Goal: Information Seeking & Learning: Learn about a topic

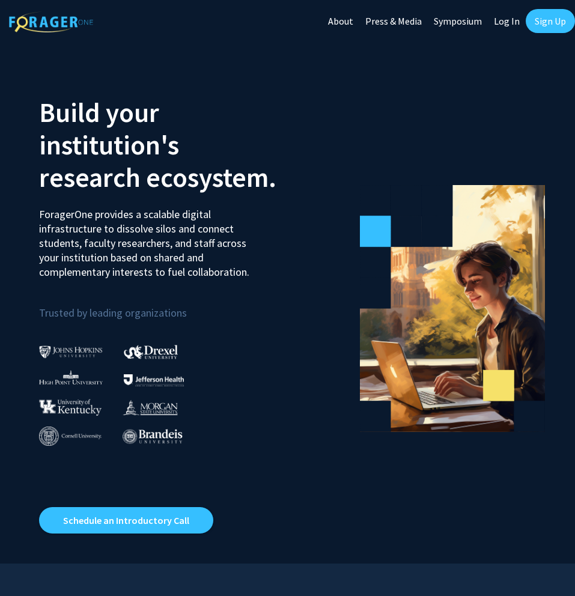
scroll to position [15, 0]
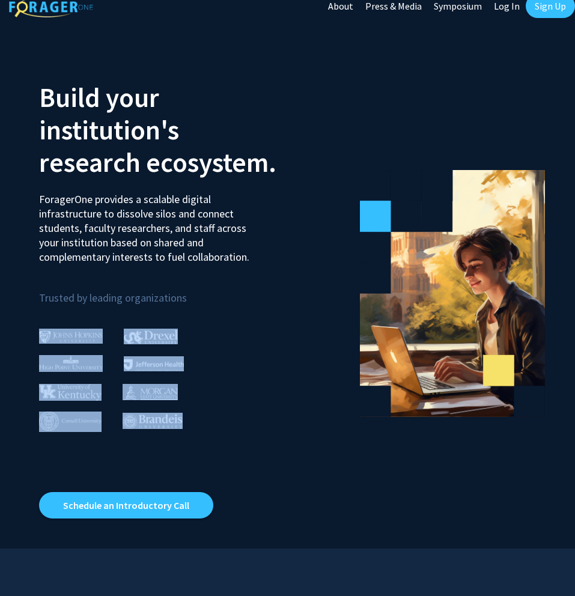
drag, startPoint x: 183, startPoint y: 424, endPoint x: 14, endPoint y: 308, distance: 204.5
click at [14, 308] on section "Build your institution's research ecosystem. ForagerOne provides a scalable dig…" at bounding box center [287, 288] width 575 height 522
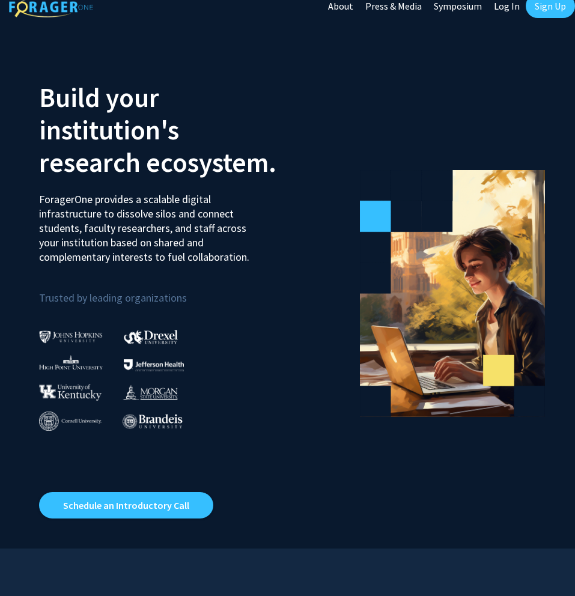
click at [207, 446] on div "Build your institution's research ecosystem. ForagerOne provides a scalable dig…" at bounding box center [159, 287] width 258 height 461
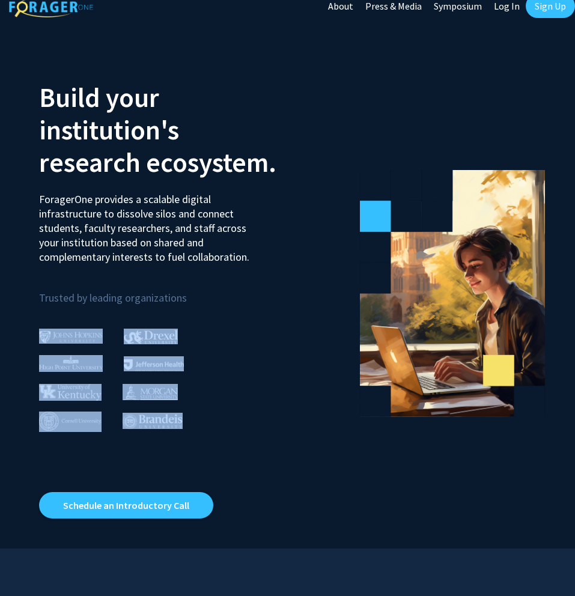
drag, startPoint x: 232, startPoint y: 446, endPoint x: 40, endPoint y: 326, distance: 226.2
click at [40, 326] on div "Build your institution's research ecosystem. ForagerOne provides a scalable dig…" at bounding box center [159, 287] width 258 height 461
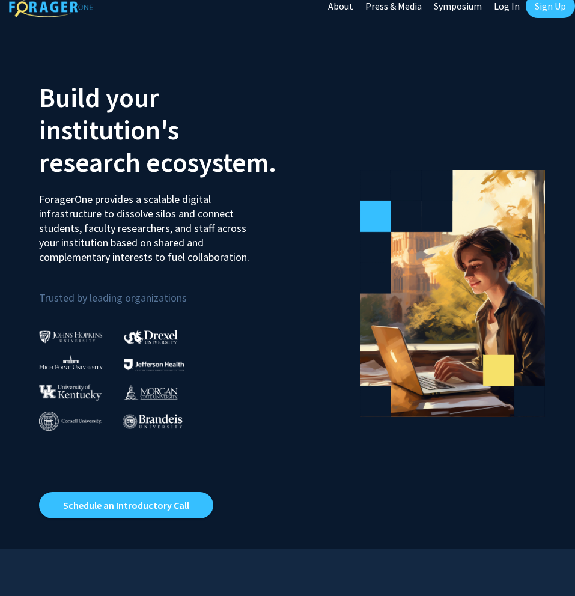
click at [210, 451] on div "Build your institution's research ecosystem. ForagerOne provides a scalable dig…" at bounding box center [159, 287] width 258 height 461
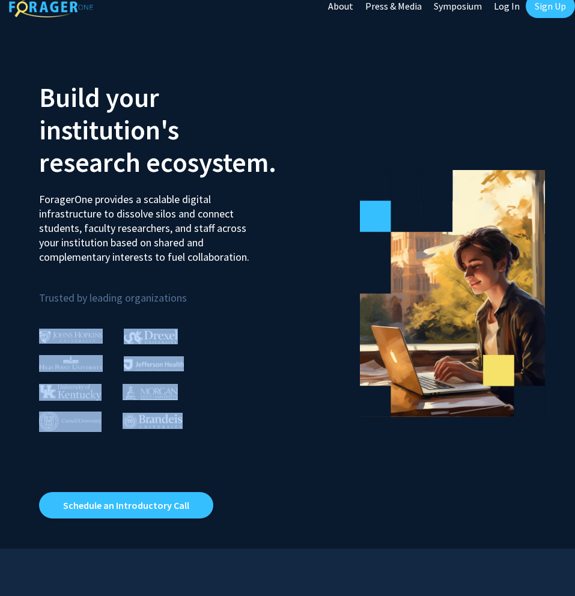
drag, startPoint x: 215, startPoint y: 450, endPoint x: 19, endPoint y: 341, distance: 224.3
click at [19, 341] on section "Build your institution's research ecosystem. ForagerOne provides a scalable dig…" at bounding box center [287, 288] width 575 height 522
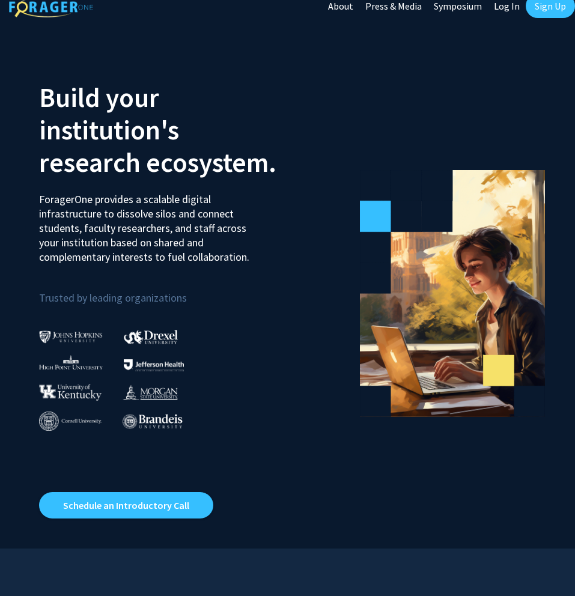
click at [197, 452] on div "Build your institution's research ecosystem. ForagerOne provides a scalable dig…" at bounding box center [159, 287] width 258 height 461
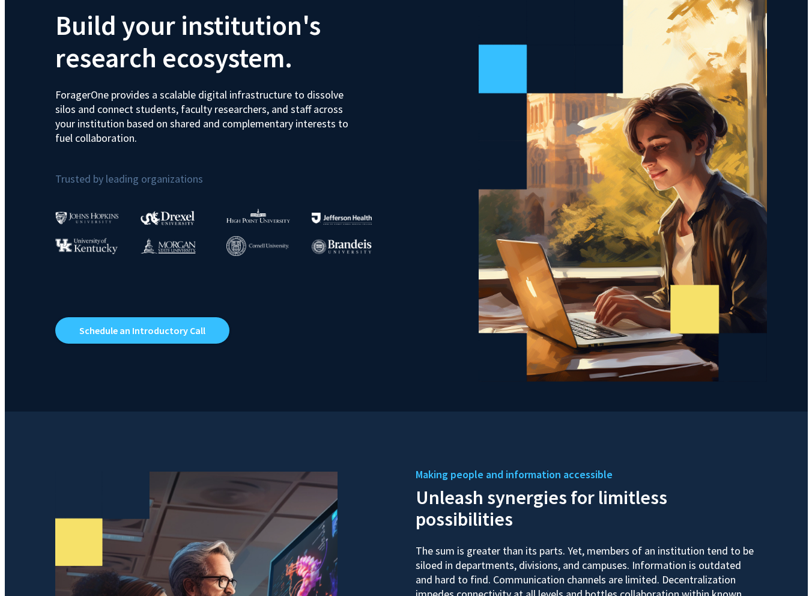
scroll to position [0, 0]
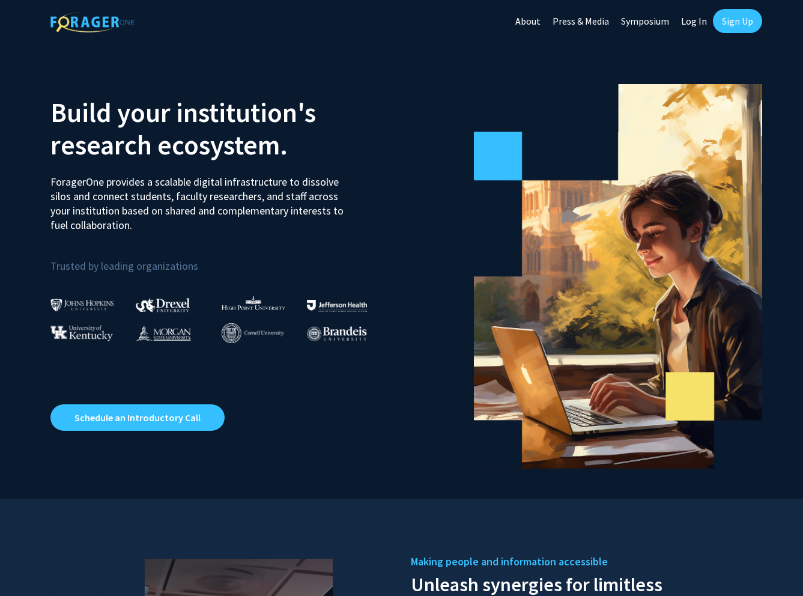
click at [574, 30] on link "Sign Up" at bounding box center [737, 21] width 49 height 24
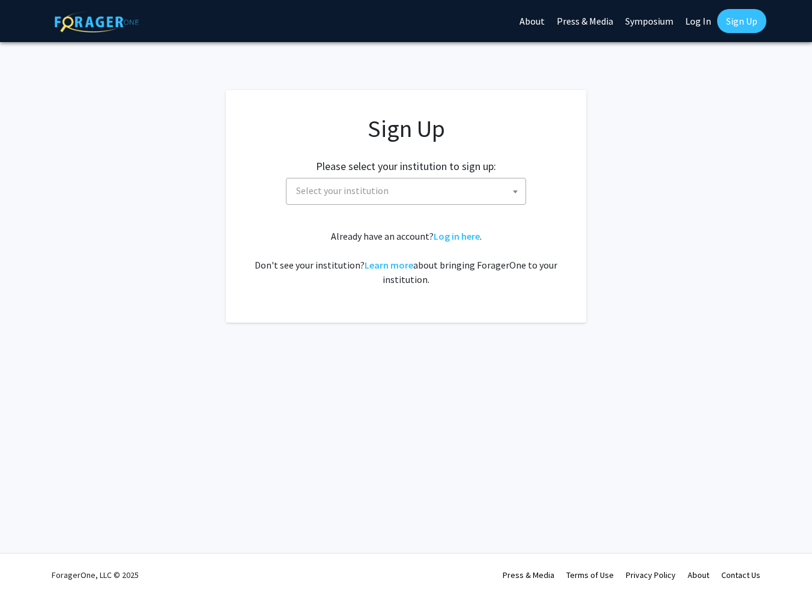
click at [427, 183] on span "Select your institution" at bounding box center [408, 190] width 234 height 25
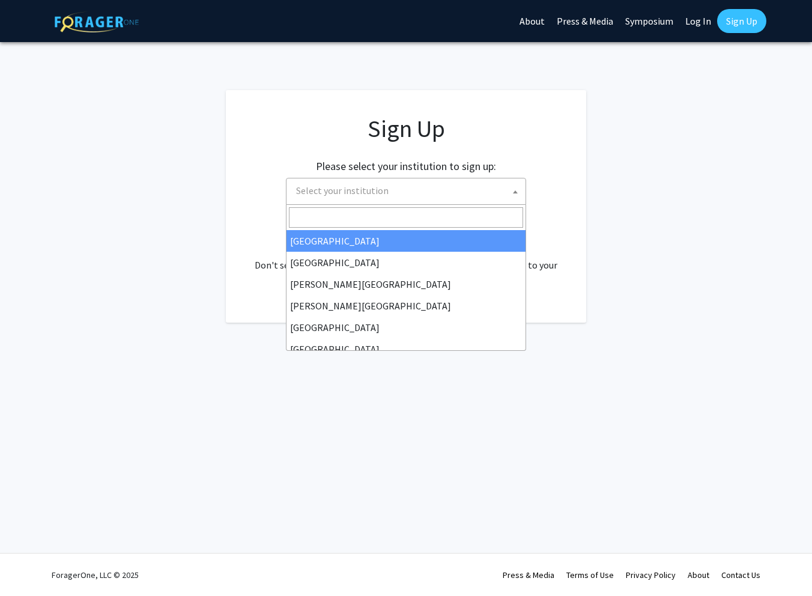
click at [574, 26] on link "Log In" at bounding box center [699, 21] width 38 height 42
select select
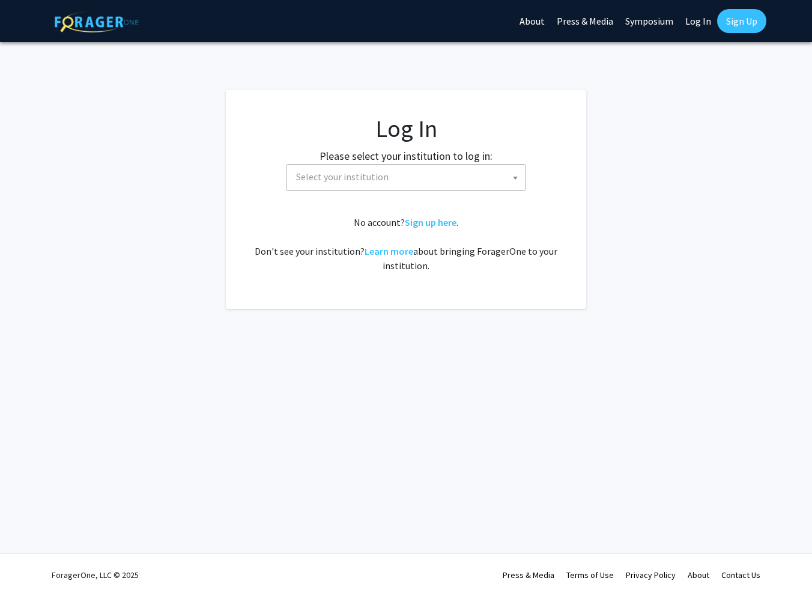
click at [423, 183] on span "Select your institution" at bounding box center [408, 177] width 234 height 25
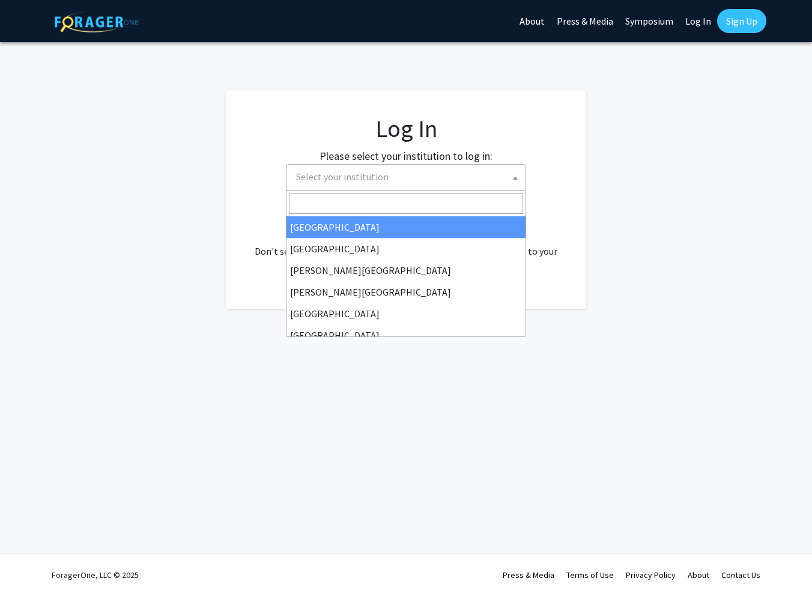
type input "j"
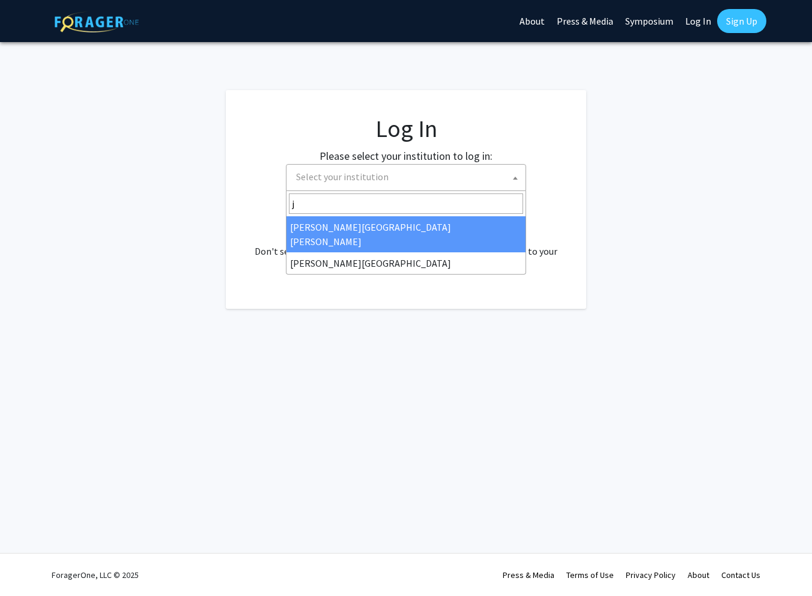
select select "1"
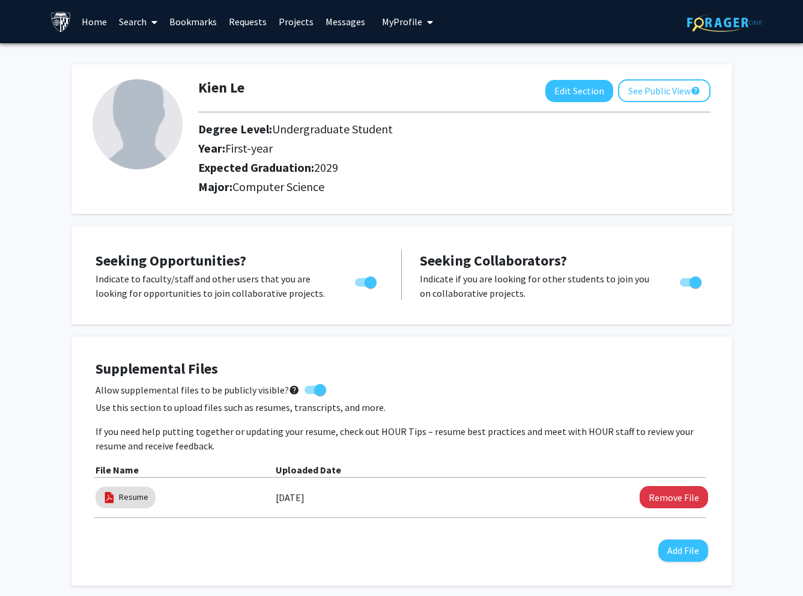
click at [248, 23] on link "Requests" at bounding box center [248, 22] width 50 height 42
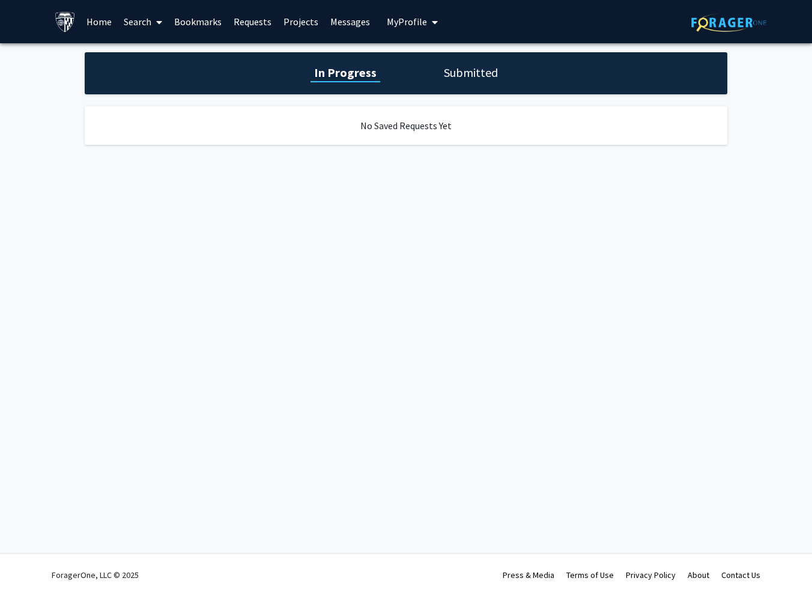
click at [121, 19] on link "Search" at bounding box center [143, 22] width 50 height 42
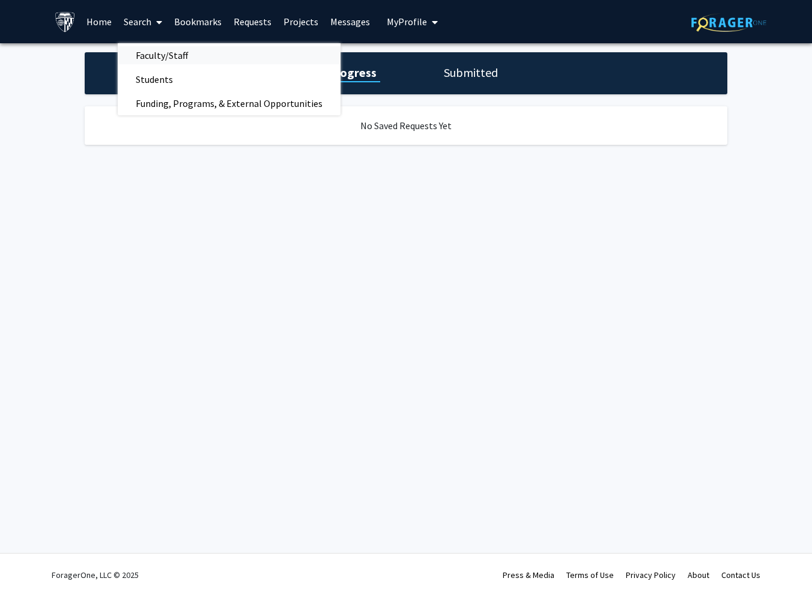
click at [178, 59] on span "Faculty/Staff" at bounding box center [162, 55] width 88 height 24
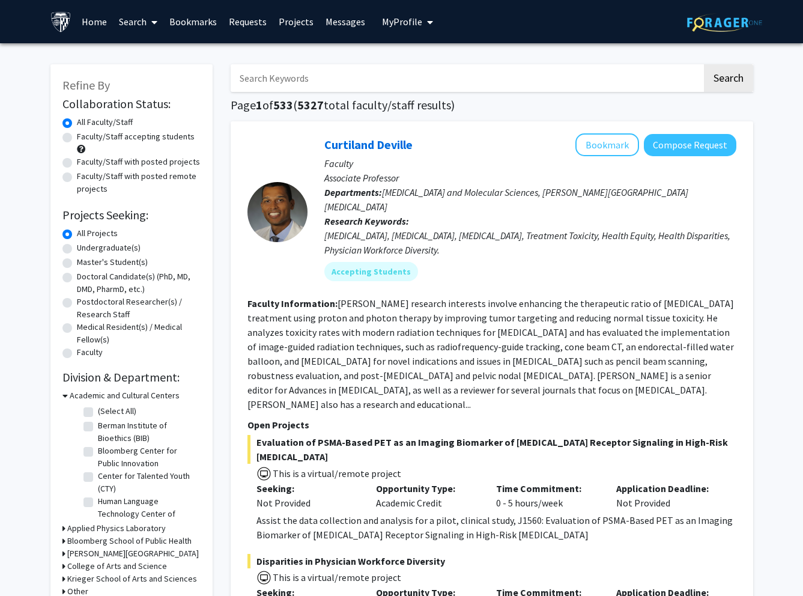
click at [302, 28] on link "Projects" at bounding box center [296, 22] width 47 height 42
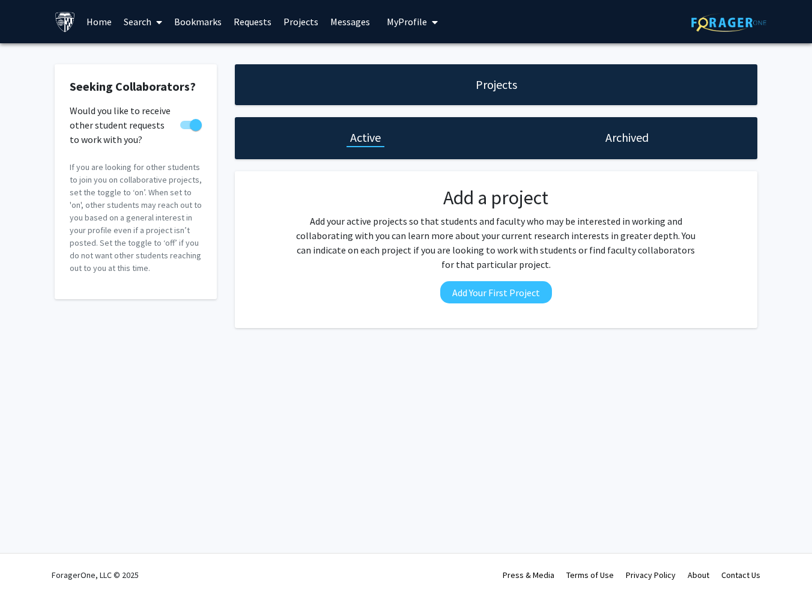
click at [144, 24] on link "Search" at bounding box center [143, 22] width 50 height 42
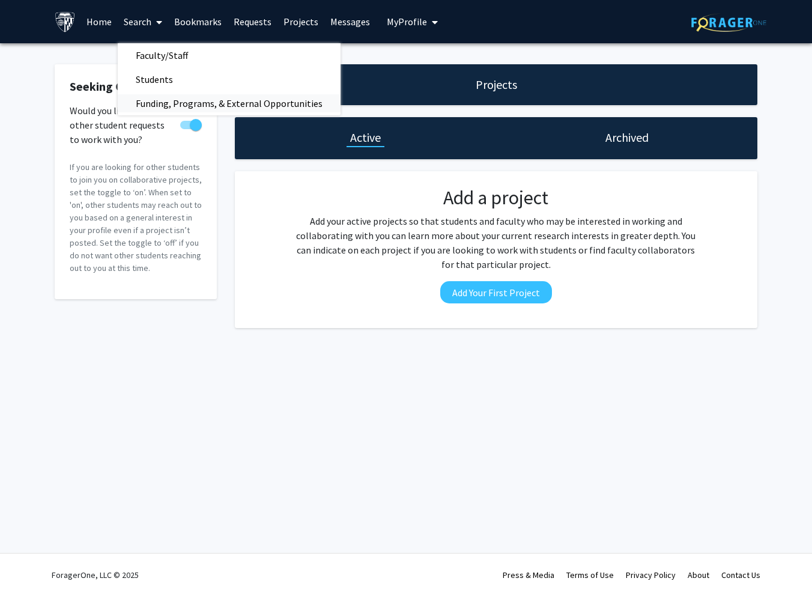
click at [160, 105] on span "Funding, Programs, & External Opportunities" at bounding box center [229, 103] width 223 height 24
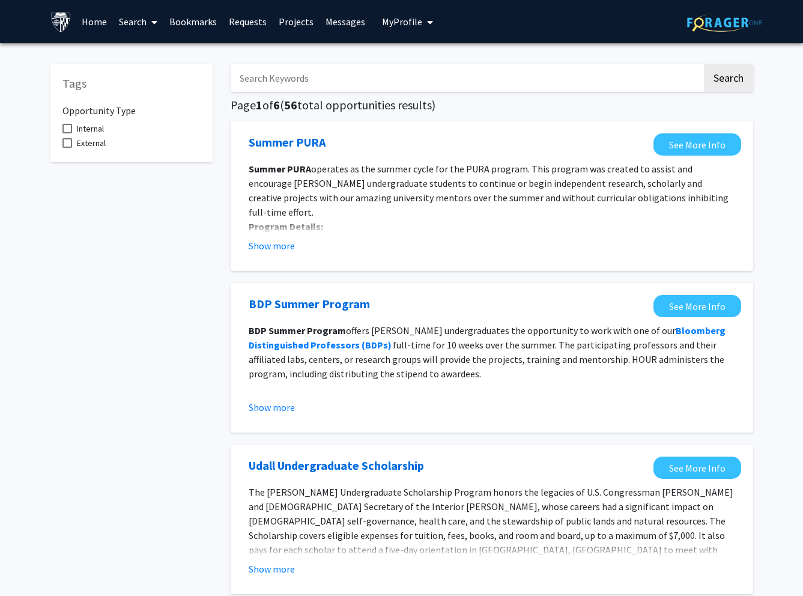
click at [142, 19] on link "Search" at bounding box center [138, 22] width 50 height 42
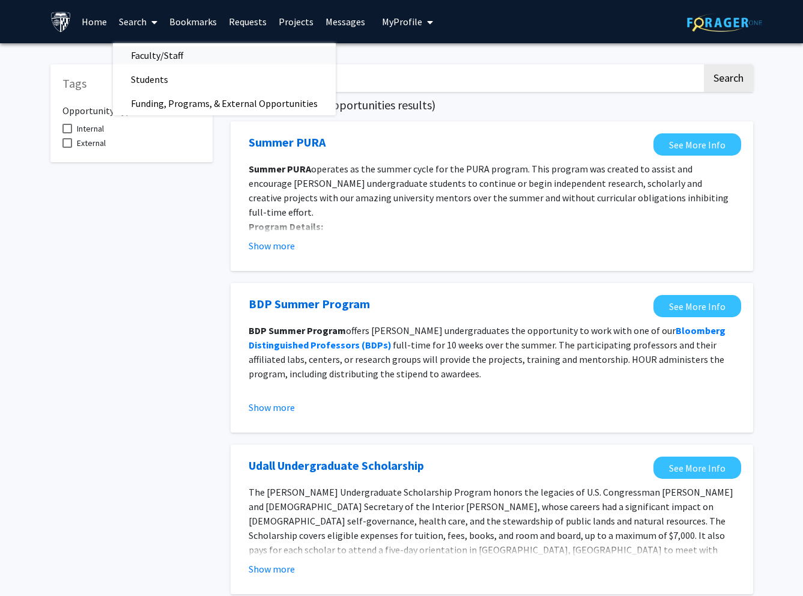
click at [140, 56] on span "Faculty/Staff" at bounding box center [157, 55] width 88 height 24
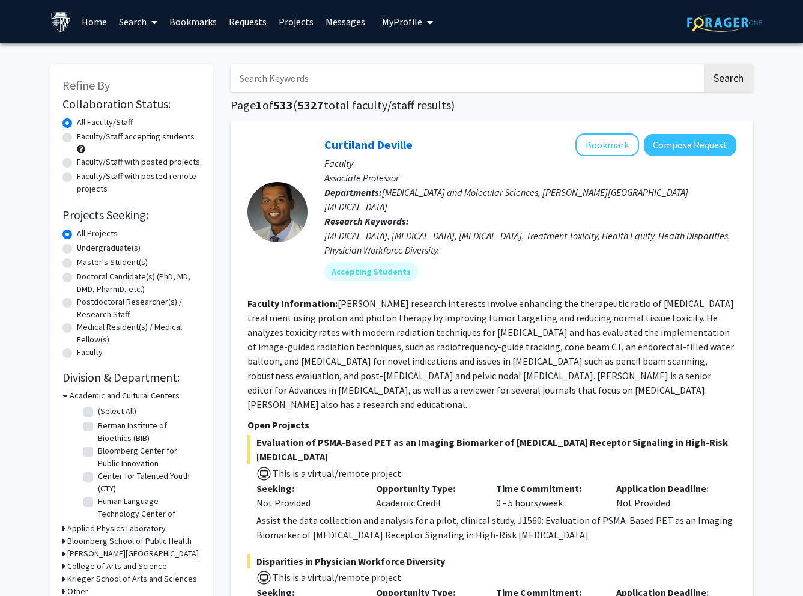
click at [110, 25] on link "Home" at bounding box center [94, 22] width 37 height 42
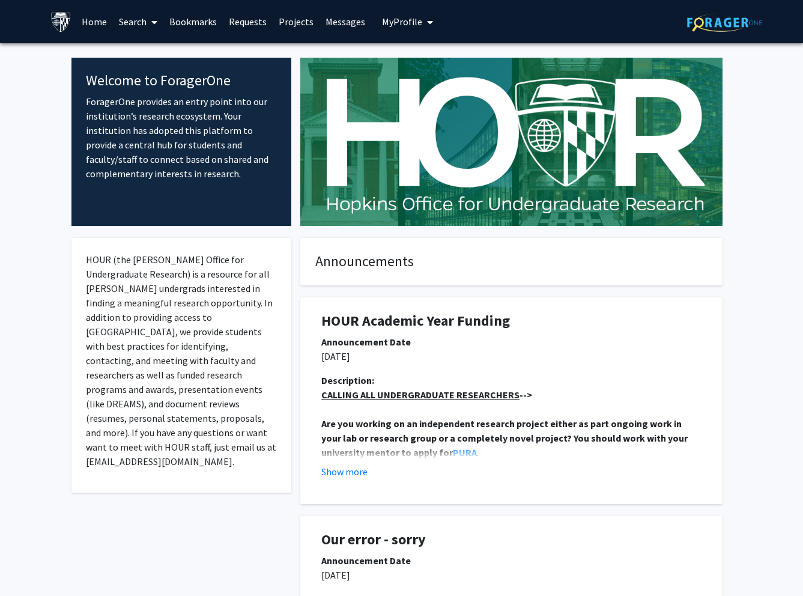
click at [123, 25] on link "Search" at bounding box center [138, 22] width 50 height 42
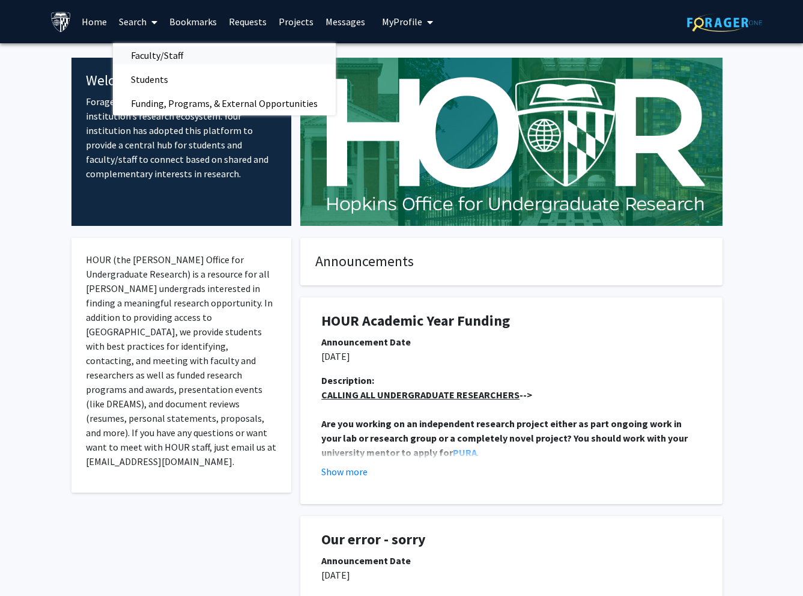
click at [139, 51] on span "Faculty/Staff" at bounding box center [157, 55] width 88 height 24
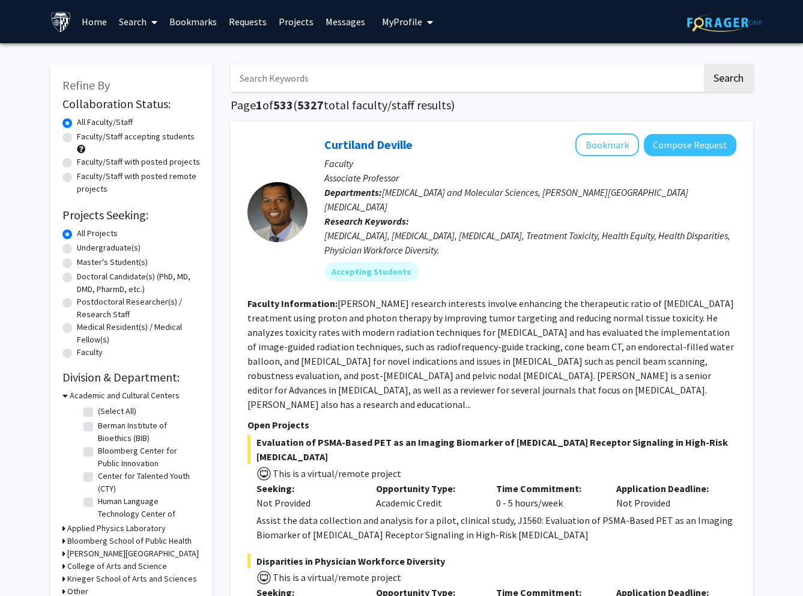
click at [96, 251] on label "Undergraduate(s)" at bounding box center [109, 248] width 64 height 13
click at [85, 249] on input "Undergraduate(s)" at bounding box center [81, 246] width 8 height 8
radio input "true"
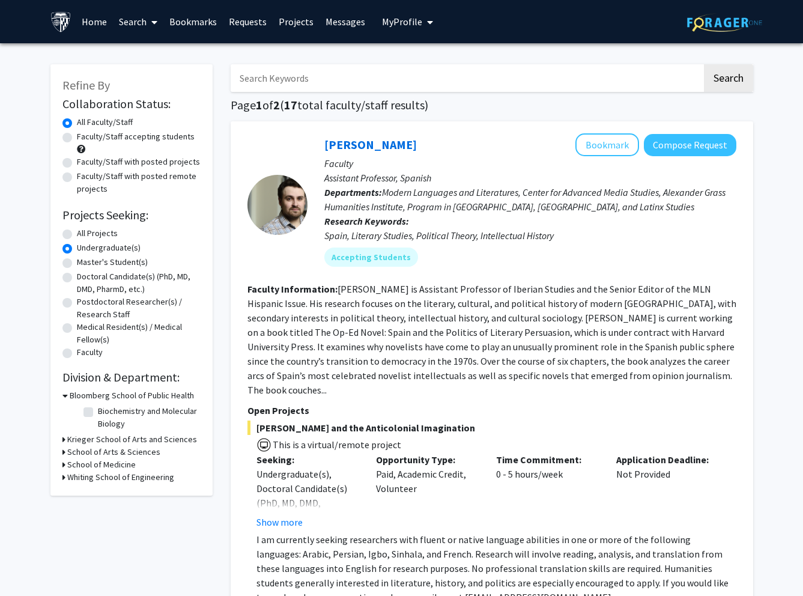
click at [98, 480] on h3 "Whiting School of Engineering" at bounding box center [120, 477] width 107 height 13
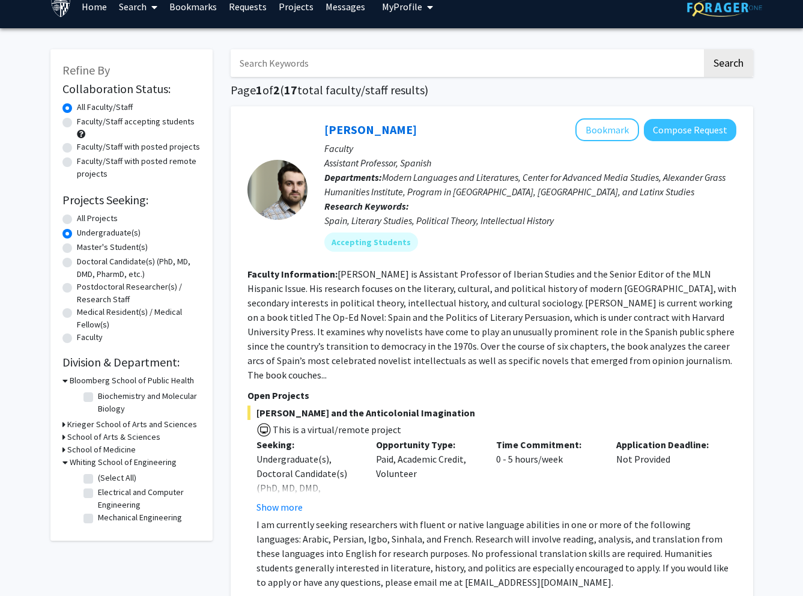
click at [96, 520] on fg-checkbox "Mechanical Engineering Mechanical Engineering" at bounding box center [141, 518] width 114 height 14
click at [94, 496] on fg-checkbox "Electrical and Computer Engineering Electrical and Computer Engineering" at bounding box center [141, 498] width 114 height 25
click at [98, 495] on label "Electrical and Computer Engineering" at bounding box center [148, 498] width 100 height 25
click at [98, 494] on input "Electrical and Computer Engineering" at bounding box center [102, 490] width 8 height 8
checkbox input "true"
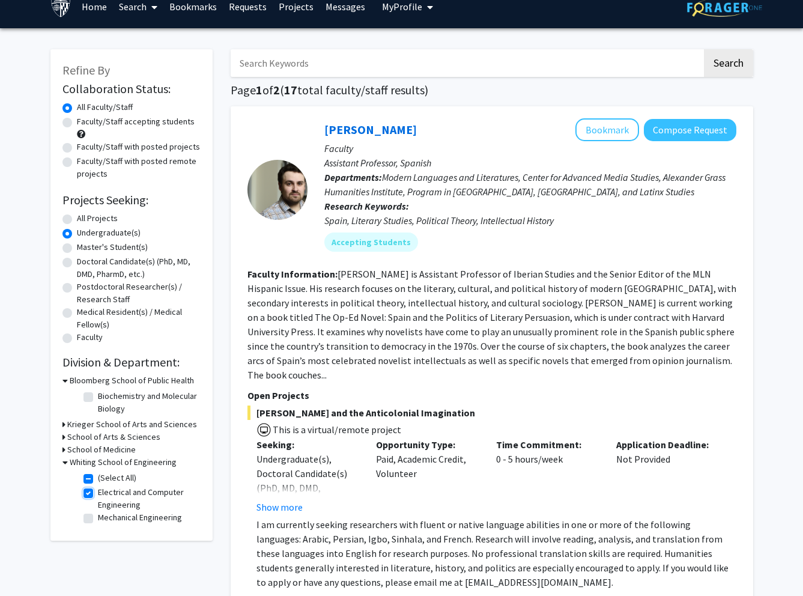
checkbox input "true"
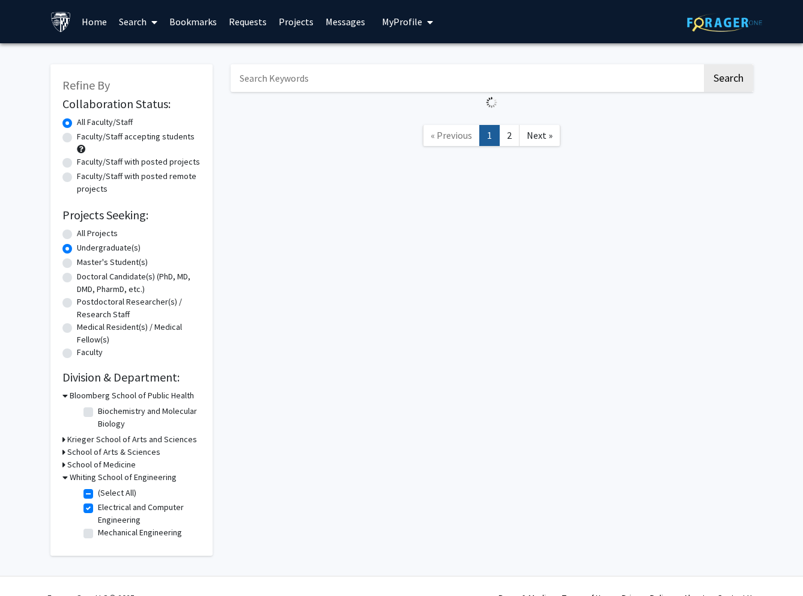
click at [90, 494] on div "Refine By Collaboration Status: Collaboration Status All Faculty/Staff Collabor…" at bounding box center [131, 303] width 180 height 503
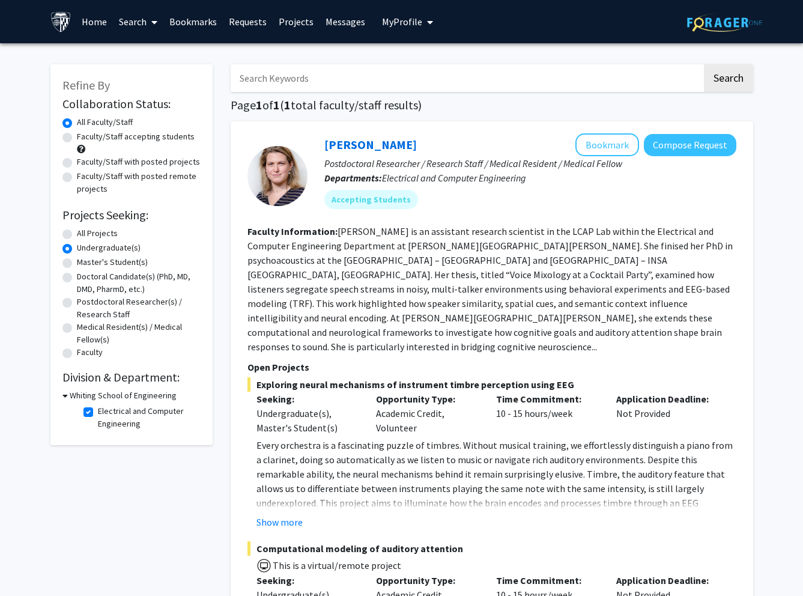
click at [411, 273] on fg-read-more "[PERSON_NAME] is an assistant research scientist in the LCAP Lab within the Ele…" at bounding box center [490, 288] width 485 height 127
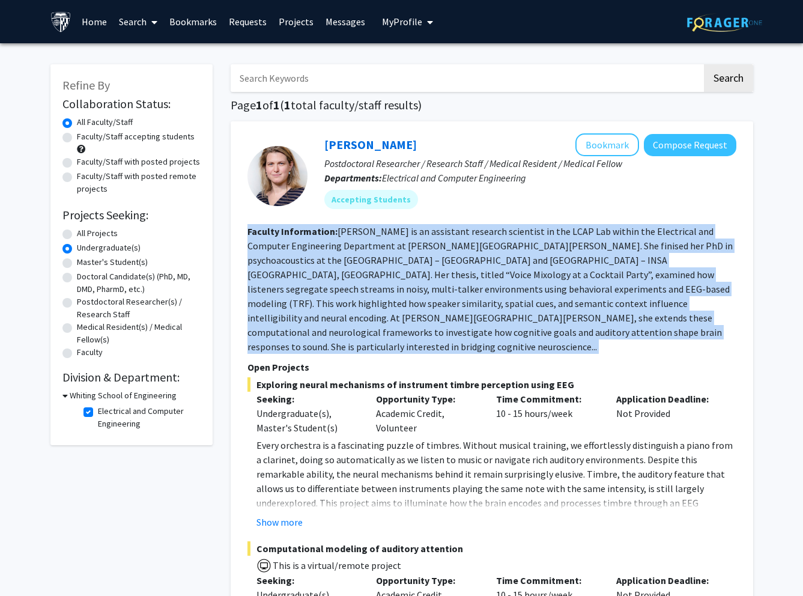
click at [411, 273] on fg-read-more "[PERSON_NAME] is an assistant research scientist in the LCAP Lab within the Ele…" at bounding box center [490, 288] width 485 height 127
click at [418, 287] on fg-read-more "[PERSON_NAME] is an assistant research scientist in the LCAP Lab within the Ele…" at bounding box center [490, 288] width 485 height 127
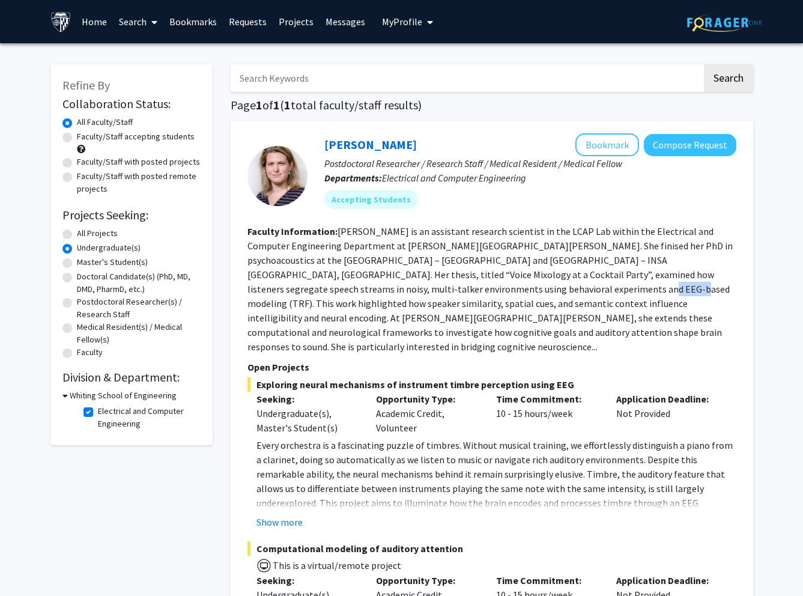
click at [418, 287] on fg-read-more "[PERSON_NAME] is an assistant research scientist in the LCAP Lab within the Ele…" at bounding box center [490, 288] width 485 height 127
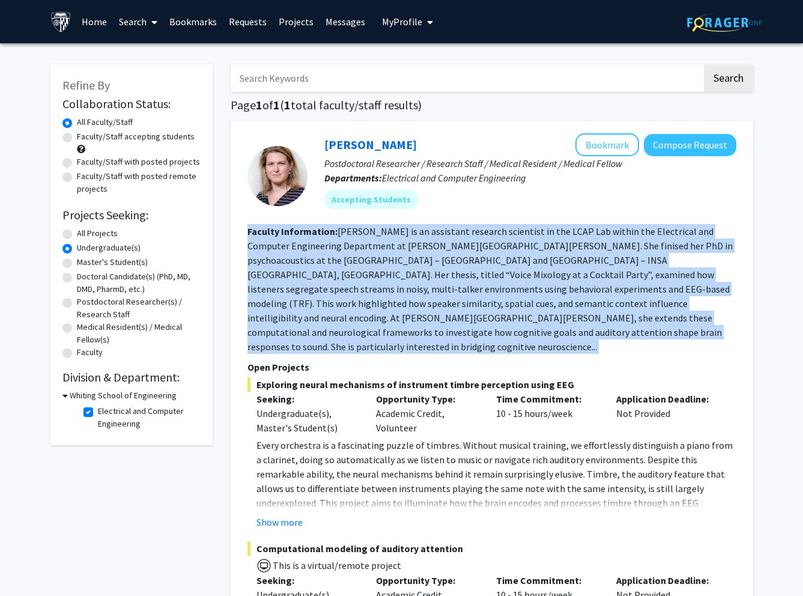
click at [418, 287] on fg-read-more "[PERSON_NAME] is an assistant research scientist in the LCAP Lab within the Ele…" at bounding box center [490, 288] width 485 height 127
click at [416, 284] on fg-read-more "[PERSON_NAME] is an assistant research scientist in the LCAP Lab within the Ele…" at bounding box center [490, 288] width 485 height 127
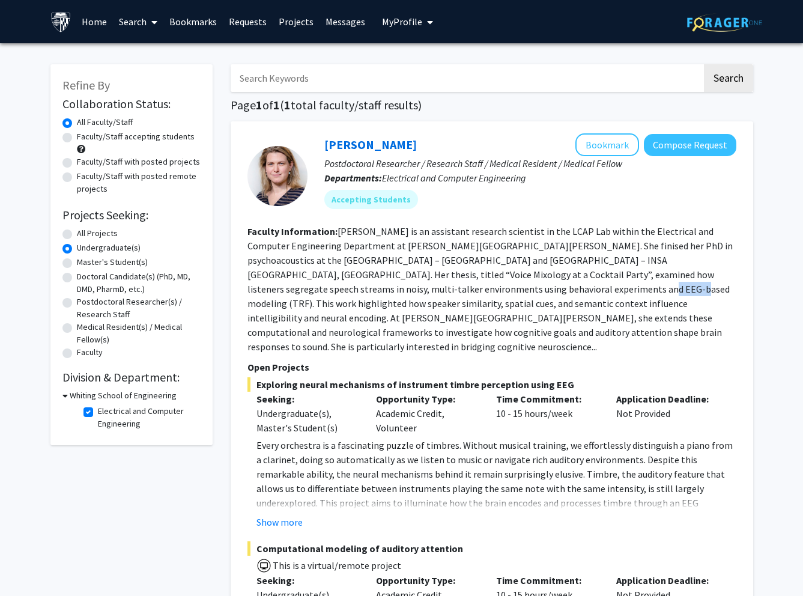
click at [416, 284] on fg-read-more "[PERSON_NAME] is an assistant research scientist in the LCAP Lab within the Ele…" at bounding box center [490, 288] width 485 height 127
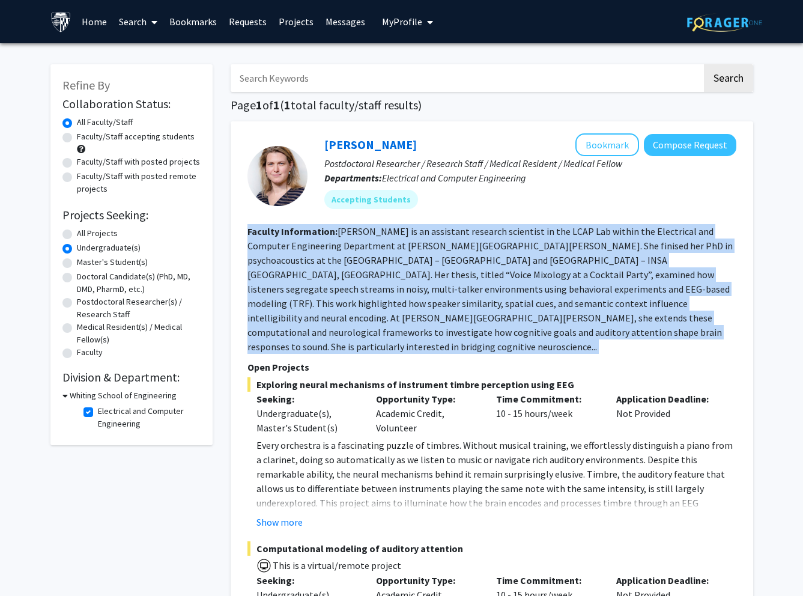
click at [416, 284] on fg-read-more "[PERSON_NAME] is an assistant research scientist in the LCAP Lab within the Ele…" at bounding box center [490, 288] width 485 height 127
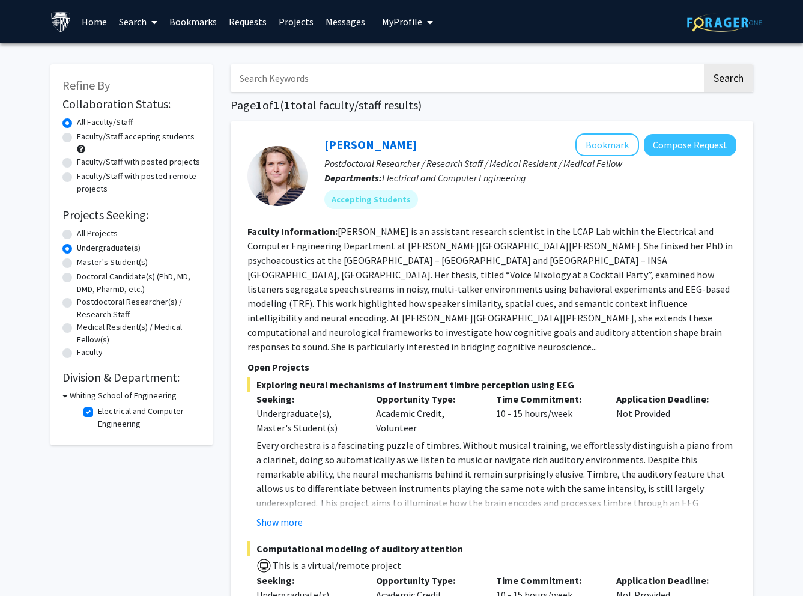
click at [94, 397] on h3 "Whiting School of Engineering" at bounding box center [123, 395] width 107 height 13
click at [95, 397] on h3 "Whiting School of Engineering" at bounding box center [120, 395] width 107 height 13
click at [80, 394] on h3 "Whiting School of Engineering" at bounding box center [123, 395] width 107 height 13
click at [78, 394] on h3 "Whiting School of Engineering" at bounding box center [120, 395] width 107 height 13
click at [88, 237] on label "All Projects" at bounding box center [97, 233] width 41 height 13
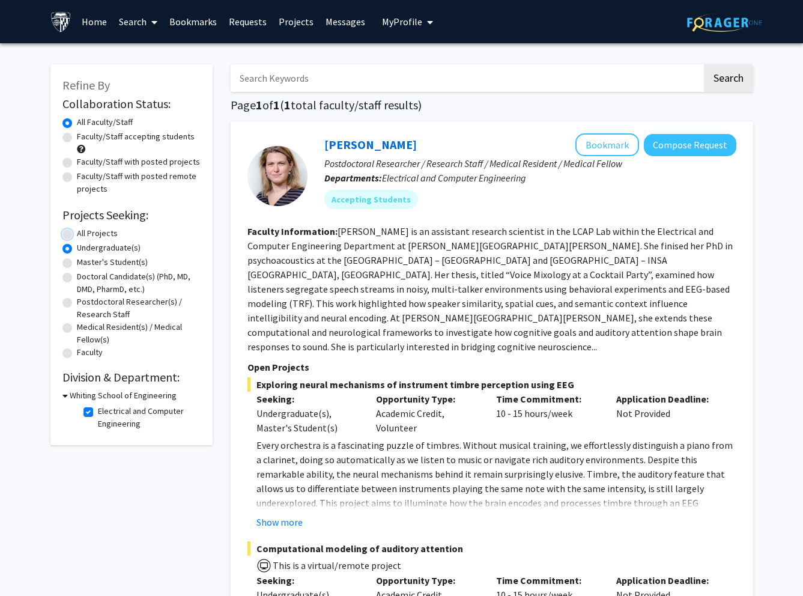
click at [85, 235] on input "All Projects" at bounding box center [81, 231] width 8 height 8
radio input "true"
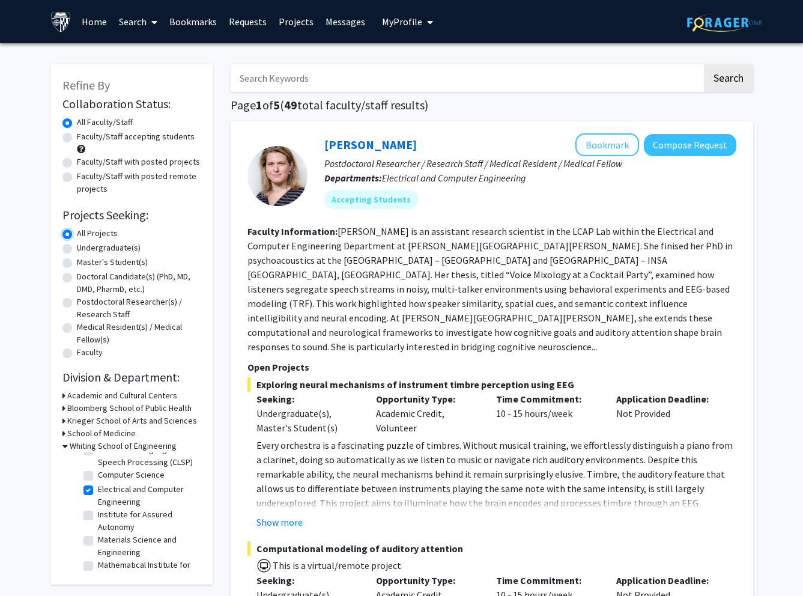
scroll to position [73, 0]
click at [98, 489] on label "Computer Science" at bounding box center [131, 482] width 67 height 13
click at [98, 484] on input "Computer Science" at bounding box center [102, 480] width 8 height 8
checkbox input "true"
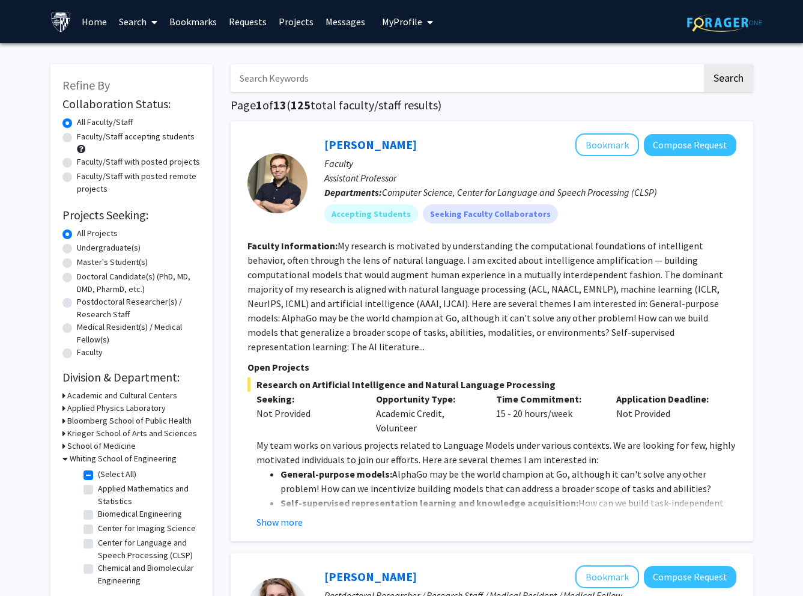
click at [88, 508] on fg-checkbox "Biomedical Engineering Biomedical Engineering" at bounding box center [141, 515] width 114 height 14
click at [357, 308] on fg-read-more "My research is motivated by understanding the computational foundations of inte…" at bounding box center [486, 296] width 476 height 113
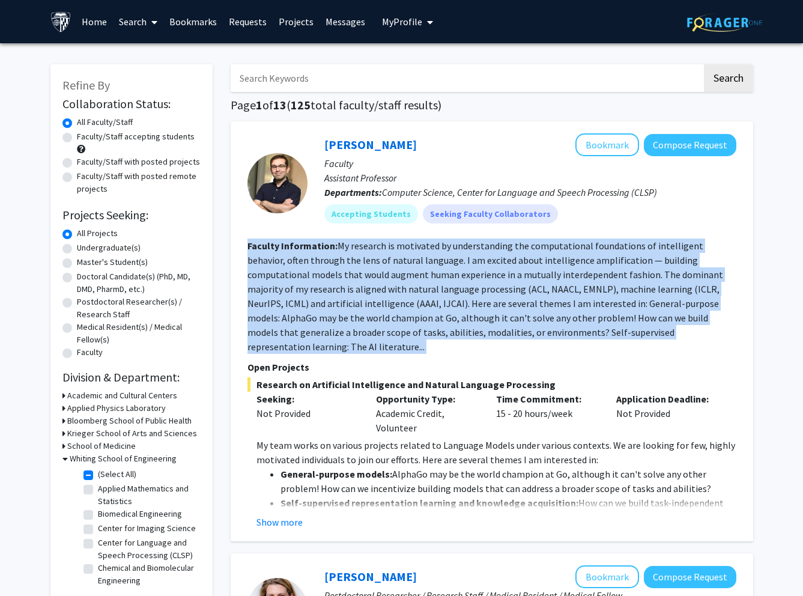
click at [357, 308] on fg-read-more "My research is motivated by understanding the computational foundations of inte…" at bounding box center [486, 296] width 476 height 113
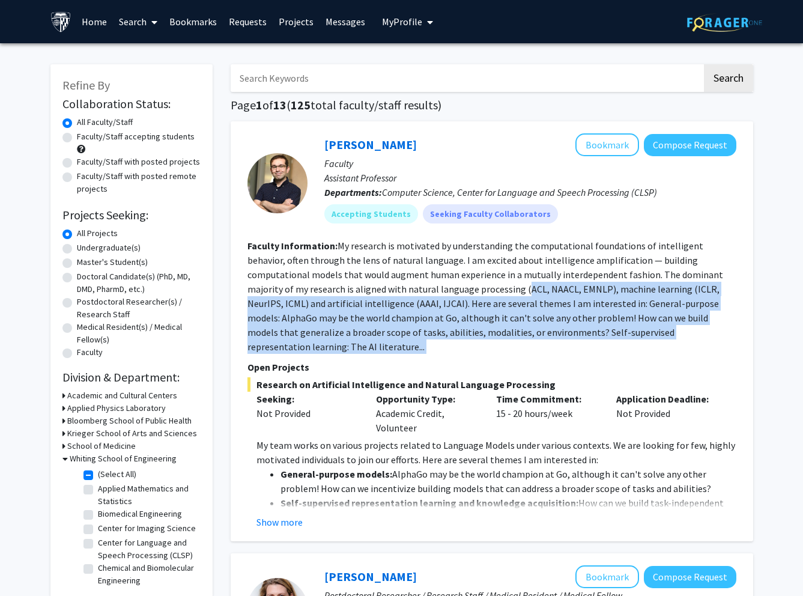
click at [418, 290] on fg-read-more "My research is motivated by understanding the computational foundations of inte…" at bounding box center [486, 296] width 476 height 113
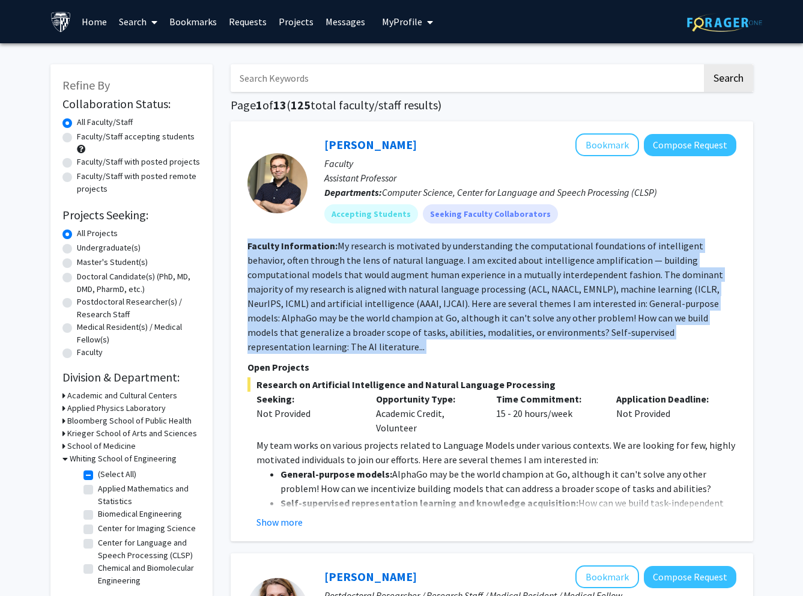
click at [417, 290] on fg-read-more "My research is motivated by understanding the computational foundations of inte…" at bounding box center [486, 296] width 476 height 113
click at [464, 278] on fg-read-more "My research is motivated by understanding the computational foundations of inte…" at bounding box center [486, 296] width 476 height 113
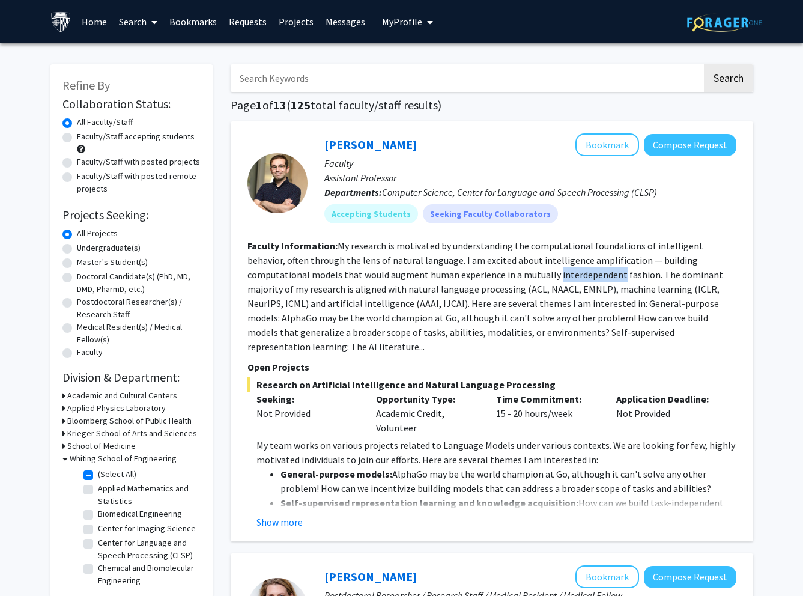
click at [464, 278] on fg-read-more "My research is motivated by understanding the computational foundations of inte…" at bounding box center [486, 296] width 476 height 113
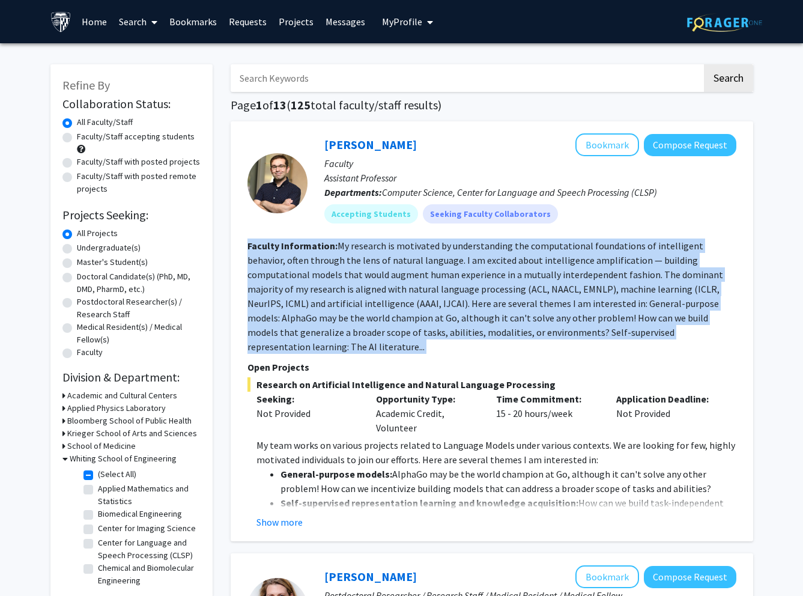
click at [464, 278] on fg-read-more "My research is motivated by understanding the computational foundations of inte…" at bounding box center [486, 296] width 476 height 113
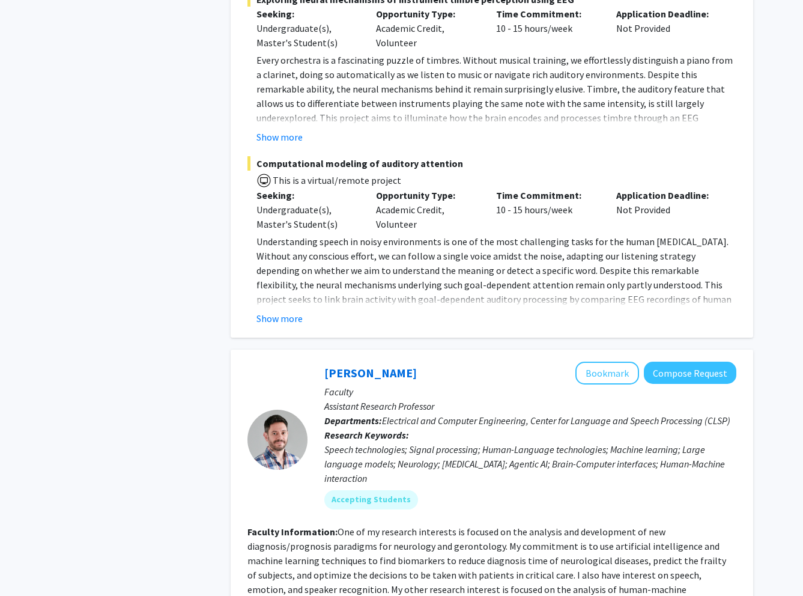
scroll to position [879, 0]
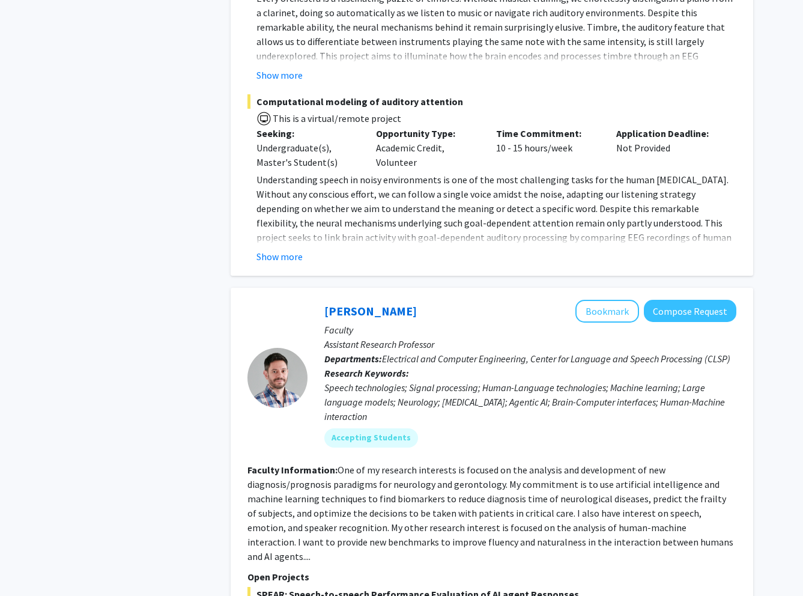
click at [386, 380] on div "Speech technologies; Signal processing; Human-Language technologies; Machine le…" at bounding box center [530, 401] width 412 height 43
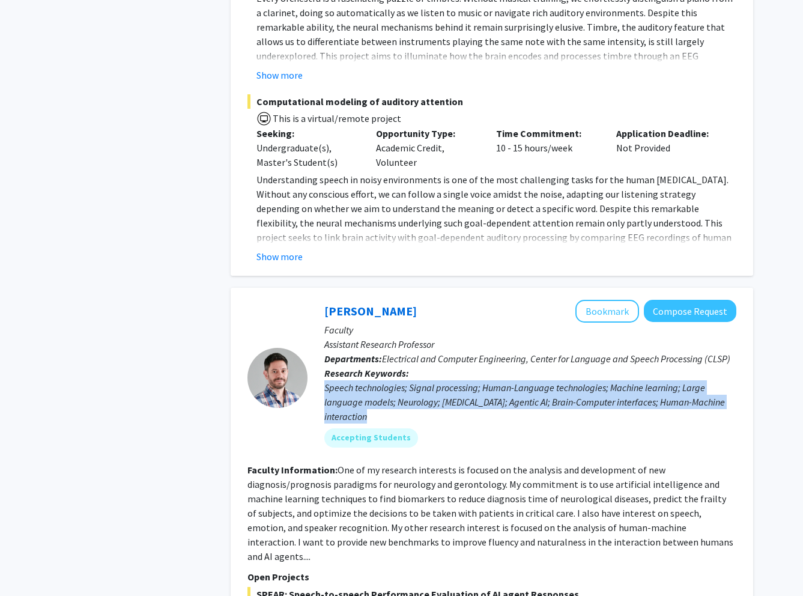
click at [386, 380] on div "Speech technologies; Signal processing; Human-Language technologies; Machine le…" at bounding box center [530, 401] width 412 height 43
click at [451, 380] on div "Speech technologies; Signal processing; Human-Language technologies; Machine le…" at bounding box center [530, 401] width 412 height 43
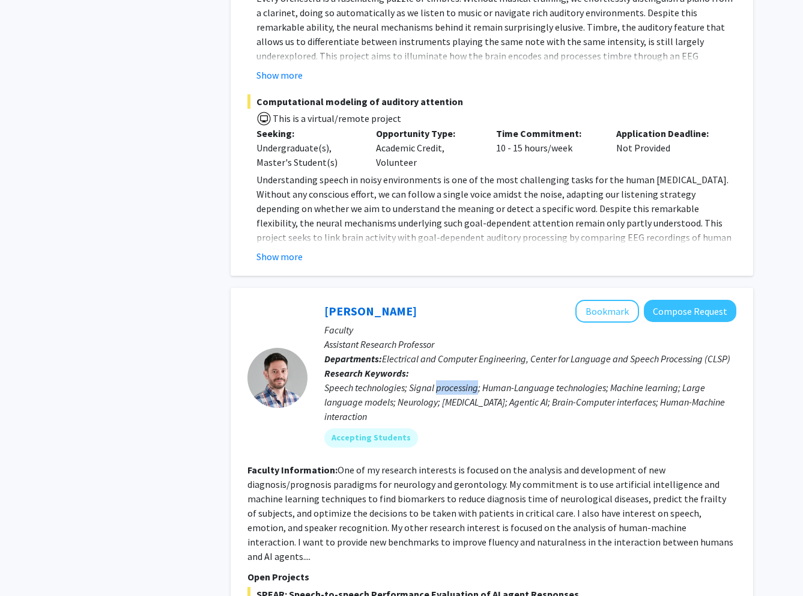
click at [451, 380] on div "Speech technologies; Signal processing; Human-Language technologies; Machine le…" at bounding box center [530, 401] width 412 height 43
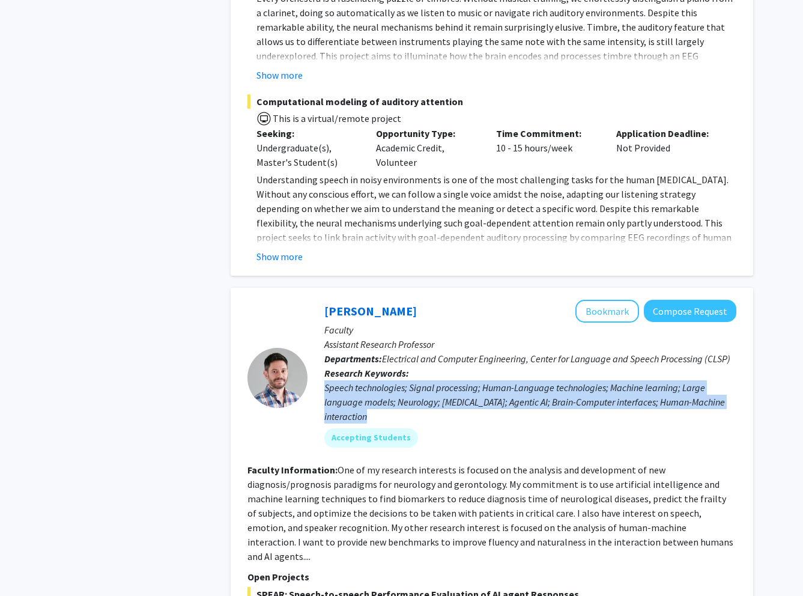
click at [451, 380] on div "Speech technologies; Signal processing; Human-Language technologies; Machine le…" at bounding box center [530, 401] width 412 height 43
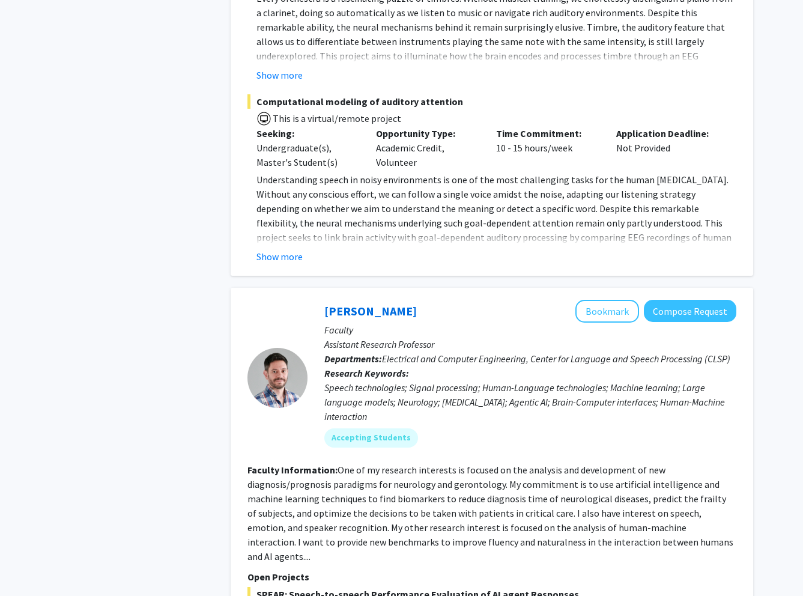
click at [464, 366] on p "Research Keywords: Speech technologies; Signal processing; Human-Language techn…" at bounding box center [530, 395] width 412 height 58
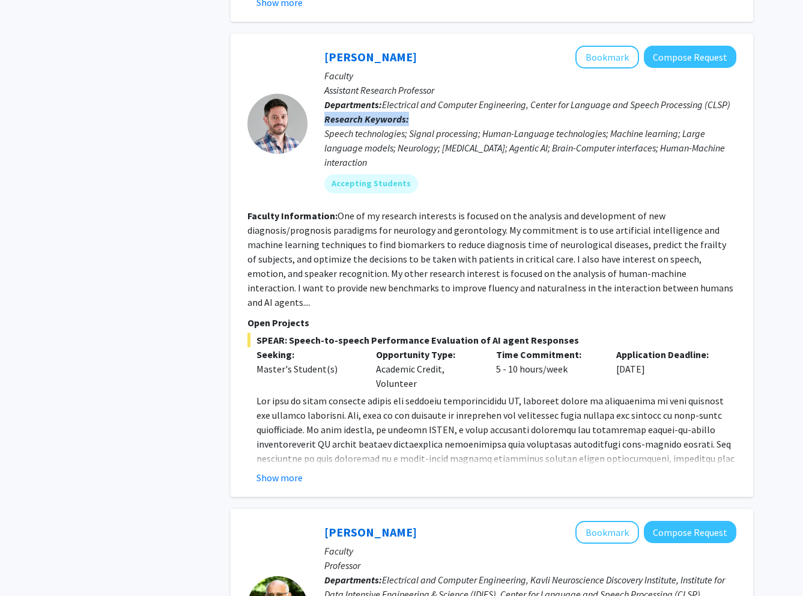
scroll to position [1343, 0]
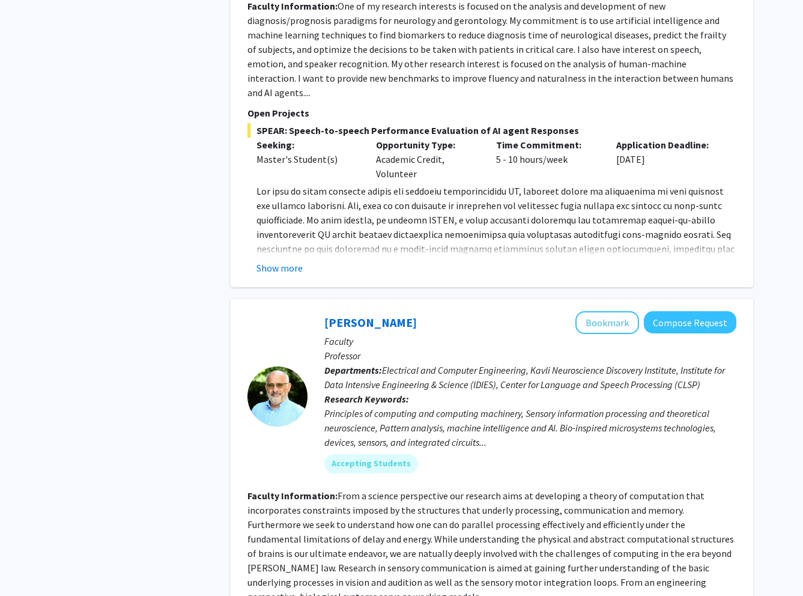
click at [439, 363] on p "Departments: Electrical and Computer Engineering, Kavli Neuroscience Discovery …" at bounding box center [530, 377] width 412 height 29
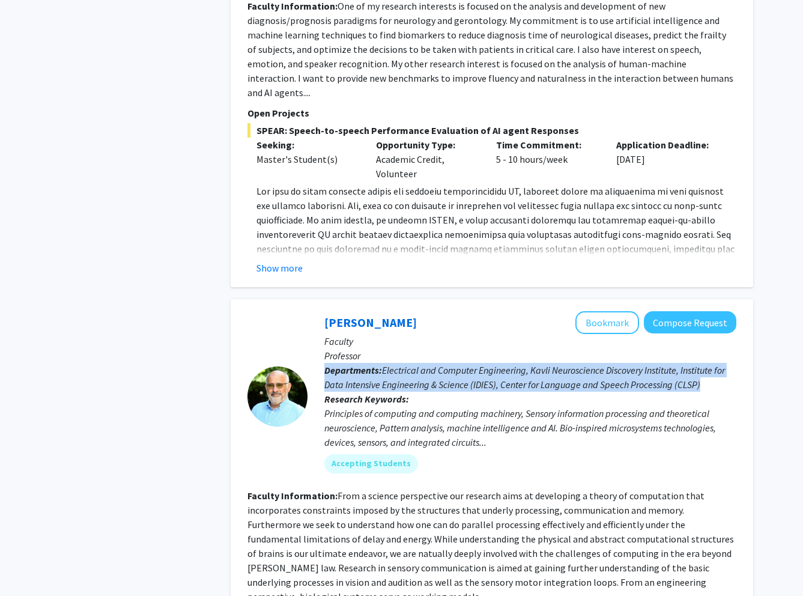
click at [439, 363] on p "Departments: Electrical and Computer Engineering, Kavli Neuroscience Discovery …" at bounding box center [530, 377] width 412 height 29
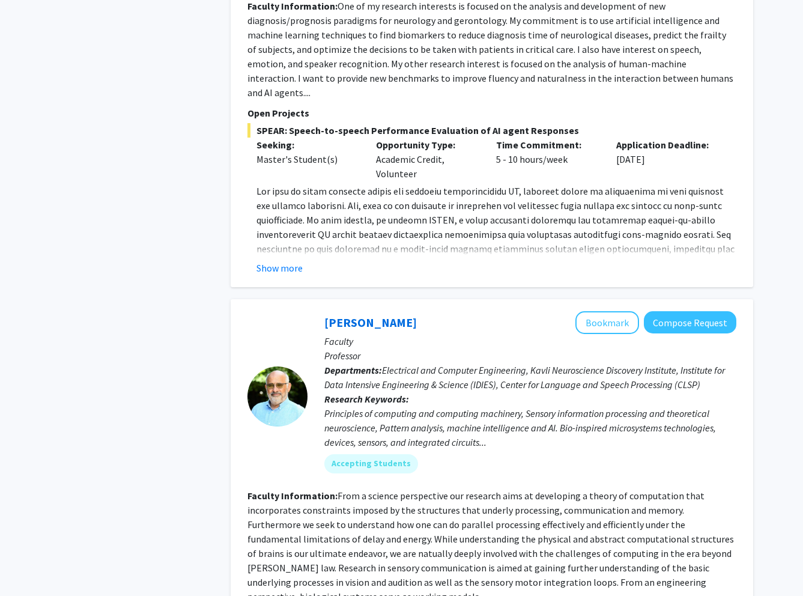
click at [428, 406] on div "Principles of computing and computing machinery, Sensory information processing…" at bounding box center [530, 427] width 412 height 43
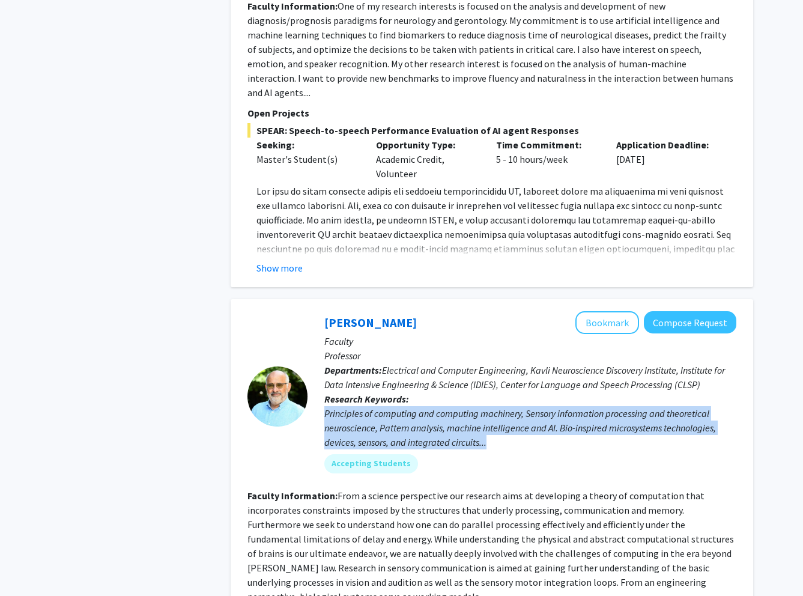
click at [428, 406] on div "Principles of computing and computing machinery, Sensory information processing…" at bounding box center [530, 427] width 412 height 43
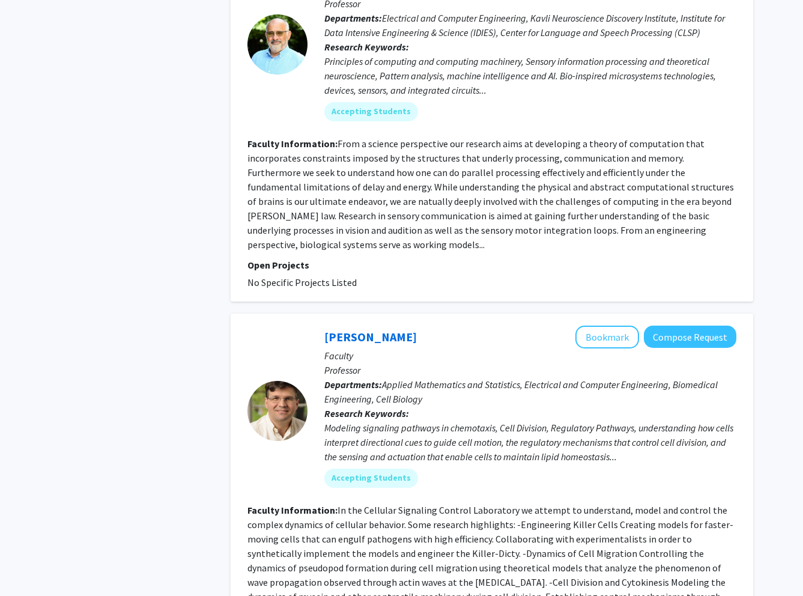
click at [428, 421] on div "Modeling signaling pathways in chemotaxis, Cell Division, Regulatory Pathways, …" at bounding box center [530, 442] width 412 height 43
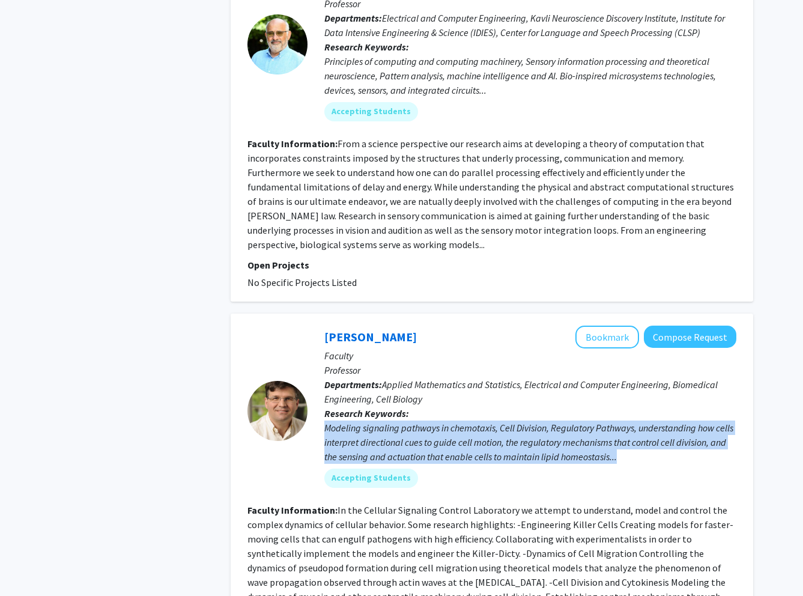
drag, startPoint x: 428, startPoint y: 372, endPoint x: 416, endPoint y: 376, distance: 12.5
click at [428, 421] on div "Modeling signaling pathways in chemotaxis, Cell Division, Regulatory Pathways, …" at bounding box center [530, 442] width 412 height 43
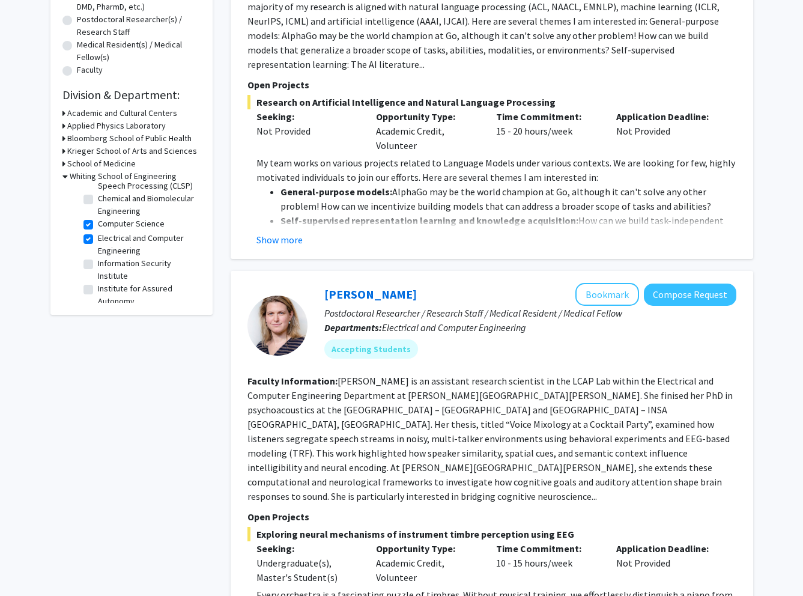
scroll to position [103, 0]
click at [98, 242] on label "Electrical and Computer Engineering" at bounding box center [148, 228] width 100 height 25
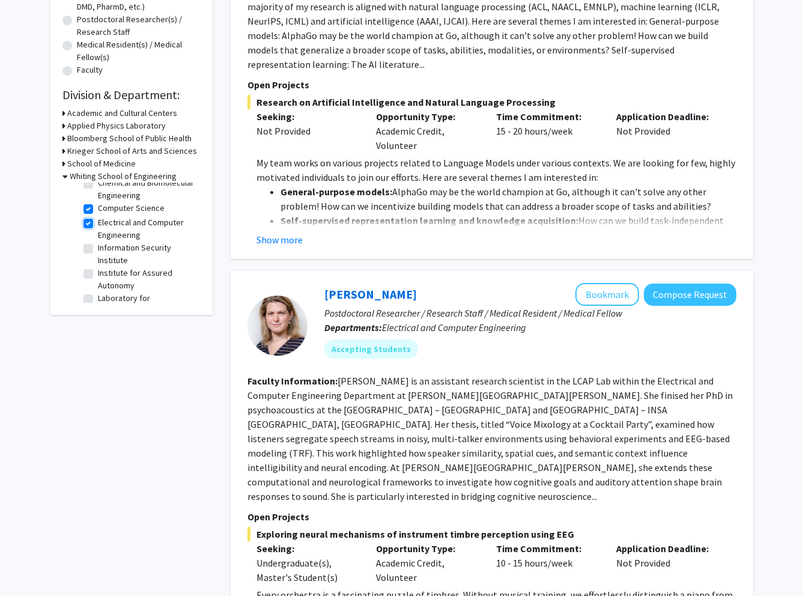
click at [98, 224] on input "Electrical and Computer Engineering" at bounding box center [102, 220] width 8 height 8
checkbox input "false"
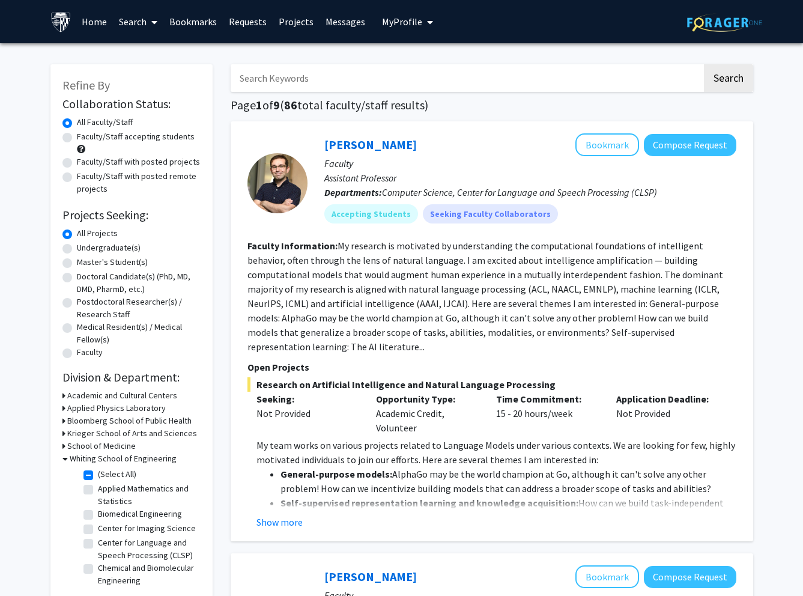
click at [444, 258] on fg-read-more "My research is motivated by understanding the computational foundations of inte…" at bounding box center [486, 296] width 476 height 113
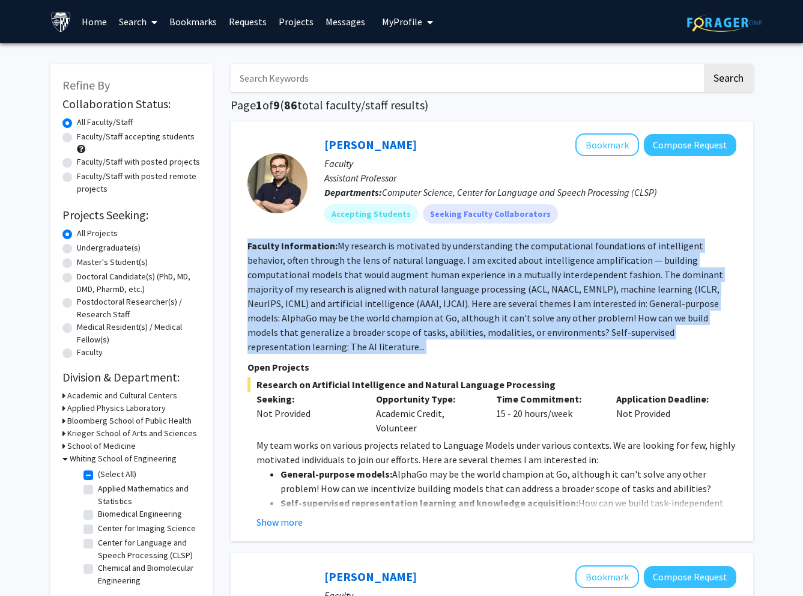
click at [444, 258] on fg-read-more "My research is motivated by understanding the computational foundations of inte…" at bounding box center [486, 296] width 476 height 113
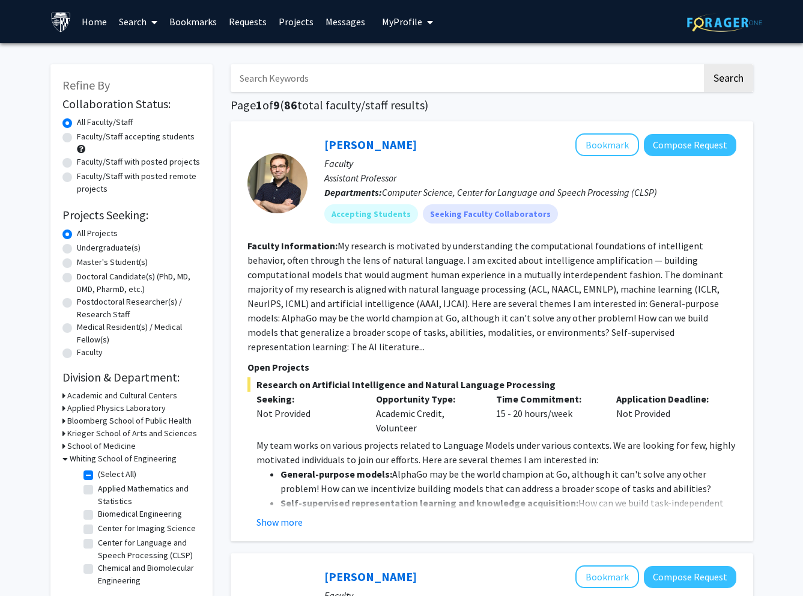
click at [466, 261] on fg-read-more "My research is motivated by understanding the computational foundations of inte…" at bounding box center [486, 296] width 476 height 113
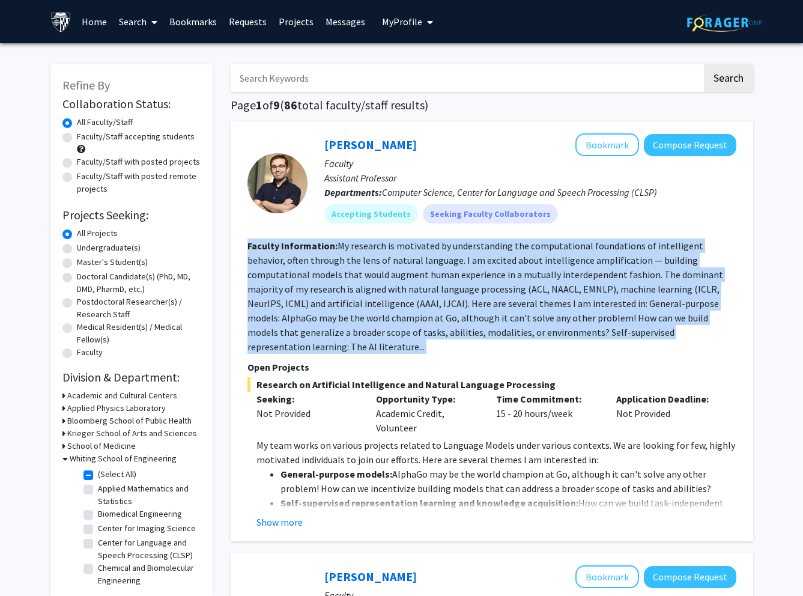
click at [466, 261] on fg-read-more "My research is motivated by understanding the computational foundations of inte…" at bounding box center [486, 296] width 476 height 113
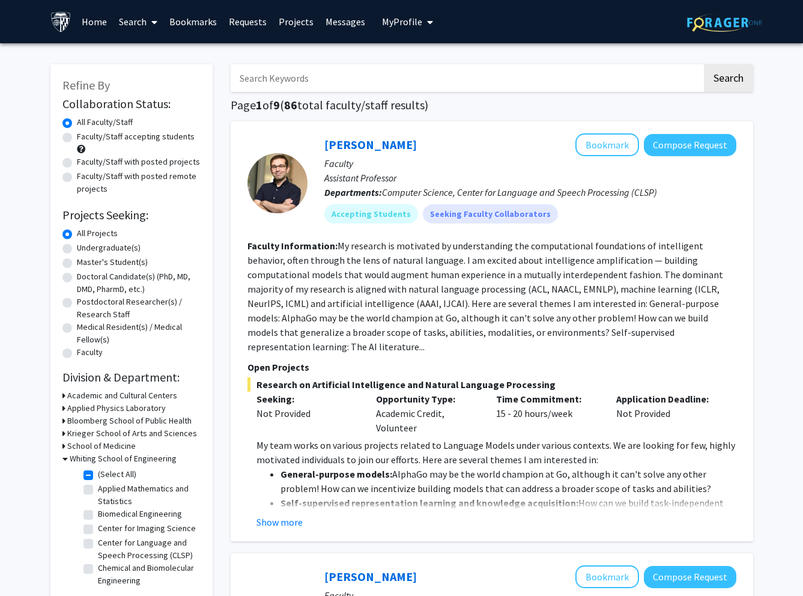
click at [409, 190] on span "Computer Science, Center for Language and Speech Processing (CLSP)" at bounding box center [519, 192] width 275 height 12
click at [423, 190] on span "Computer Science, Center for Language and Speech Processing (CLSP)" at bounding box center [519, 192] width 275 height 12
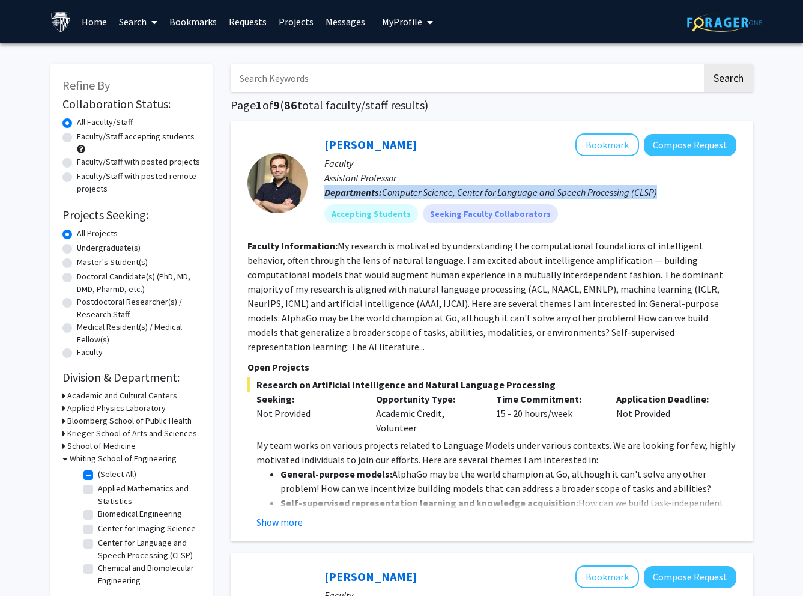
click at [423, 190] on span "Computer Science, Center for Language and Speech Processing (CLSP)" at bounding box center [519, 192] width 275 height 12
click at [382, 184] on p "Assistant Professor" at bounding box center [530, 178] width 412 height 14
click at [366, 260] on fg-read-more "My research is motivated by understanding the computational foundations of inte…" at bounding box center [486, 296] width 476 height 113
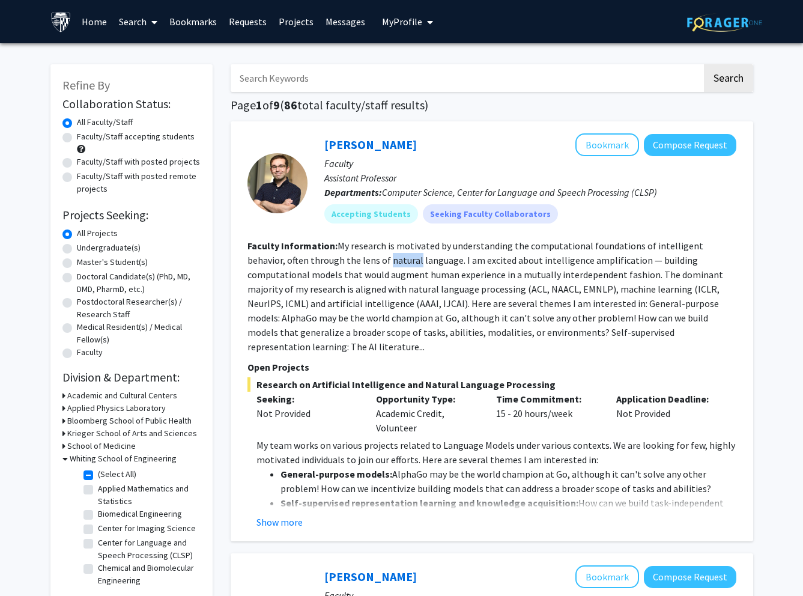
click at [366, 260] on fg-read-more "My research is motivated by understanding the computational foundations of inte…" at bounding box center [486, 296] width 476 height 113
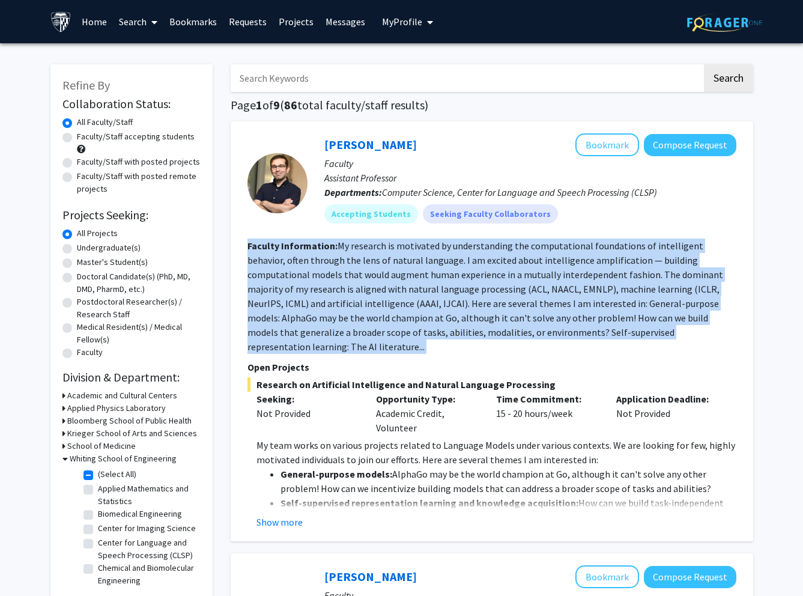
click at [366, 260] on fg-read-more "My research is motivated by understanding the computational foundations of inte…" at bounding box center [486, 296] width 476 height 113
click at [367, 260] on fg-read-more "My research is motivated by understanding the computational foundations of inte…" at bounding box center [486, 296] width 476 height 113
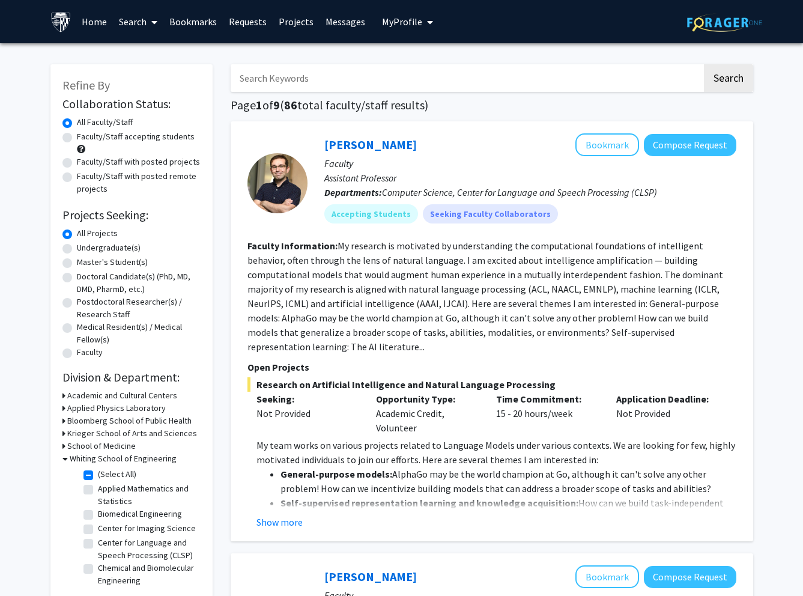
scroll to position [269, 0]
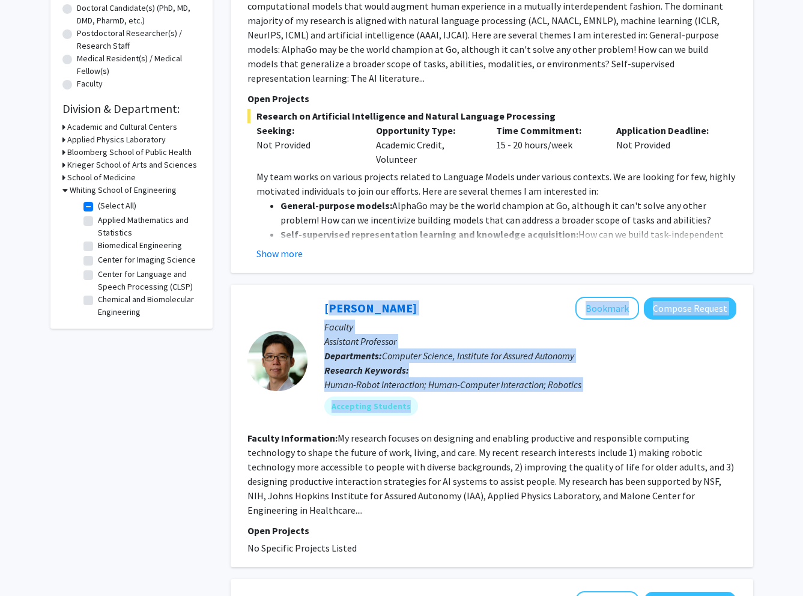
drag, startPoint x: 319, startPoint y: 300, endPoint x: 515, endPoint y: 410, distance: 224.6
click at [515, 410] on fg-search-faculty "[PERSON_NAME] Bookmark Compose Request Faculty Assistant Professor Departments:…" at bounding box center [492, 426] width 489 height 258
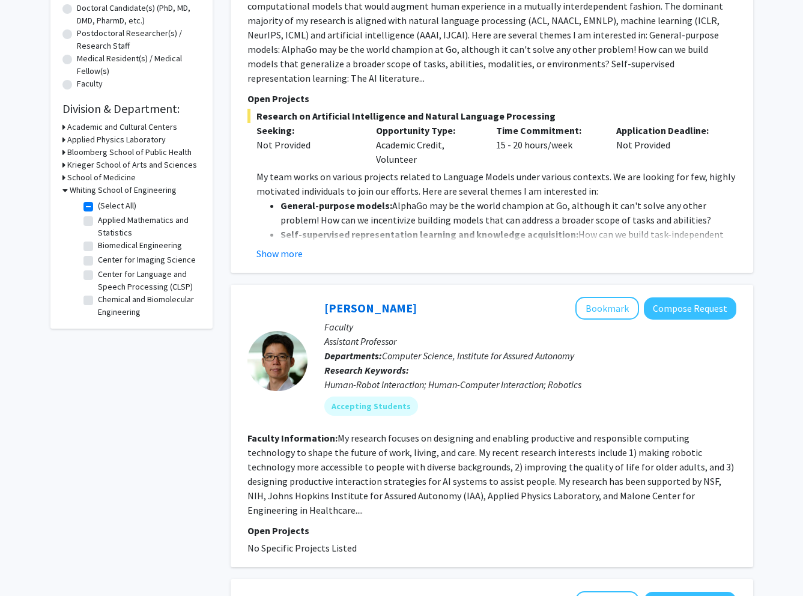
click at [446, 456] on fg-read-more "My research focuses on designing and enabling productive and responsible comput…" at bounding box center [491, 474] width 487 height 84
click at [447, 456] on fg-read-more "My research focuses on designing and enabling productive and responsible comput…" at bounding box center [491, 474] width 487 height 84
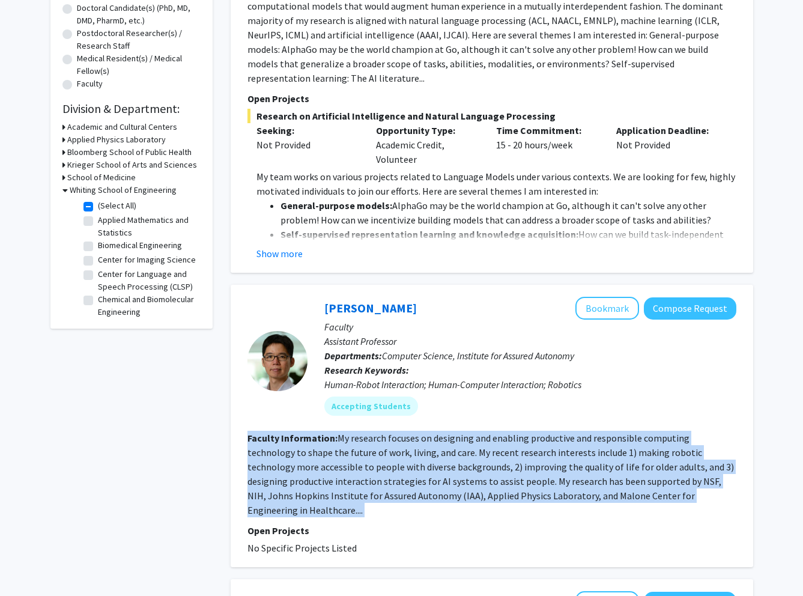
click at [447, 456] on fg-read-more "My research focuses on designing and enabling productive and responsible comput…" at bounding box center [491, 474] width 487 height 84
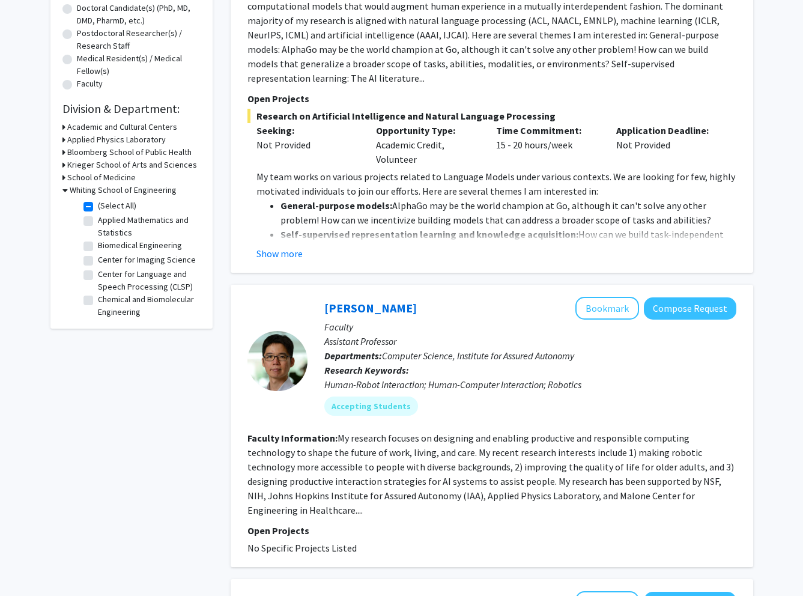
click at [336, 542] on span "No Specific Projects Listed" at bounding box center [302, 548] width 109 height 12
click at [337, 542] on span "No Specific Projects Listed" at bounding box center [302, 548] width 109 height 12
click at [408, 476] on fg-read-more "My research focuses on designing and enabling productive and responsible comput…" at bounding box center [491, 474] width 487 height 84
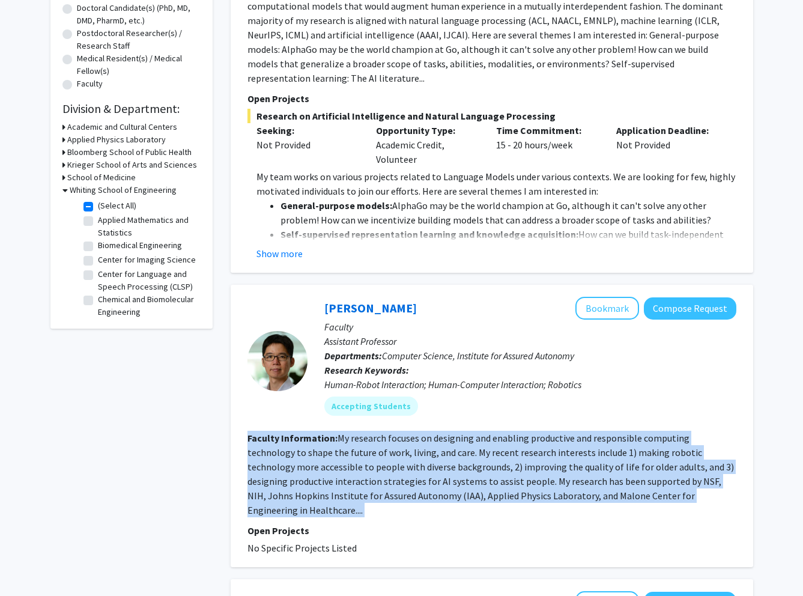
click at [408, 476] on fg-read-more "My research focuses on designing and enabling productive and responsible comput…" at bounding box center [491, 474] width 487 height 84
click at [437, 457] on fg-read-more "My research focuses on designing and enabling productive and responsible comput…" at bounding box center [491, 474] width 487 height 84
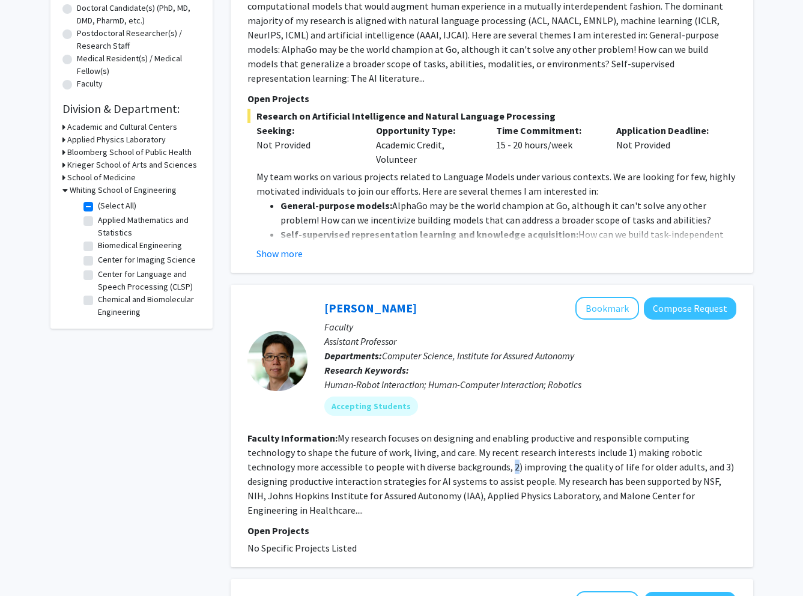
click at [437, 457] on fg-read-more "My research focuses on designing and enabling productive and responsible comput…" at bounding box center [491, 474] width 487 height 84
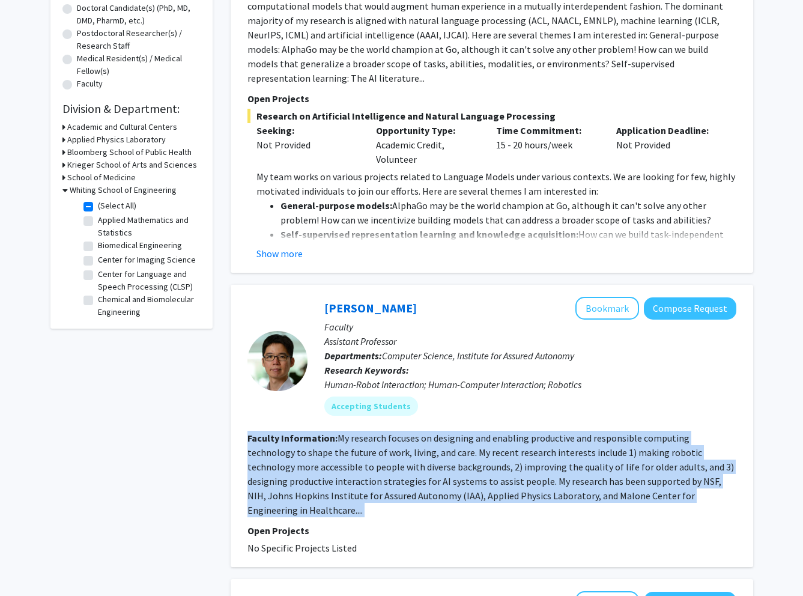
click at [437, 457] on fg-read-more "My research focuses on designing and enabling productive and responsible comput…" at bounding box center [491, 474] width 487 height 84
click at [505, 394] on div "Accepting Students" at bounding box center [530, 406] width 417 height 24
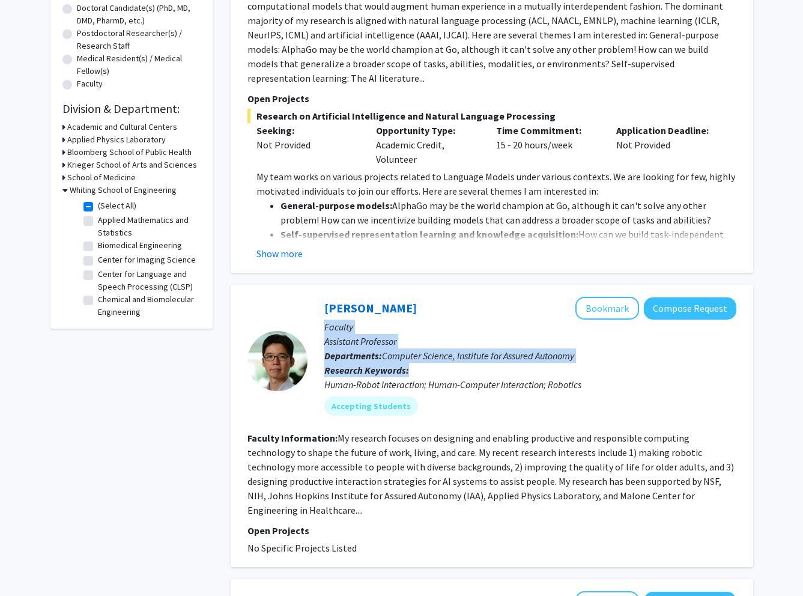
drag, startPoint x: 625, startPoint y: 360, endPoint x: 326, endPoint y: 312, distance: 302.9
click at [326, 312] on div "[PERSON_NAME] Bookmark Compose Request Faculty Assistant Professor Departments:…" at bounding box center [522, 361] width 429 height 128
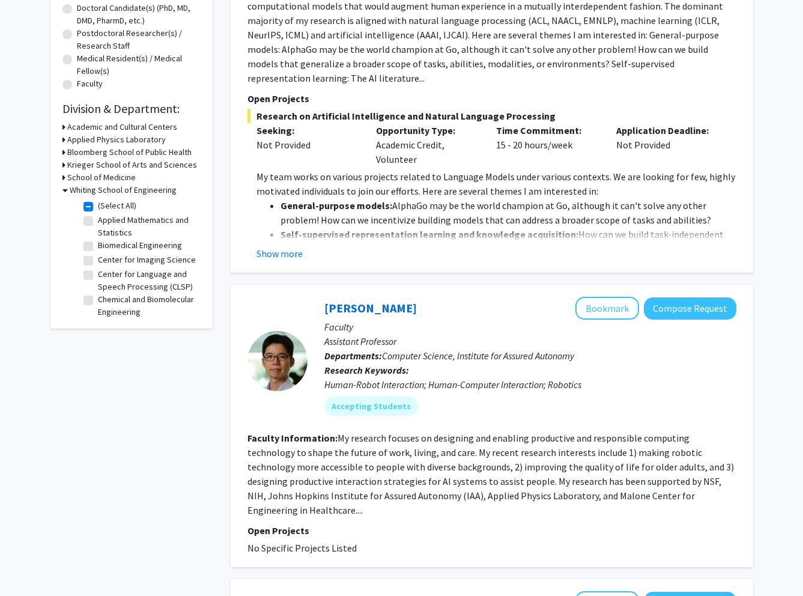
click at [360, 334] on p "Assistant Professor" at bounding box center [530, 341] width 412 height 14
click at [362, 334] on p "Assistant Professor" at bounding box center [530, 341] width 412 height 14
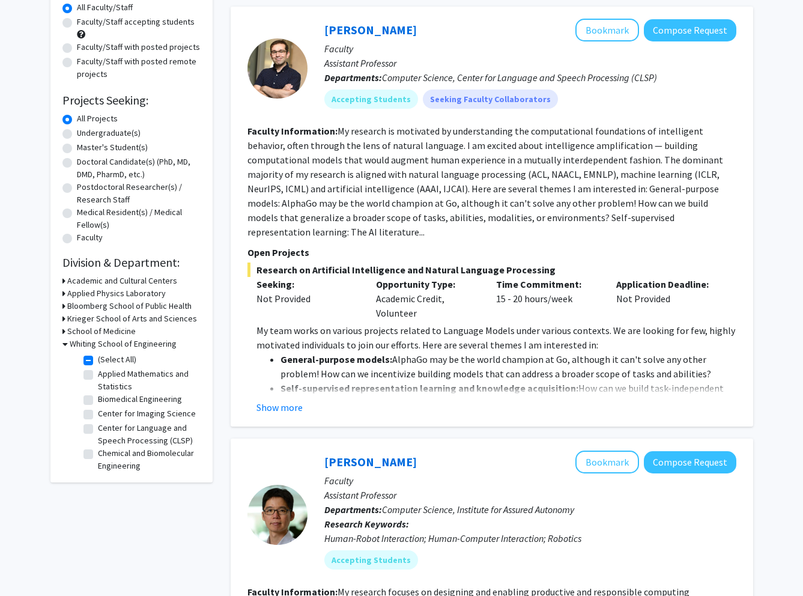
click at [442, 382] on strong "Self-supervised representation learning and knowledge acquisition:" at bounding box center [430, 388] width 298 height 12
click at [278, 382] on fg-read-more "My team works on various projects related to Language Models under various cont…" at bounding box center [492, 368] width 489 height 91
click at [276, 400] on button "Show more" at bounding box center [280, 407] width 46 height 14
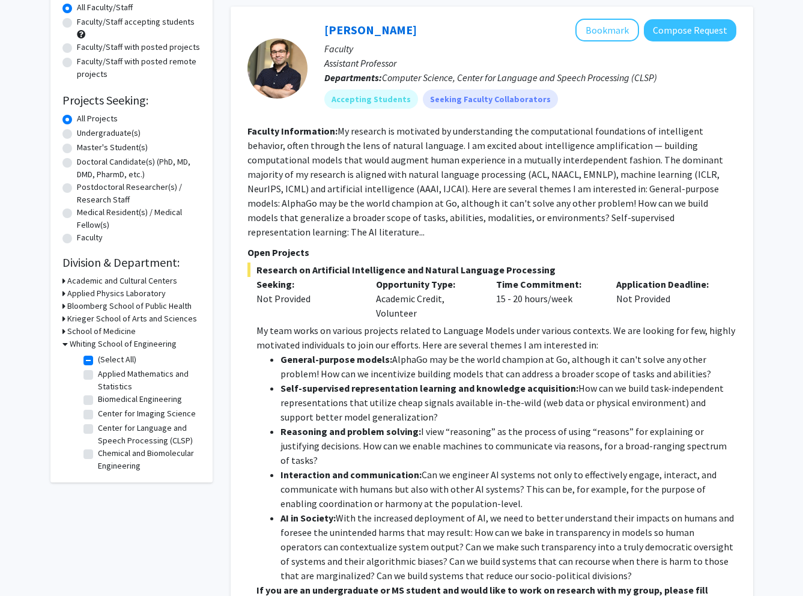
click at [412, 382] on strong "Self-supervised representation learning and knowledge acquisition:" at bounding box center [430, 388] width 298 height 12
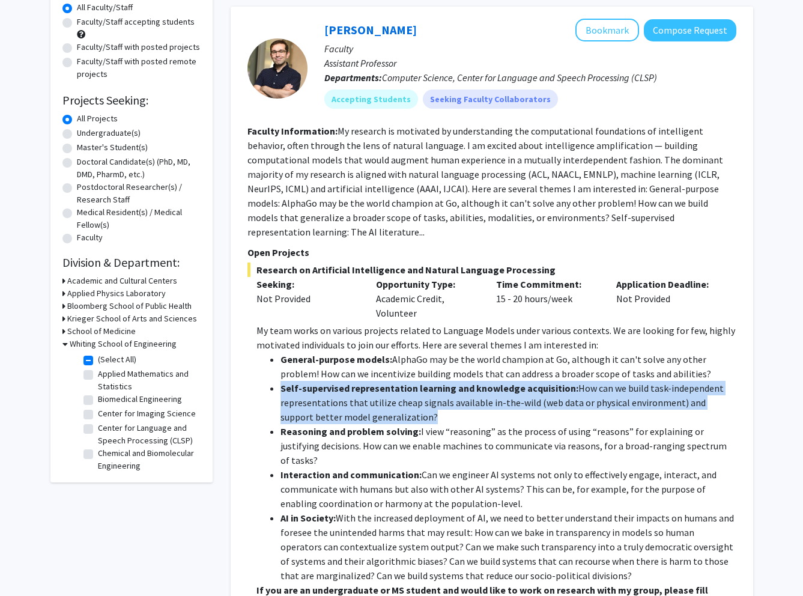
click at [412, 382] on strong "Self-supervised representation learning and knowledge acquisition:" at bounding box center [430, 388] width 298 height 12
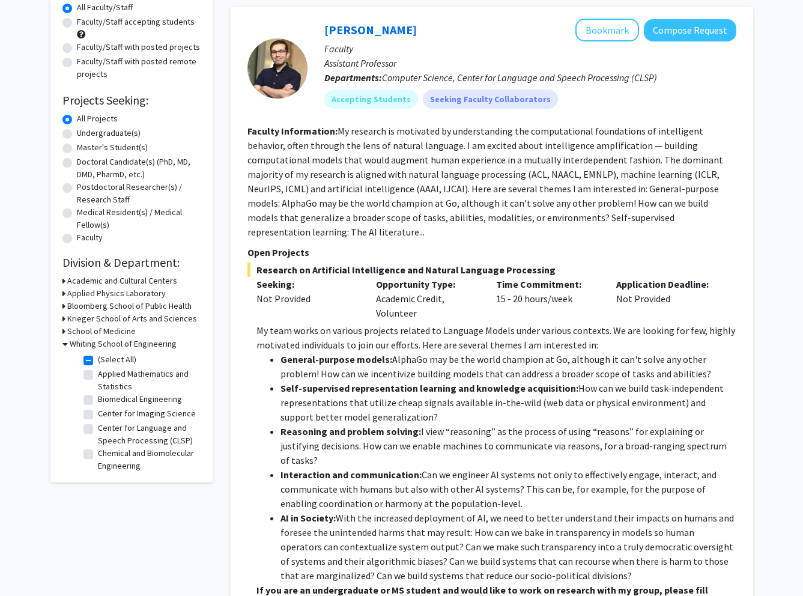
click at [452, 356] on li "General-purpose models: AlphaGo may be the world champion at Go, although it ca…" at bounding box center [509, 366] width 456 height 29
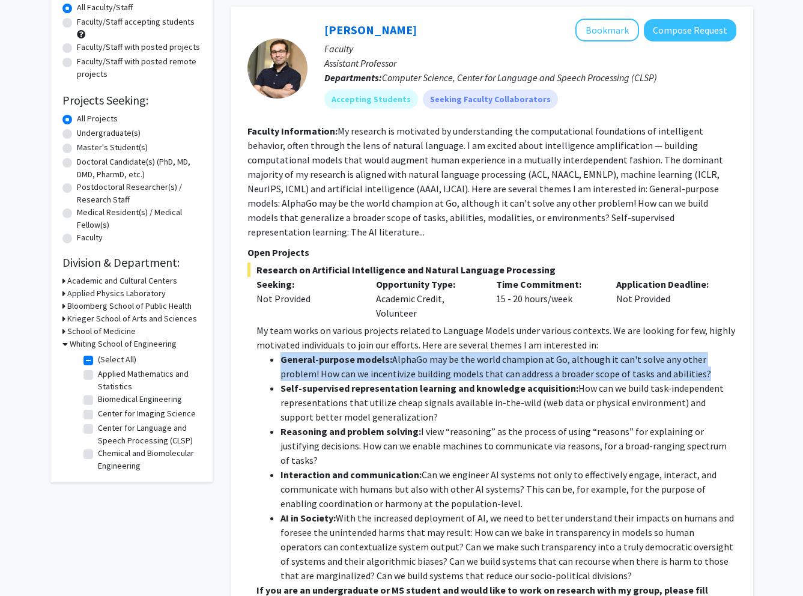
click at [452, 356] on li "General-purpose models: AlphaGo may be the world champion at Go, although it ca…" at bounding box center [509, 366] width 456 height 29
click at [395, 353] on li "General-purpose models: AlphaGo may be the world champion at Go, although it ca…" at bounding box center [509, 366] width 456 height 29
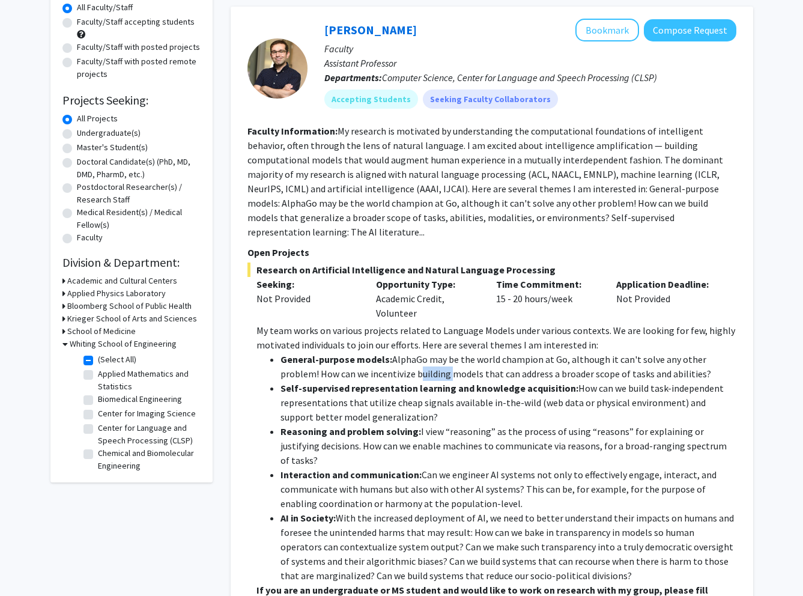
click at [395, 353] on li "General-purpose models: AlphaGo may be the world champion at Go, although it ca…" at bounding box center [509, 366] width 456 height 29
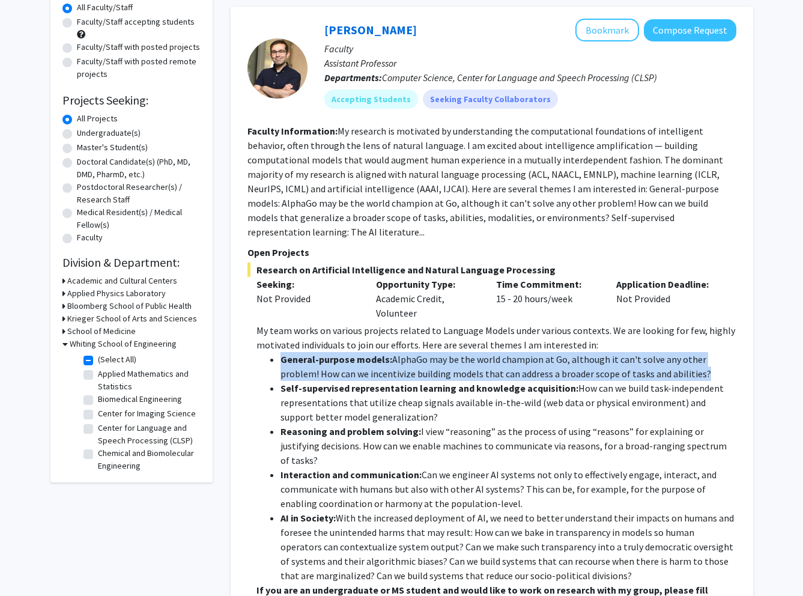
click at [395, 353] on li "General-purpose models: AlphaGo may be the world champion at Go, although it ca…" at bounding box center [509, 366] width 456 height 29
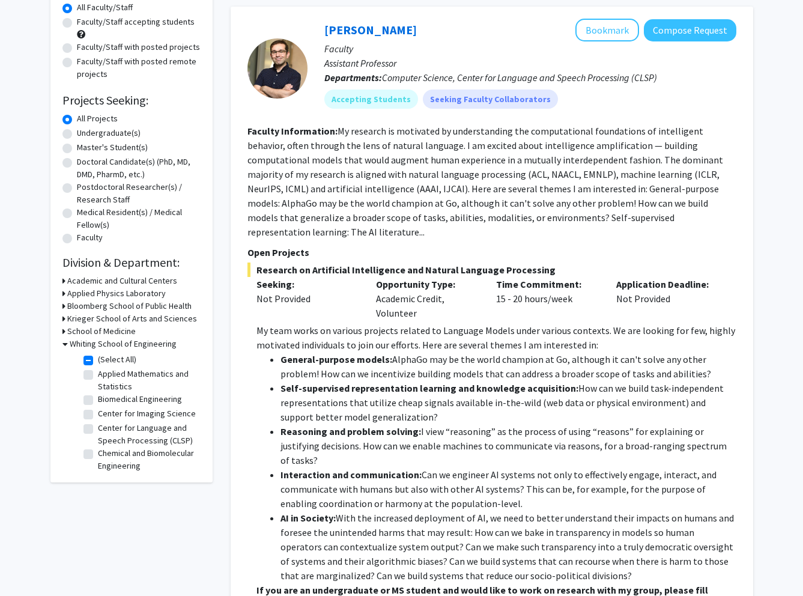
click at [426, 331] on p "My team works on various projects related to Language Models under various cont…" at bounding box center [497, 337] width 480 height 29
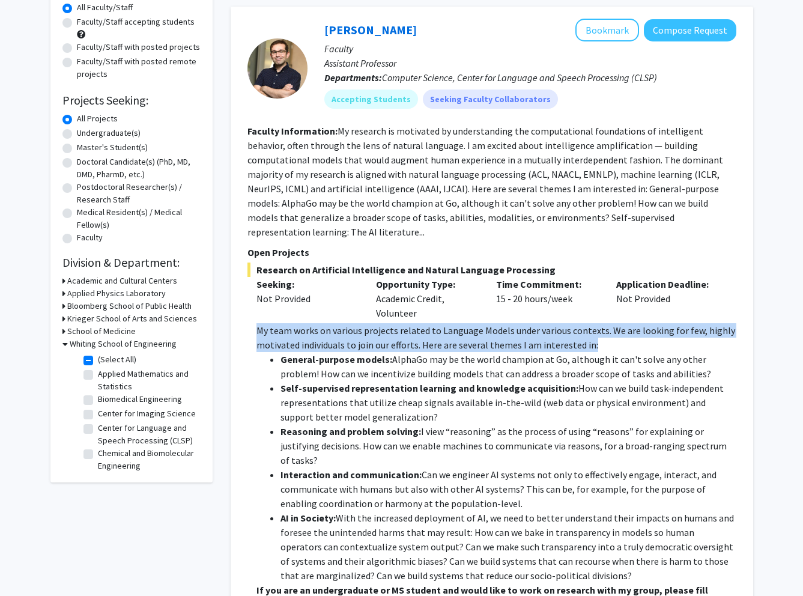
click at [426, 331] on p "My team works on various projects related to Language Models under various cont…" at bounding box center [497, 337] width 480 height 29
click at [341, 326] on p "My team works on various projects related to Language Models under various cont…" at bounding box center [497, 337] width 480 height 29
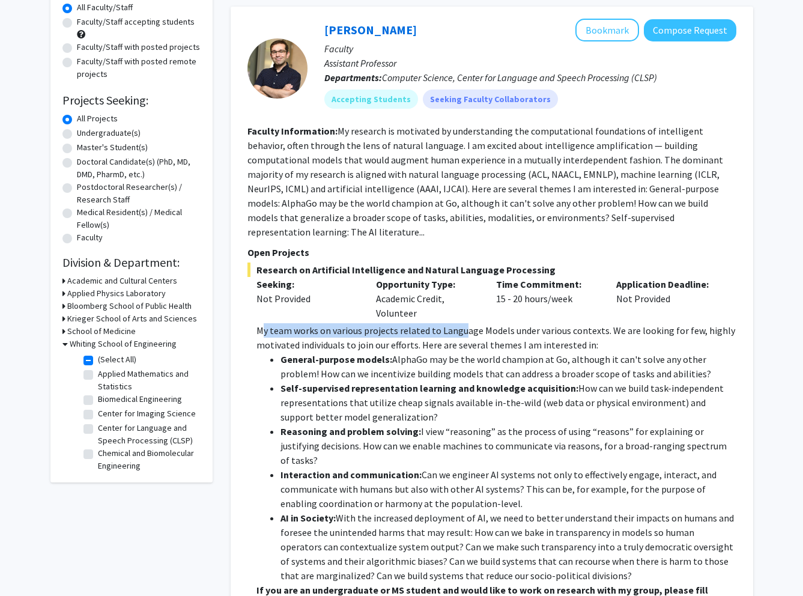
drag, startPoint x: 282, startPoint y: 322, endPoint x: 433, endPoint y: 325, distance: 150.8
click at [460, 323] on p "My team works on various projects related to Language Models under various cont…" at bounding box center [497, 337] width 480 height 29
click at [419, 327] on p "My team works on various projects related to Language Models under various cont…" at bounding box center [497, 337] width 480 height 29
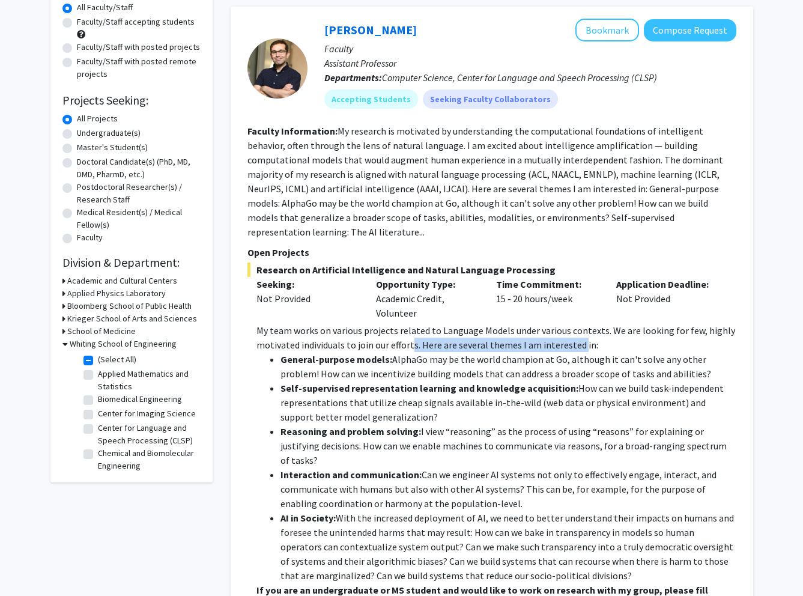
drag, startPoint x: 428, startPoint y: 330, endPoint x: 586, endPoint y: 330, distance: 158.0
click at [579, 330] on p "My team works on various projects related to Language Models under various cont…" at bounding box center [497, 337] width 480 height 29
drag, startPoint x: 595, startPoint y: 330, endPoint x: 553, endPoint y: 331, distance: 41.5
click at [595, 330] on p "My team works on various projects related to Language Models under various cont…" at bounding box center [497, 337] width 480 height 29
drag, startPoint x: 485, startPoint y: 335, endPoint x: 382, endPoint y: 337, distance: 104.0
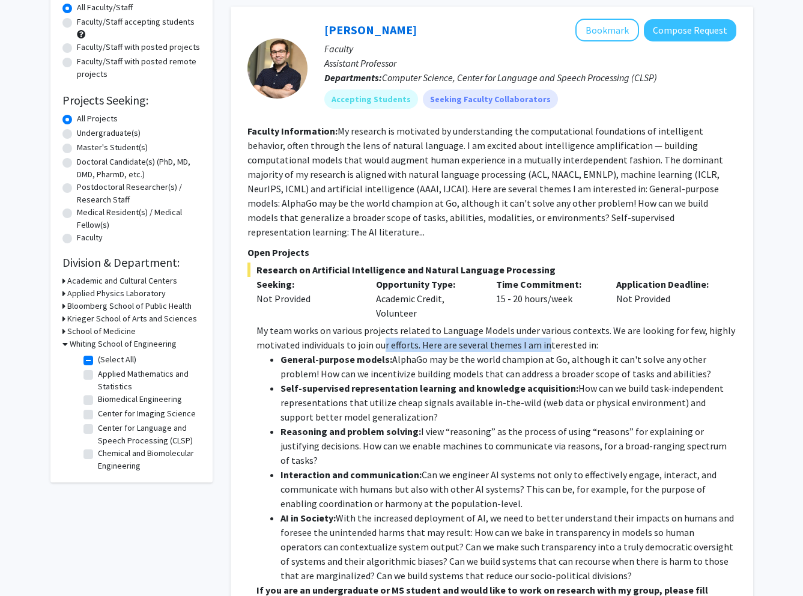
click at [382, 337] on p "My team works on various projects related to Language Models under various cont…" at bounding box center [497, 337] width 480 height 29
click at [408, 336] on p "My team works on various projects related to Language Models under various cont…" at bounding box center [497, 337] width 480 height 29
drag, startPoint x: 504, startPoint y: 333, endPoint x: 597, endPoint y: 332, distance: 93.1
click at [609, 332] on p "My team works on various projects related to Language Models under various cont…" at bounding box center [497, 337] width 480 height 29
click at [340, 353] on strong "General-purpose models:" at bounding box center [337, 359] width 112 height 12
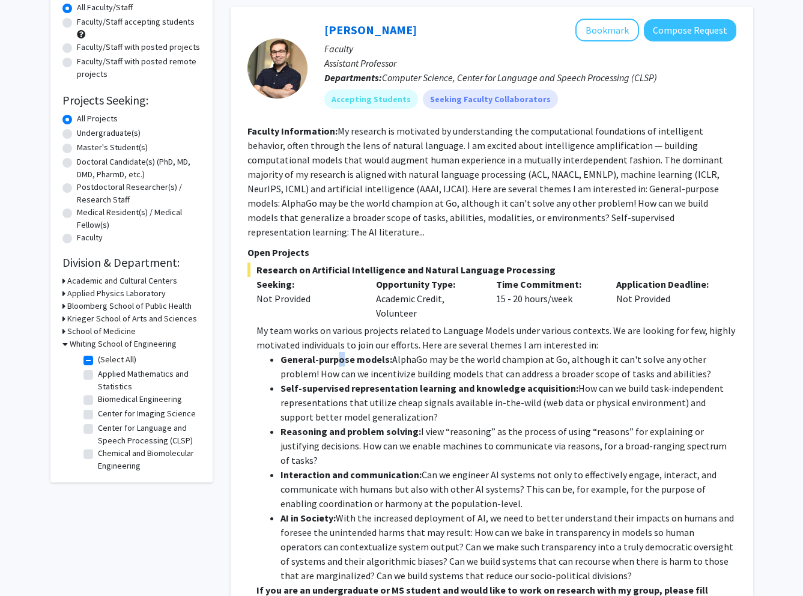
click at [340, 353] on strong "General-purpose models:" at bounding box center [337, 359] width 112 height 12
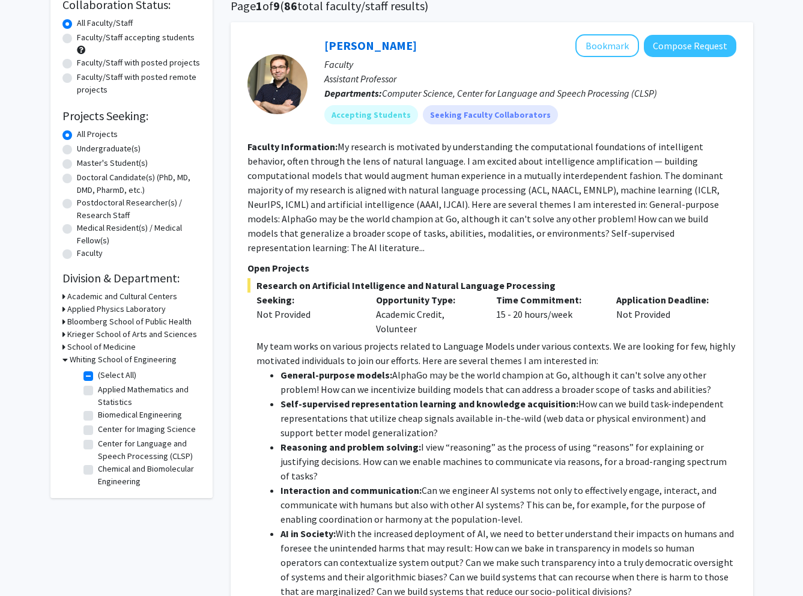
click at [363, 339] on p "My team works on various projects related to Language Models under various cont…" at bounding box center [497, 353] width 480 height 29
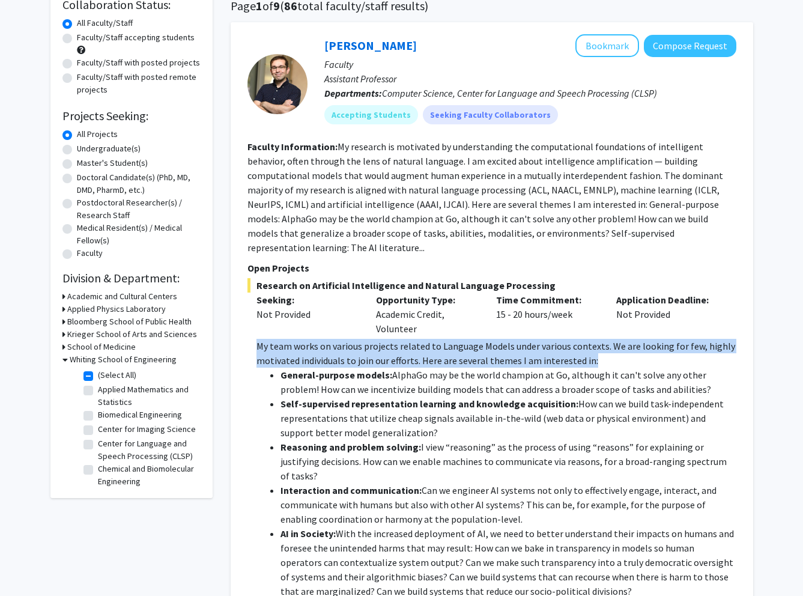
click at [363, 339] on p "My team works on various projects related to Language Models under various cont…" at bounding box center [497, 353] width 480 height 29
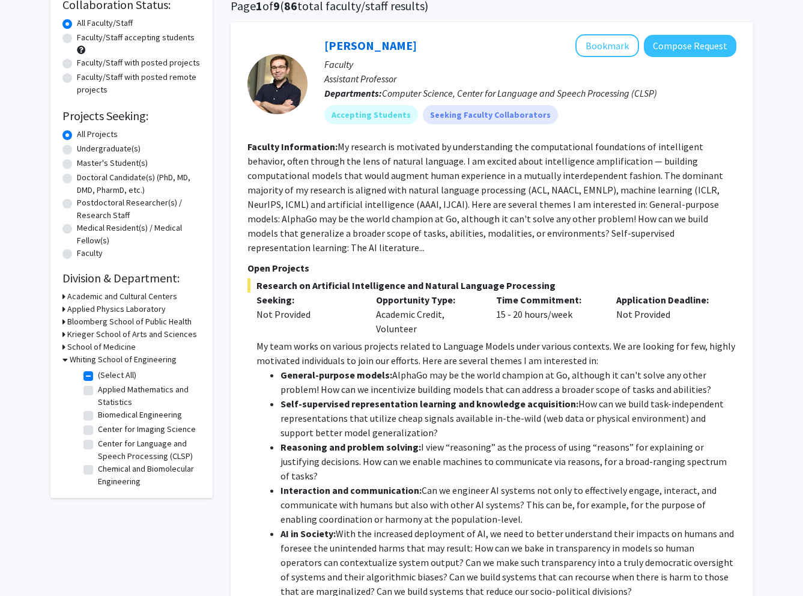
click at [233, 333] on div "[PERSON_NAME] Bookmark Compose Request Faculty Assistant Professor Departments:…" at bounding box center [492, 340] width 523 height 636
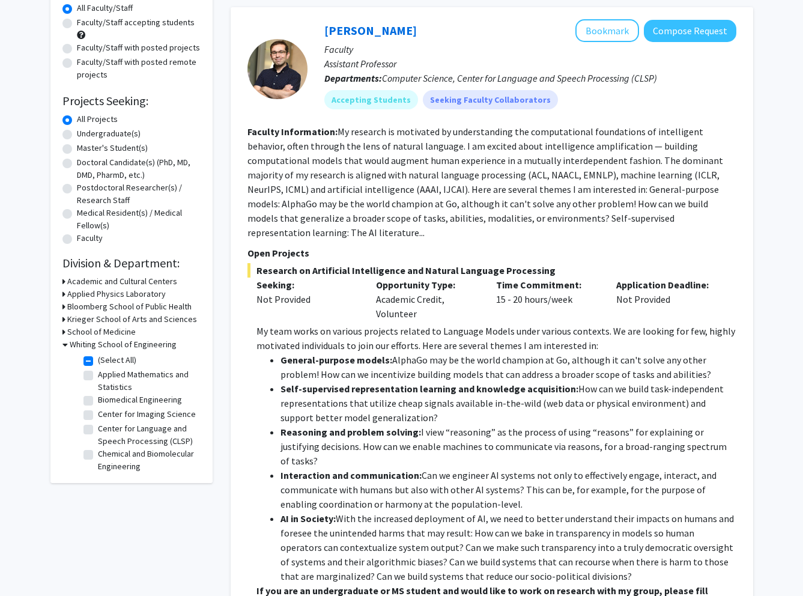
scroll to position [122, 0]
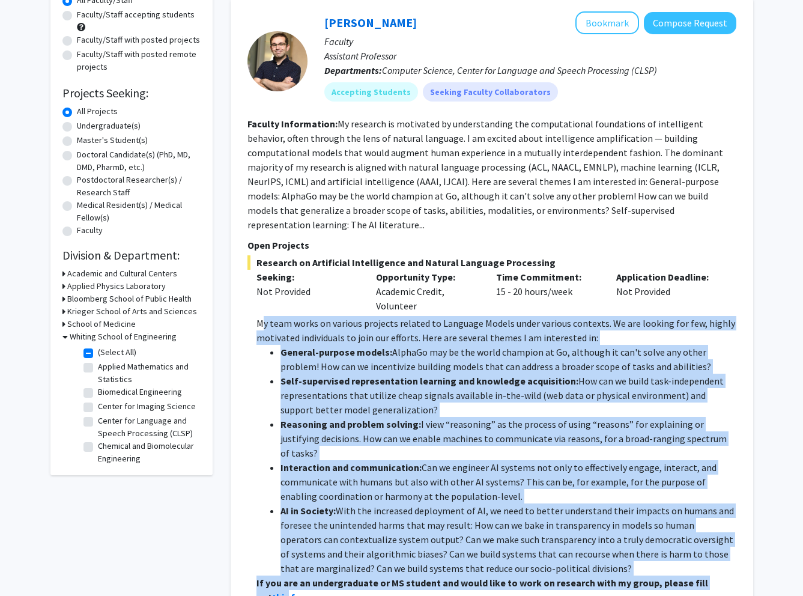
drag, startPoint x: 261, startPoint y: 329, endPoint x: 734, endPoint y: 556, distance: 524.8
click at [734, 556] on div "My team works on various projects related to Language Models under various cont…" at bounding box center [497, 460] width 480 height 288
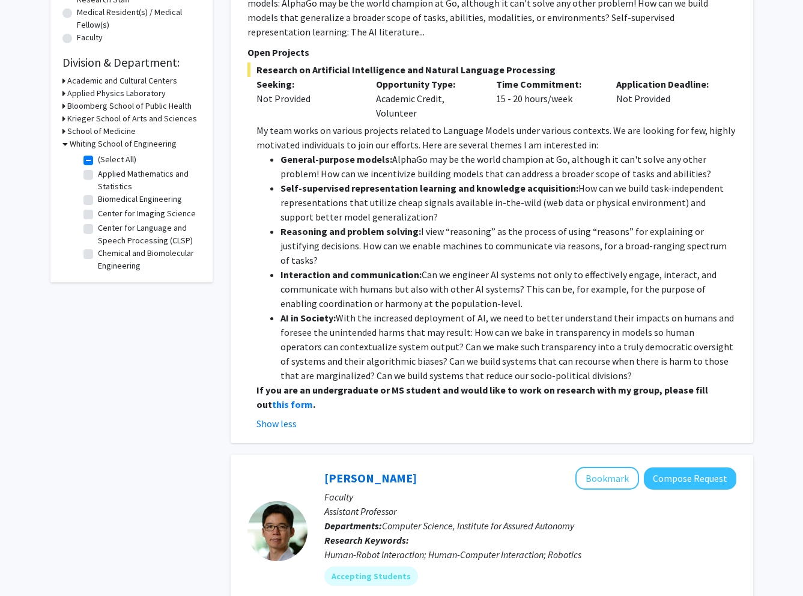
click at [431, 383] on p "If you are an undergraduate or MS student and would like to work on research wi…" at bounding box center [497, 397] width 480 height 29
click at [272, 398] on strong "this form" at bounding box center [292, 404] width 41 height 12
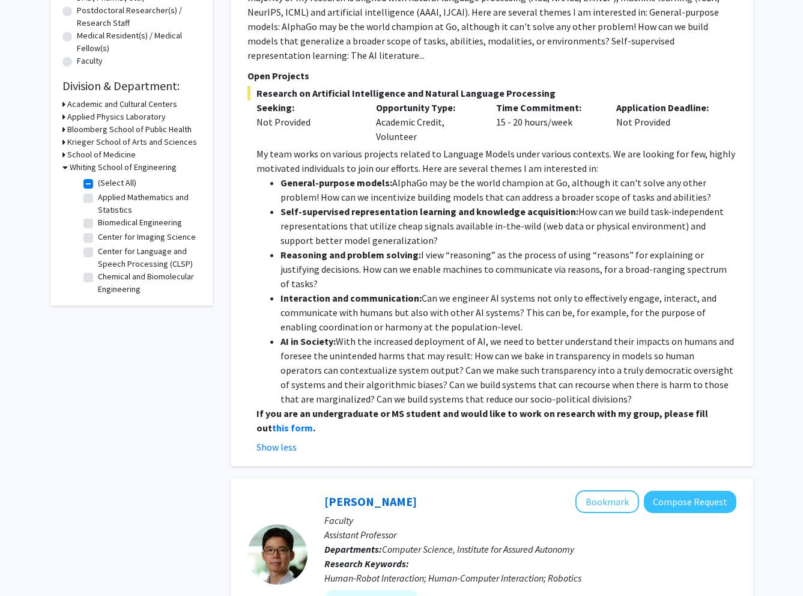
scroll to position [71, 0]
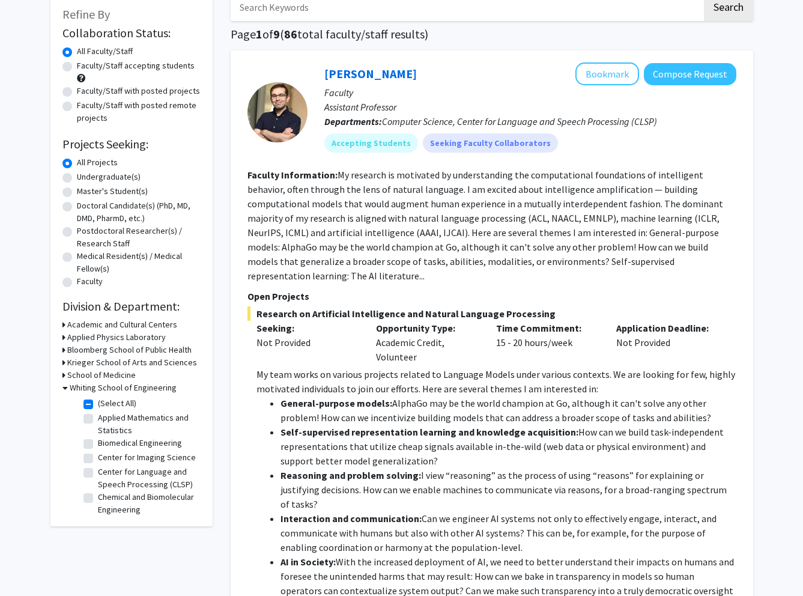
click at [414, 210] on section "Faculty Information: My research is motivated by understanding the computationa…" at bounding box center [492, 225] width 489 height 115
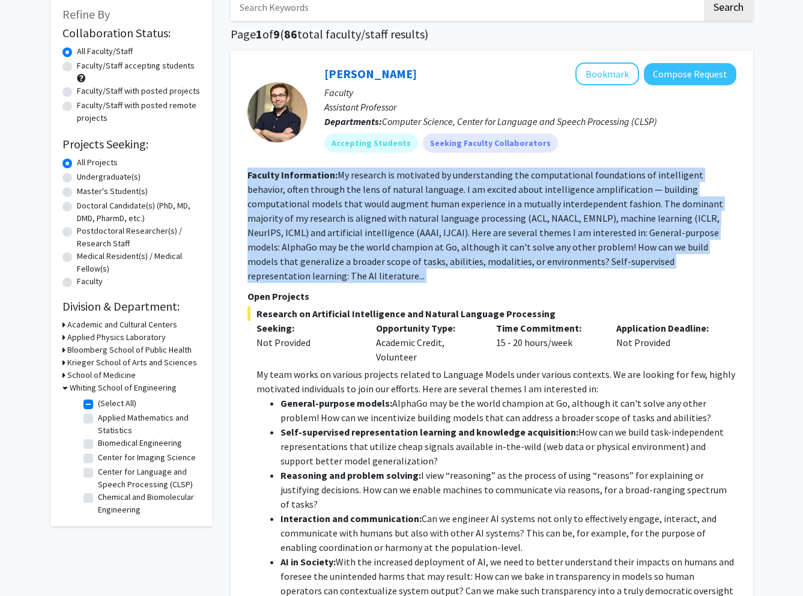
click at [414, 210] on section "Faculty Information: My research is motivated by understanding the computationa…" at bounding box center [492, 225] width 489 height 115
click at [458, 184] on fg-read-more "My research is motivated by understanding the computational foundations of inte…" at bounding box center [486, 225] width 476 height 113
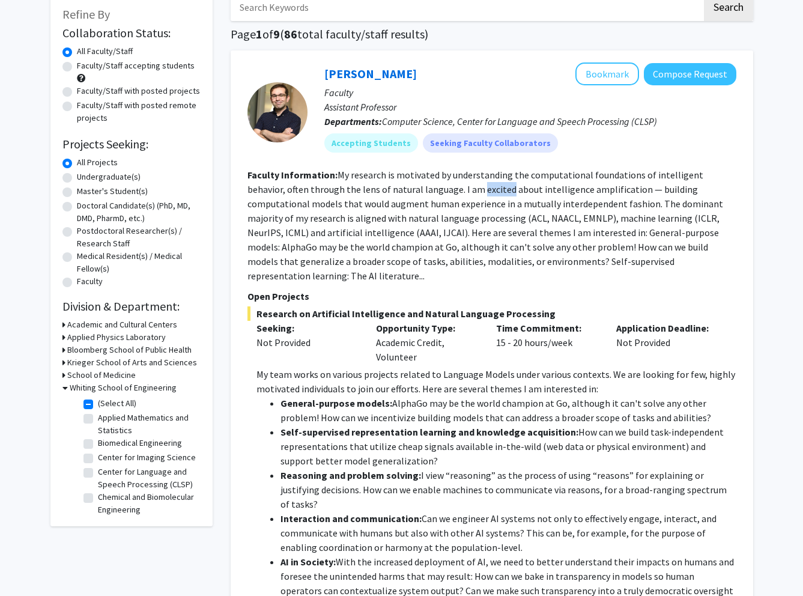
click at [458, 184] on fg-read-more "My research is motivated by understanding the computational foundations of inte…" at bounding box center [486, 225] width 476 height 113
click at [339, 174] on fg-read-more "My research is motivated by understanding the computational foundations of inte…" at bounding box center [486, 225] width 476 height 113
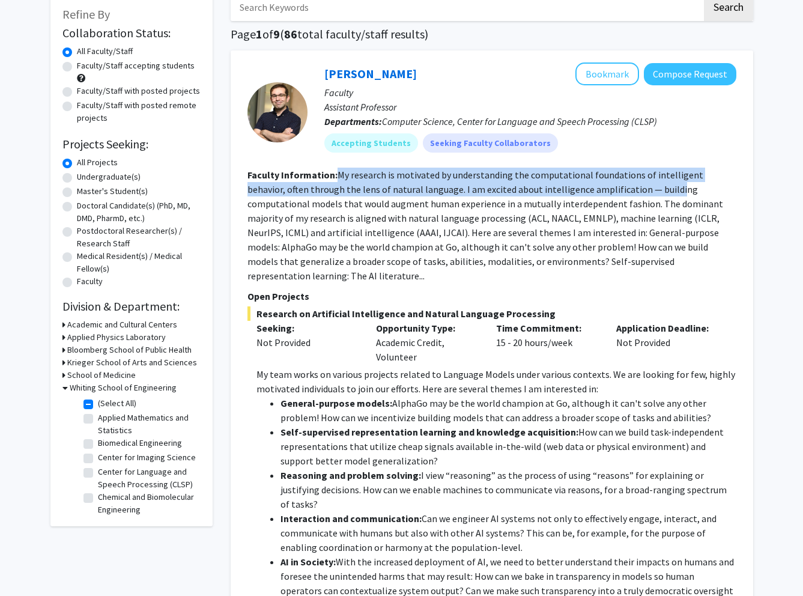
drag, startPoint x: 347, startPoint y: 178, endPoint x: 633, endPoint y: 187, distance: 286.8
click at [633, 187] on section "Faculty Information: My research is motivated by understanding the computationa…" at bounding box center [492, 225] width 489 height 115
click at [632, 187] on fg-read-more "My research is motivated by understanding the computational foundations of inte…" at bounding box center [486, 225] width 476 height 113
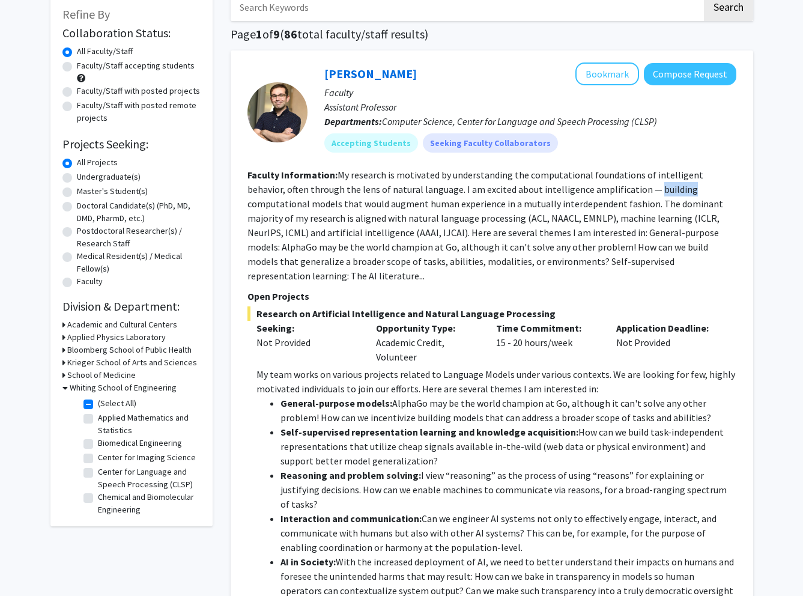
click at [631, 188] on fg-read-more "My research is motivated by understanding the computational foundations of inte…" at bounding box center [486, 225] width 476 height 113
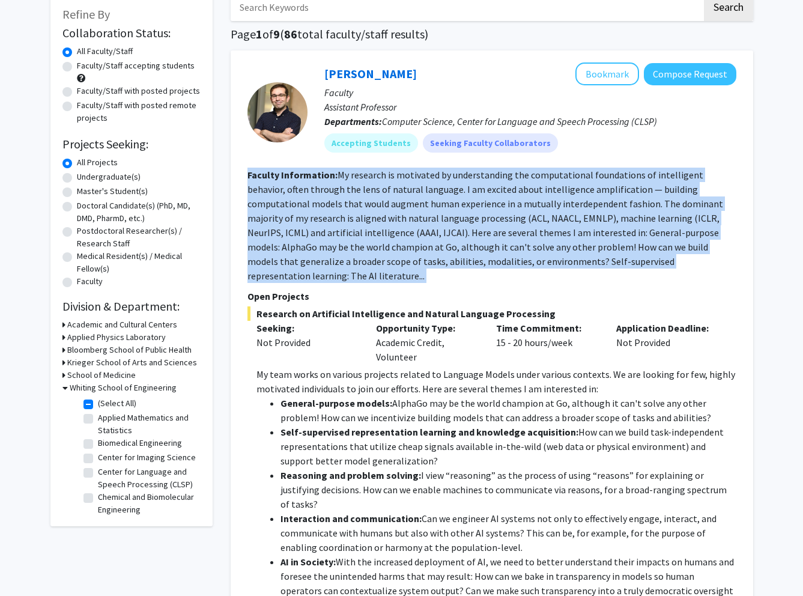
click at [630, 189] on fg-read-more "My research is motivated by understanding the computational foundations of inte…" at bounding box center [486, 225] width 476 height 113
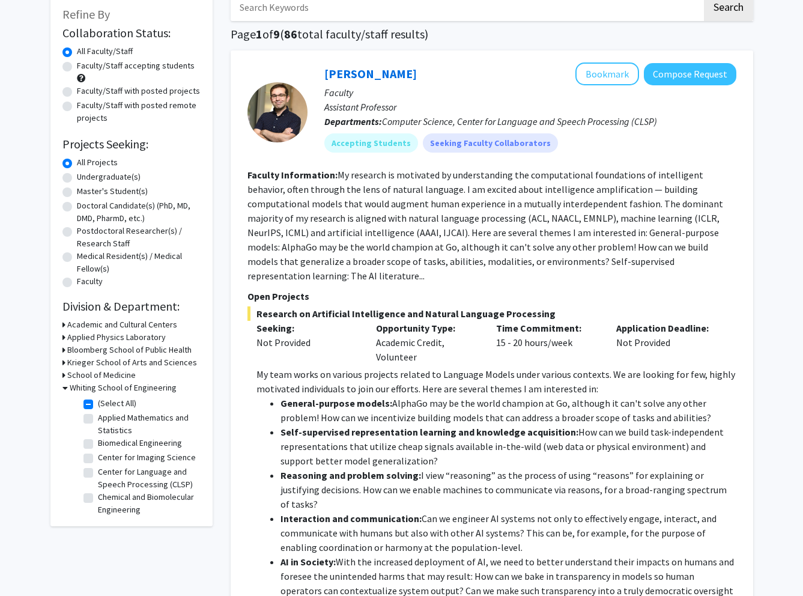
click at [409, 190] on fg-read-more "My research is motivated by understanding the computational foundations of inte…" at bounding box center [486, 225] width 476 height 113
drag, startPoint x: 376, startPoint y: 186, endPoint x: 428, endPoint y: 188, distance: 52.3
click at [446, 186] on fg-read-more "My research is motivated by understanding the computational foundations of inte…" at bounding box center [486, 225] width 476 height 113
click at [425, 188] on fg-read-more "My research is motivated by understanding the computational foundations of inte…" at bounding box center [486, 225] width 476 height 113
drag, startPoint x: 425, startPoint y: 189, endPoint x: 336, endPoint y: 185, distance: 89.6
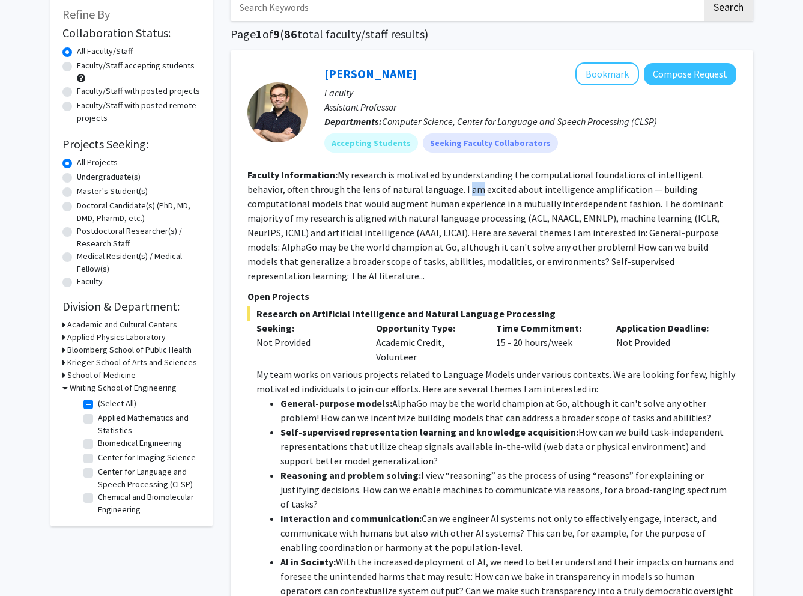
click at [425, 189] on fg-read-more "My research is motivated by understanding the computational foundations of inte…" at bounding box center [486, 225] width 476 height 113
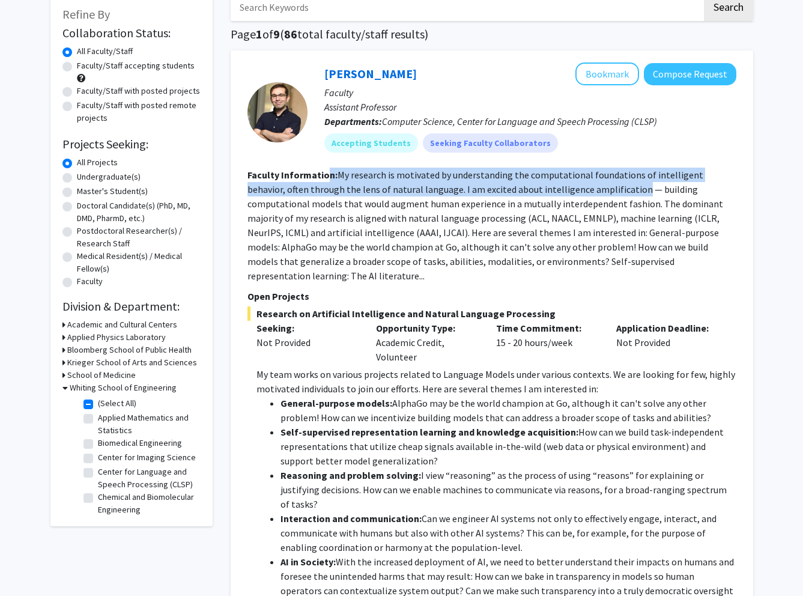
drag, startPoint x: 335, startPoint y: 181, endPoint x: 595, endPoint y: 187, distance: 260.8
click at [595, 187] on section "Faculty Information: My research is motivated by understanding the computationa…" at bounding box center [492, 225] width 489 height 115
click at [595, 187] on fg-read-more "My research is motivated by understanding the computational foundations of inte…" at bounding box center [486, 225] width 476 height 113
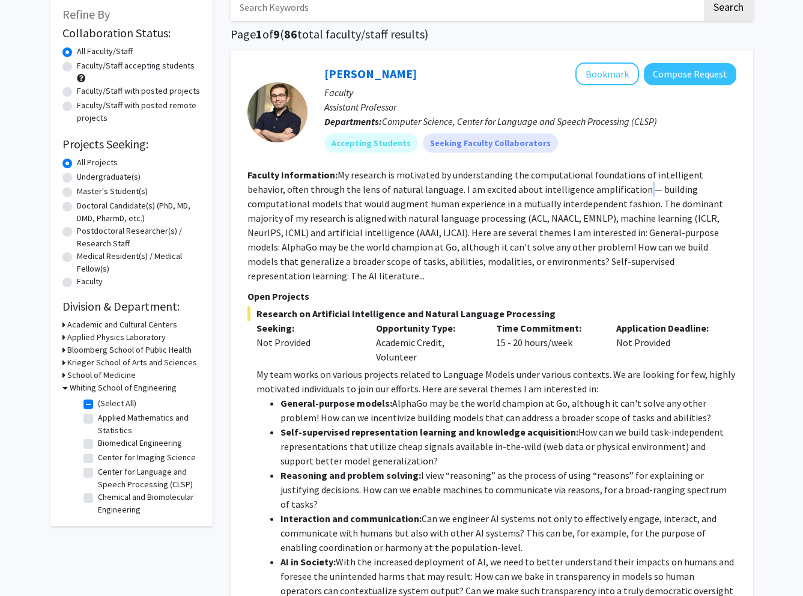
click at [595, 187] on fg-read-more "My research is motivated by understanding the computational foundations of inte…" at bounding box center [486, 225] width 476 height 113
drag, startPoint x: 578, startPoint y: 189, endPoint x: 330, endPoint y: 184, distance: 248.2
click at [337, 184] on fg-read-more "My research is motivated by understanding the computational foundations of inte…" at bounding box center [486, 225] width 476 height 113
click at [329, 184] on fg-read-more "My research is motivated by understanding the computational foundations of inte…" at bounding box center [486, 225] width 476 height 113
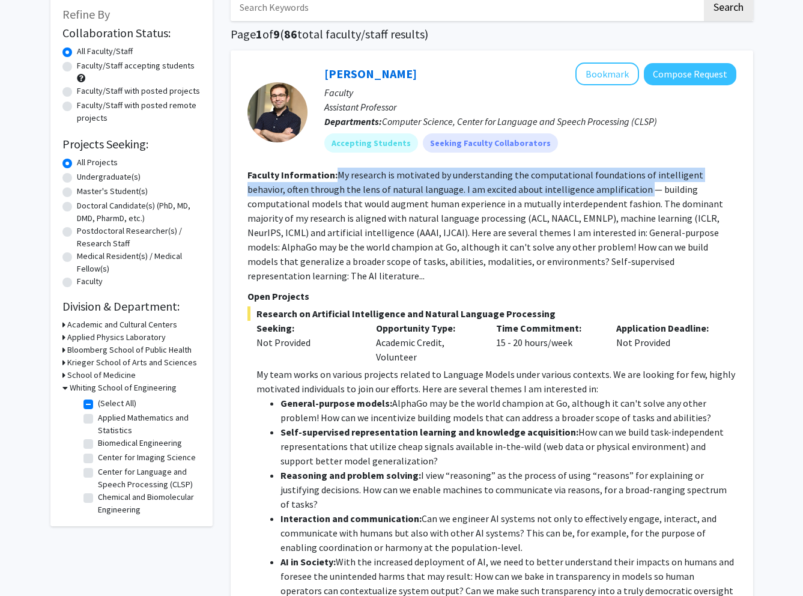
drag, startPoint x: 362, startPoint y: 180, endPoint x: 602, endPoint y: 195, distance: 240.8
click at [602, 195] on section "Faculty Information: My research is motivated by understanding the computationa…" at bounding box center [492, 225] width 489 height 115
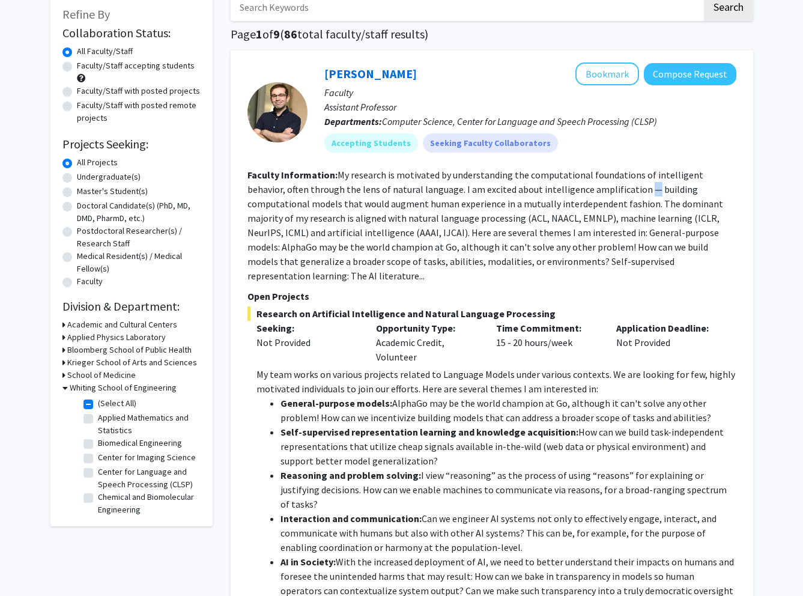
click at [602, 195] on section "Faculty Information: My research is motivated by understanding the computationa…" at bounding box center [492, 225] width 489 height 115
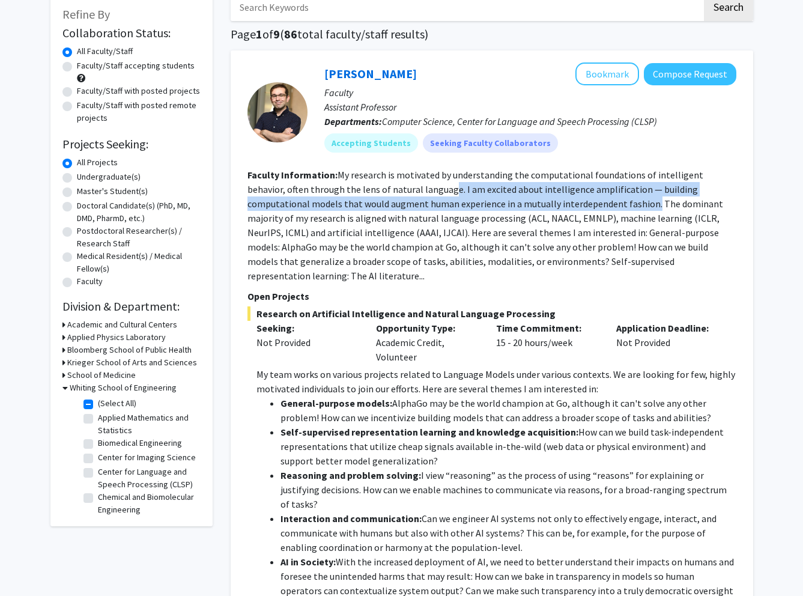
drag, startPoint x: 410, startPoint y: 192, endPoint x: 558, endPoint y: 207, distance: 148.0
click at [558, 207] on fg-read-more "My research is motivated by understanding the computational foundations of inte…" at bounding box center [486, 225] width 476 height 113
click at [558, 208] on fg-read-more "My research is motivated by understanding the computational foundations of inte…" at bounding box center [486, 225] width 476 height 113
drag, startPoint x: 558, startPoint y: 208, endPoint x: 419, endPoint y: 193, distance: 139.6
click at [419, 193] on fg-read-more "My research is motivated by understanding the computational foundations of inte…" at bounding box center [486, 225] width 476 height 113
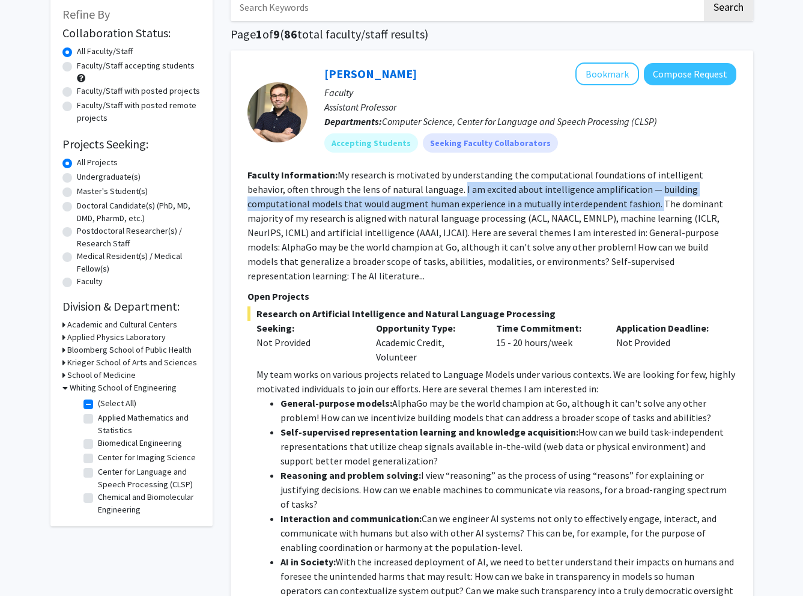
click at [419, 193] on fg-read-more "My research is motivated by understanding the computational foundations of inte…" at bounding box center [486, 225] width 476 height 113
drag, startPoint x: 450, startPoint y: 196, endPoint x: 536, endPoint y: 203, distance: 86.2
click at [536, 203] on fg-read-more "My research is motivated by understanding the computational foundations of inte…" at bounding box center [486, 225] width 476 height 113
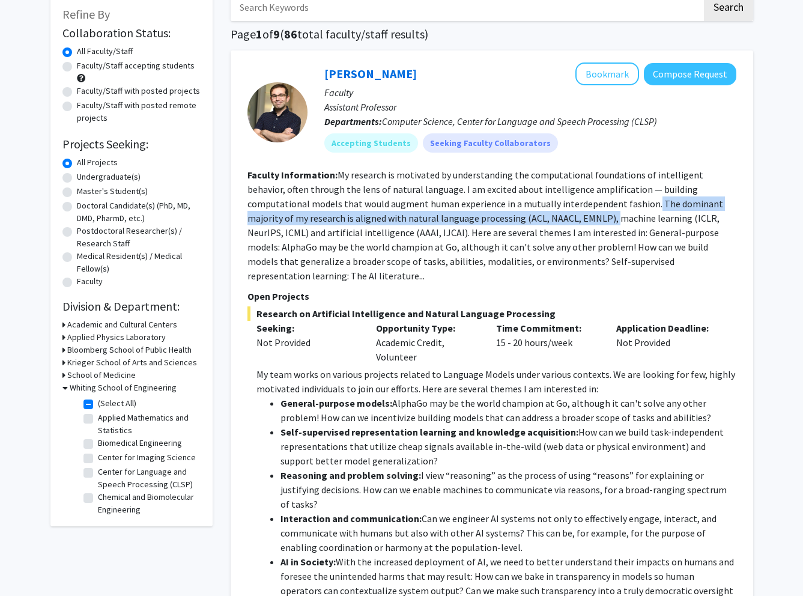
drag, startPoint x: 558, startPoint y: 204, endPoint x: 503, endPoint y: 225, distance: 58.9
click at [504, 225] on section "Faculty Information: My research is motivated by understanding the computationa…" at bounding box center [492, 225] width 489 height 115
click at [502, 225] on section "Faculty Information: My research is motivated by understanding the computationa…" at bounding box center [492, 225] width 489 height 115
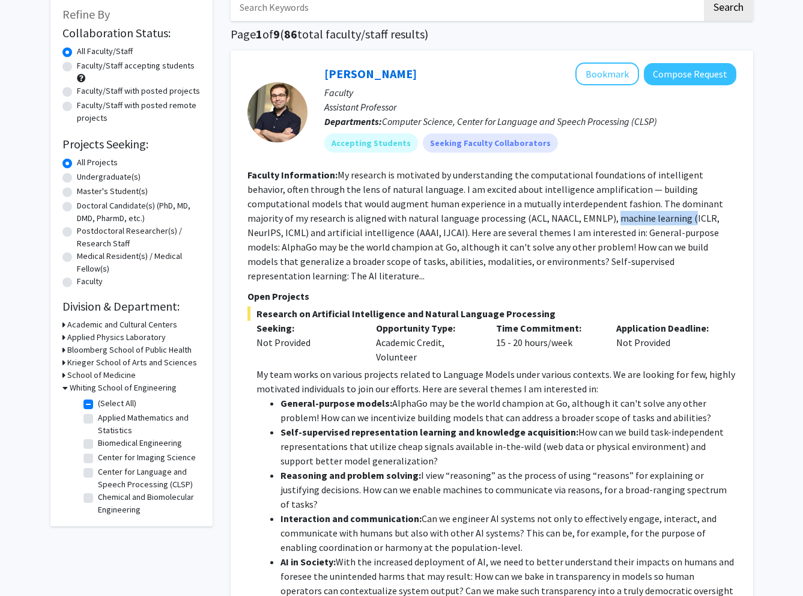
drag, startPoint x: 503, startPoint y: 224, endPoint x: 576, endPoint y: 223, distance: 72.7
click at [576, 223] on section "Faculty Information: My research is motivated by understanding the computationa…" at bounding box center [492, 225] width 489 height 115
click at [576, 223] on fg-read-more "My research is motivated by understanding the computational foundations of inte…" at bounding box center [486, 225] width 476 height 113
click at [573, 224] on fg-read-more "My research is motivated by understanding the computational foundations of inte…" at bounding box center [486, 225] width 476 height 113
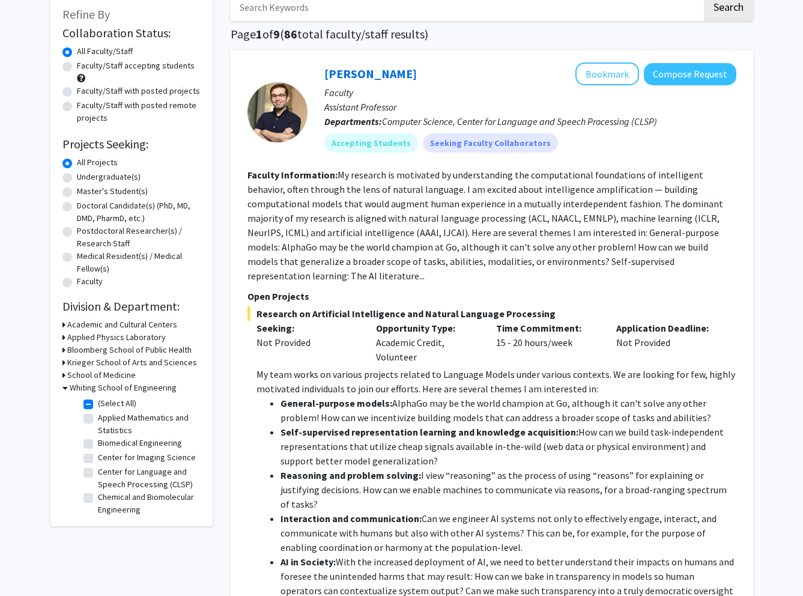
click at [537, 222] on fg-read-more "My research is motivated by understanding the computational foundations of inte…" at bounding box center [486, 225] width 476 height 113
drag, startPoint x: 356, startPoint y: 233, endPoint x: 500, endPoint y: 233, distance: 144.2
click at [487, 233] on fg-read-more "My research is motivated by understanding the computational foundations of inte…" at bounding box center [486, 225] width 476 height 113
click at [507, 233] on fg-read-more "My research is motivated by understanding the computational foundations of inte…" at bounding box center [486, 225] width 476 height 113
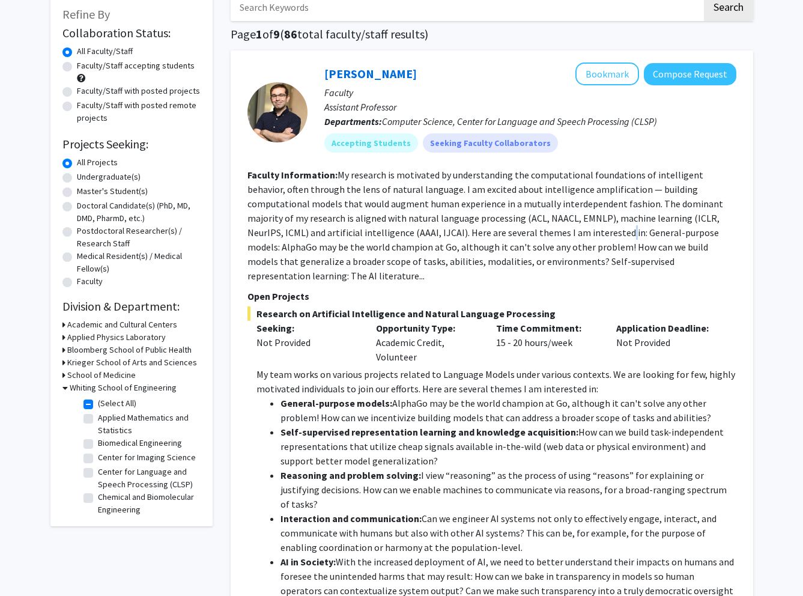
click at [507, 233] on fg-read-more "My research is motivated by understanding the computational foundations of inte…" at bounding box center [486, 225] width 476 height 113
click at [382, 233] on fg-read-more "My research is motivated by understanding the computational foundations of inte…" at bounding box center [486, 225] width 476 height 113
drag, startPoint x: 350, startPoint y: 233, endPoint x: 477, endPoint y: 233, distance: 127.4
click at [477, 233] on fg-read-more "My research is motivated by understanding the computational foundations of inte…" at bounding box center [486, 225] width 476 height 113
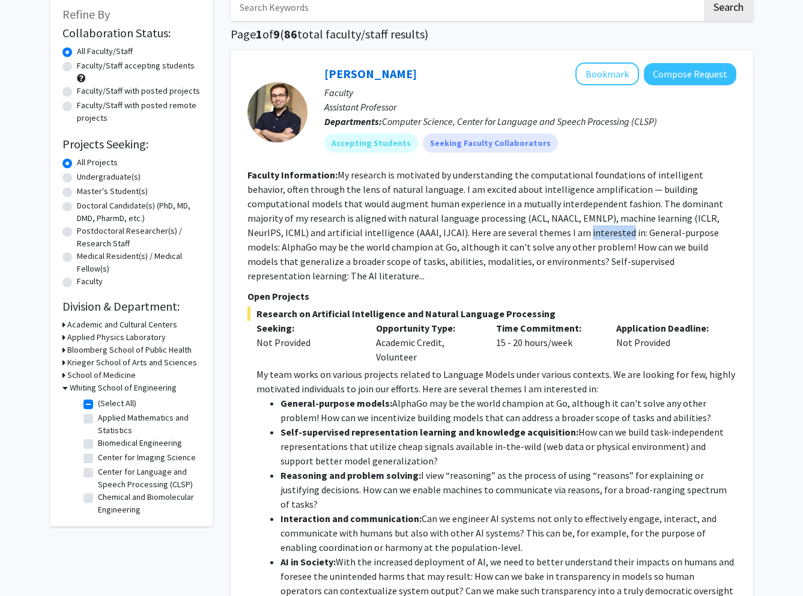
click at [477, 233] on fg-read-more "My research is motivated by understanding the computational foundations of inte…" at bounding box center [486, 225] width 476 height 113
drag, startPoint x: 359, startPoint y: 236, endPoint x: 538, endPoint y: 233, distance: 178.5
click at [537, 233] on fg-read-more "My research is motivated by understanding the computational foundations of inte…" at bounding box center [486, 225] width 476 height 113
click at [538, 233] on fg-read-more "My research is motivated by understanding the computational foundations of inte…" at bounding box center [486, 225] width 476 height 113
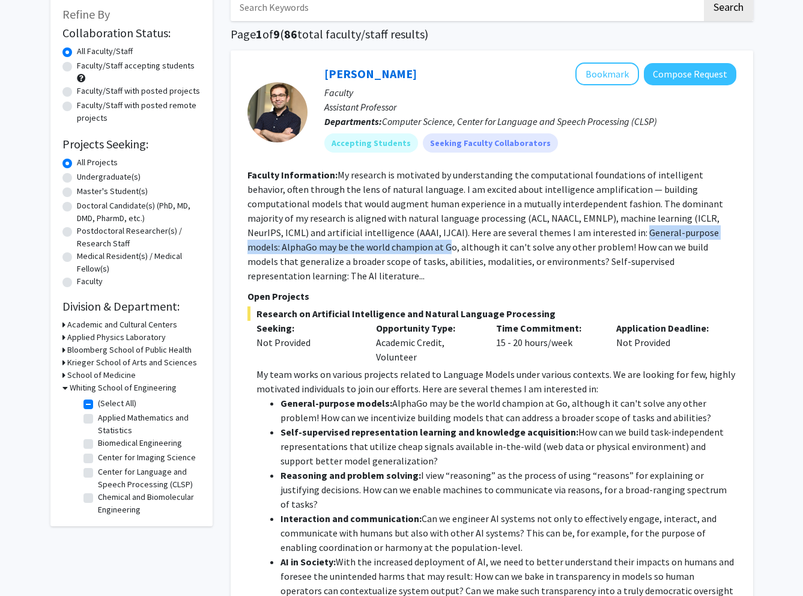
drag, startPoint x: 521, startPoint y: 234, endPoint x: 309, endPoint y: 249, distance: 212.0
click at [308, 249] on fg-read-more "My research is motivated by understanding the computational foundations of inte…" at bounding box center [486, 225] width 476 height 113
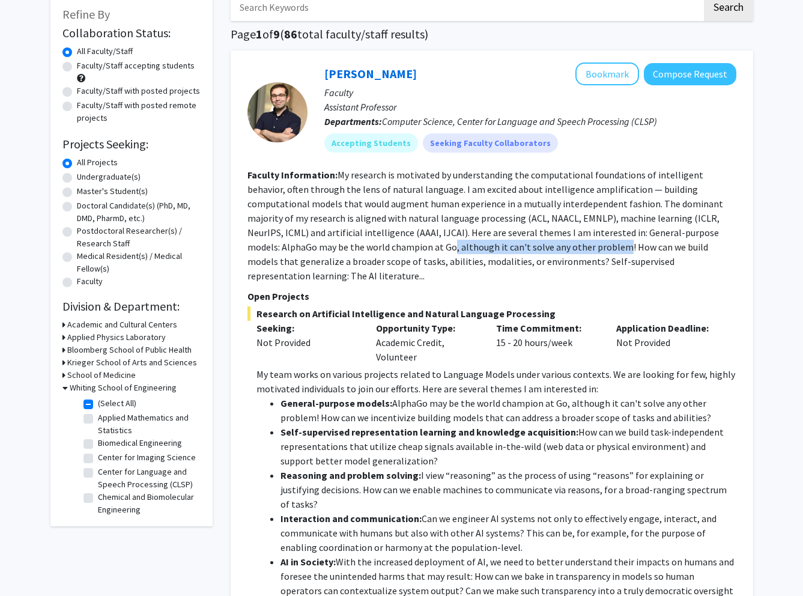
drag, startPoint x: 309, startPoint y: 249, endPoint x: 483, endPoint y: 252, distance: 173.7
click at [482, 252] on fg-read-more "My research is motivated by understanding the computational foundations of inte…" at bounding box center [486, 225] width 476 height 113
drag, startPoint x: 483, startPoint y: 252, endPoint x: 491, endPoint y: 257, distance: 9.7
click at [597, 255] on section "Faculty Information: My research is motivated by understanding the computationa…" at bounding box center [492, 225] width 489 height 115
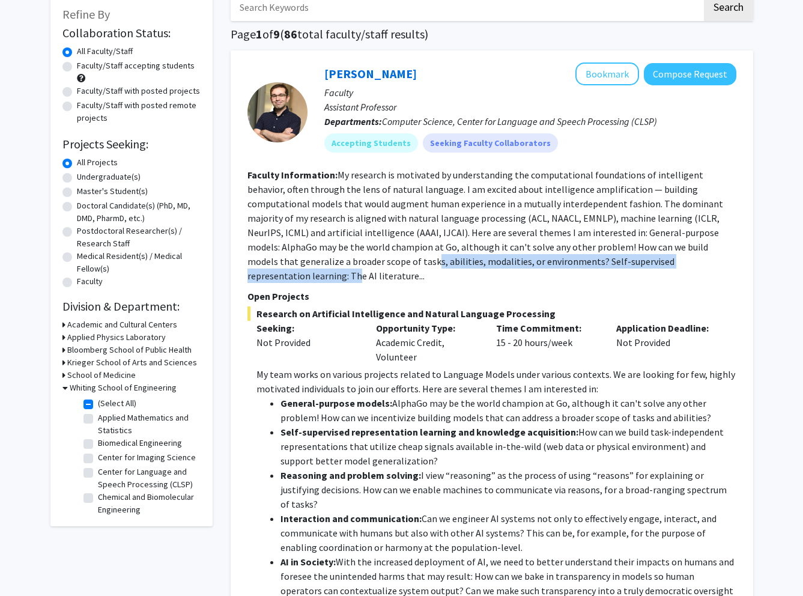
drag, startPoint x: 424, startPoint y: 261, endPoint x: 600, endPoint y: 261, distance: 176.0
click at [600, 261] on fg-read-more "My research is motivated by understanding the computational foundations of inte…" at bounding box center [486, 225] width 476 height 113
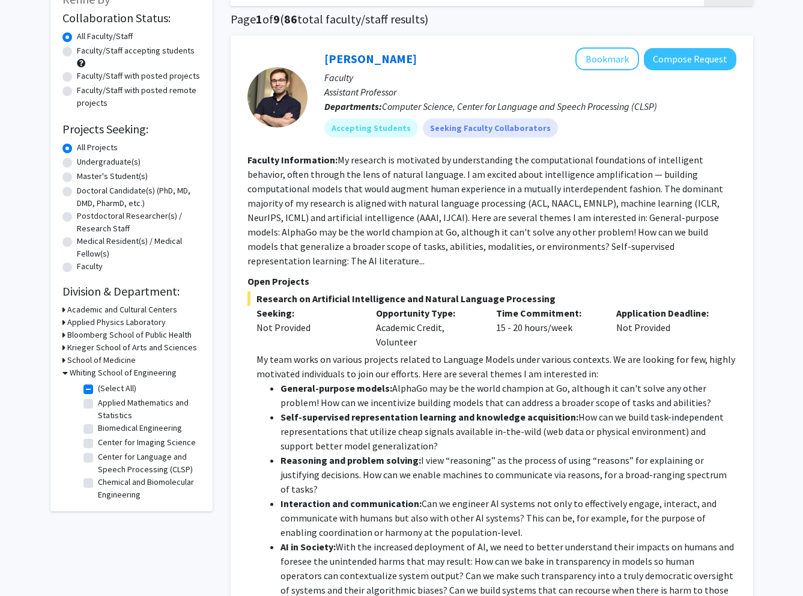
click at [386, 382] on li "General-purpose models: AlphaGo may be the world champion at Go, although it ca…" at bounding box center [509, 395] width 456 height 29
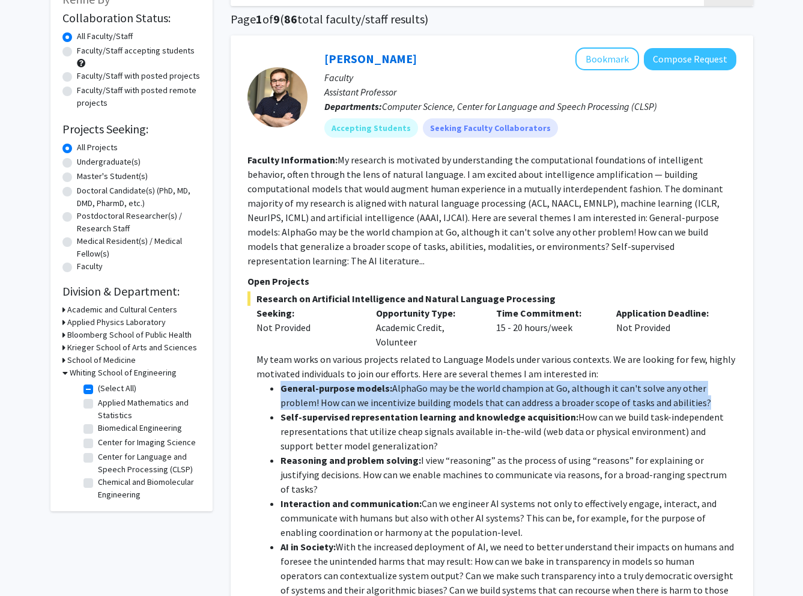
click at [386, 382] on li "General-purpose models: AlphaGo may be the world champion at Go, although it ca…" at bounding box center [509, 395] width 456 height 29
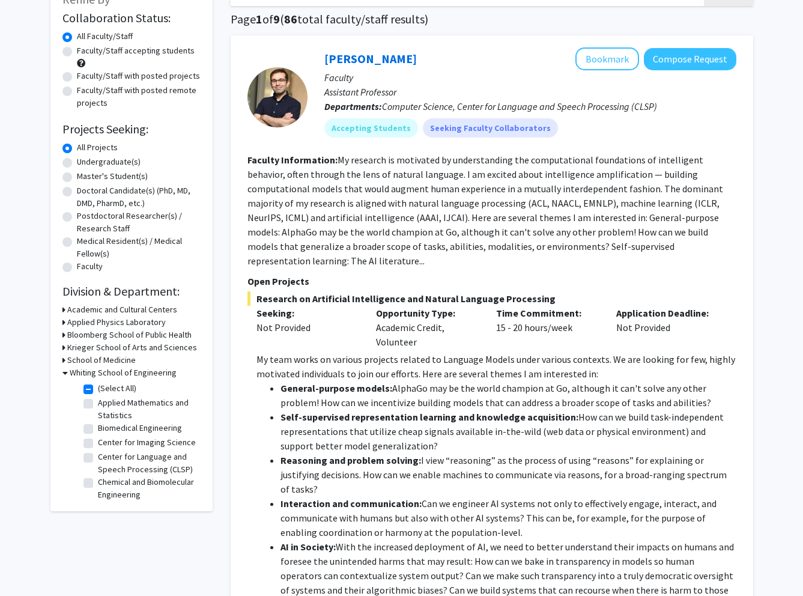
click at [400, 410] on li "Self-supervised representation learning and knowledge acquisition: How can we b…" at bounding box center [509, 431] width 456 height 43
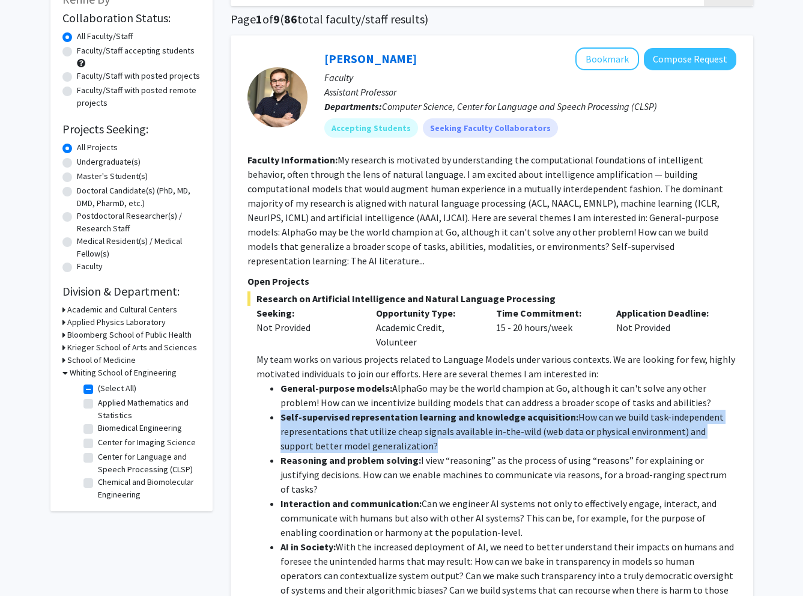
click at [400, 410] on li "Self-supervised representation learning and knowledge acquisition: How can we b…" at bounding box center [509, 431] width 456 height 43
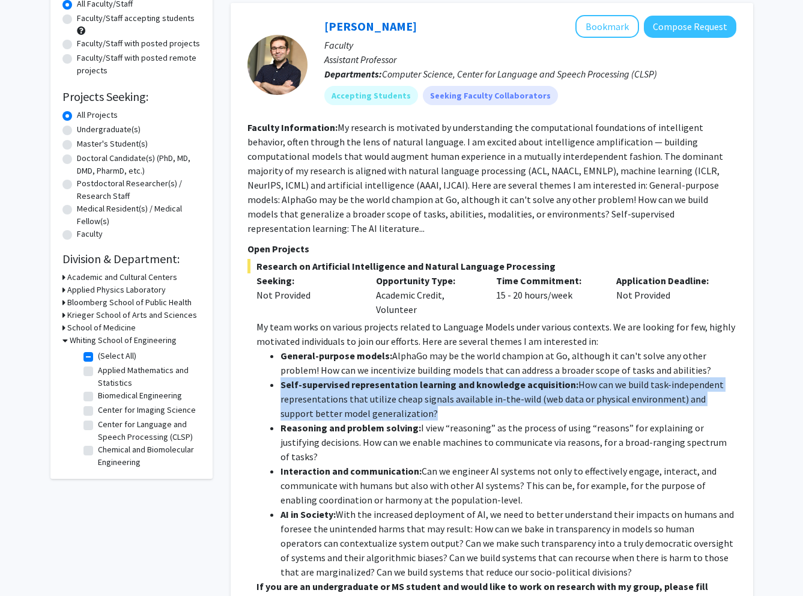
click at [455, 380] on li "Self-supervised representation learning and knowledge acquisition: How can we b…" at bounding box center [509, 398] width 456 height 43
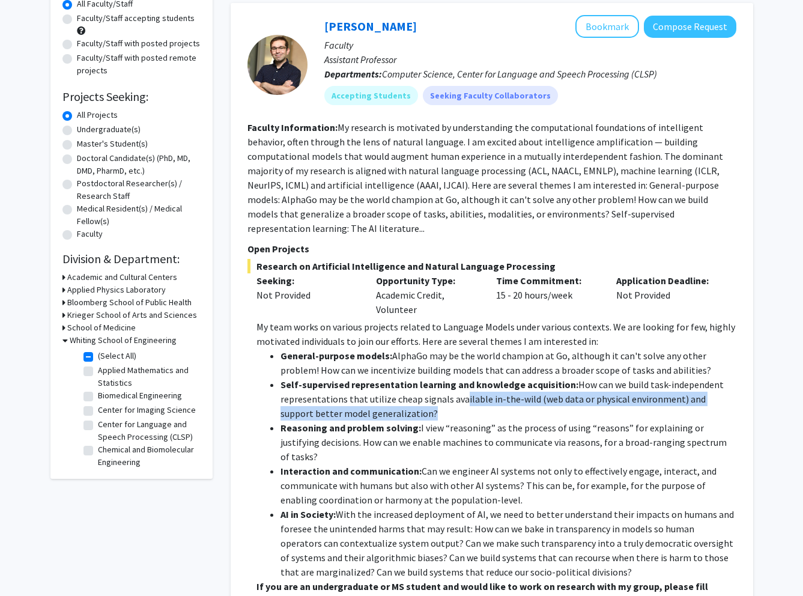
click at [455, 380] on li "Self-supervised representation learning and knowledge acquisition: How can we b…" at bounding box center [509, 398] width 456 height 43
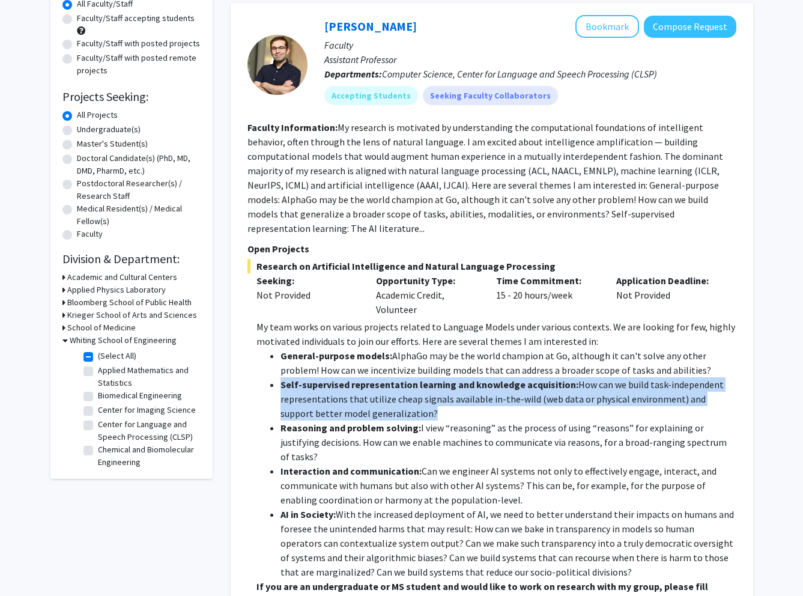
click at [455, 380] on li "Self-supervised representation learning and knowledge acquisition: How can we b…" at bounding box center [509, 398] width 456 height 43
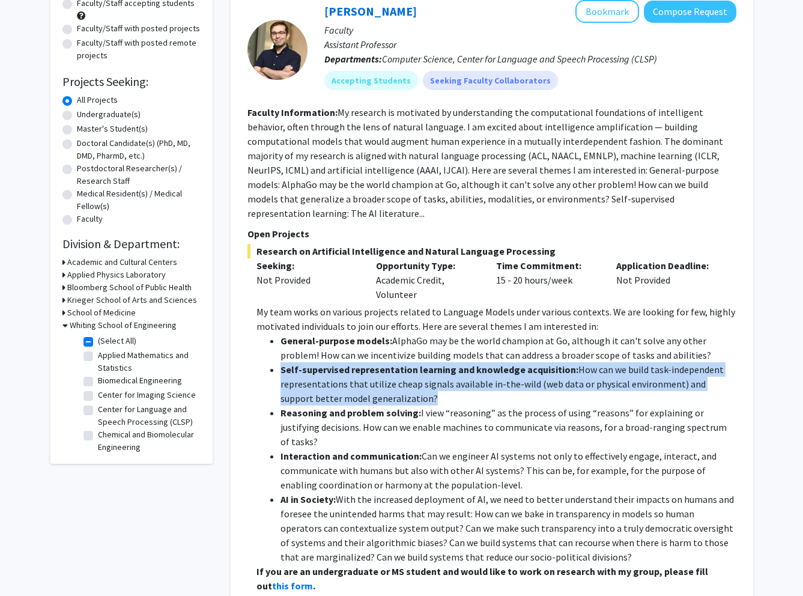
scroll to position [141, 0]
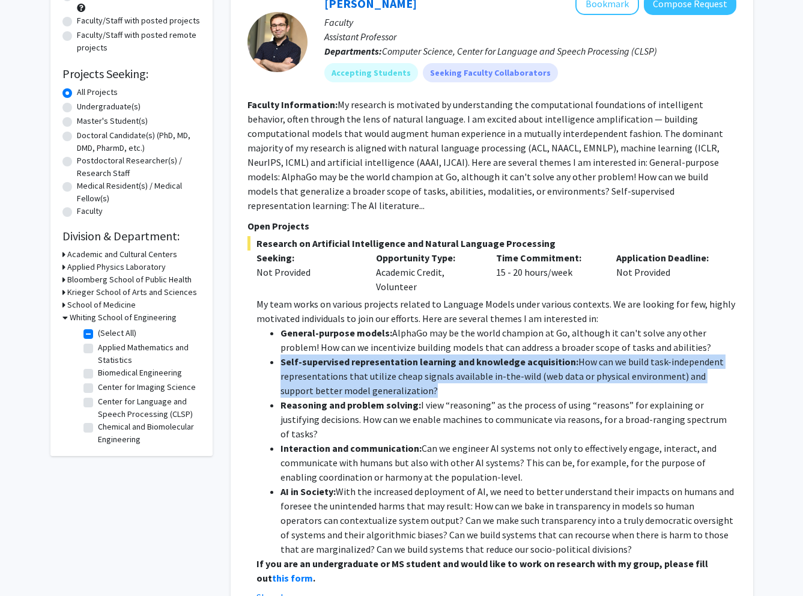
click at [449, 371] on li "Self-supervised representation learning and knowledge acquisition: How can we b…" at bounding box center [509, 375] width 456 height 43
click at [507, 363] on li "Self-supervised representation learning and knowledge acquisition: How can we b…" at bounding box center [509, 375] width 456 height 43
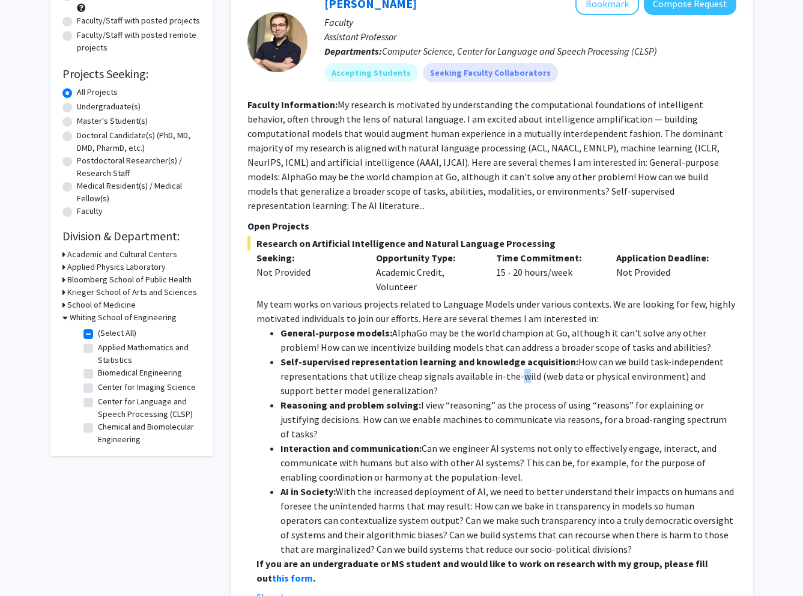
click at [507, 363] on li "Self-supervised representation learning and knowledge acquisition: How can we b…" at bounding box center [509, 375] width 456 height 43
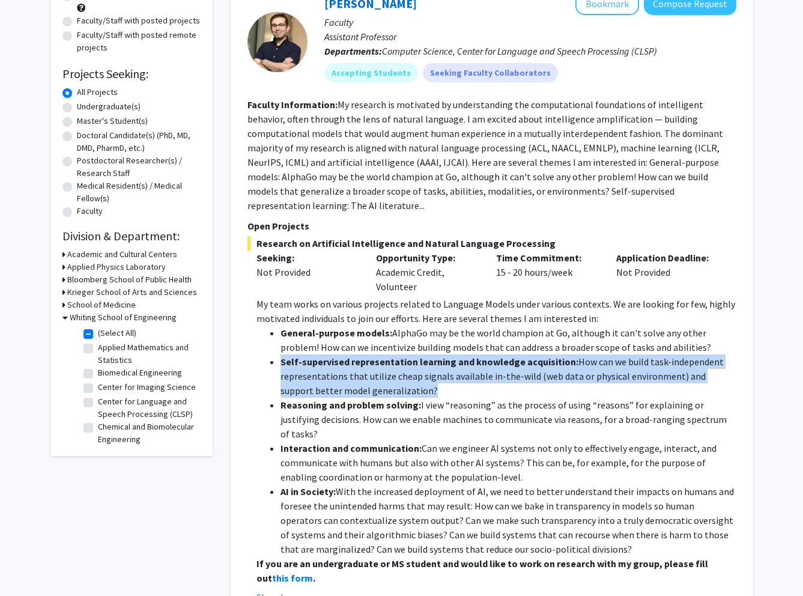
drag, startPoint x: 507, startPoint y: 363, endPoint x: 530, endPoint y: 358, distance: 23.5
click at [508, 363] on li "Self-supervised representation learning and knowledge acquisition: How can we b…" at bounding box center [509, 375] width 456 height 43
click at [591, 354] on li "Self-supervised representation learning and knowledge acquisition: How can we b…" at bounding box center [509, 375] width 456 height 43
drag, startPoint x: 572, startPoint y: 350, endPoint x: 443, endPoint y: 368, distance: 129.8
click at [443, 368] on li "Self-supervised representation learning and knowledge acquisition: How can we b…" at bounding box center [509, 375] width 456 height 43
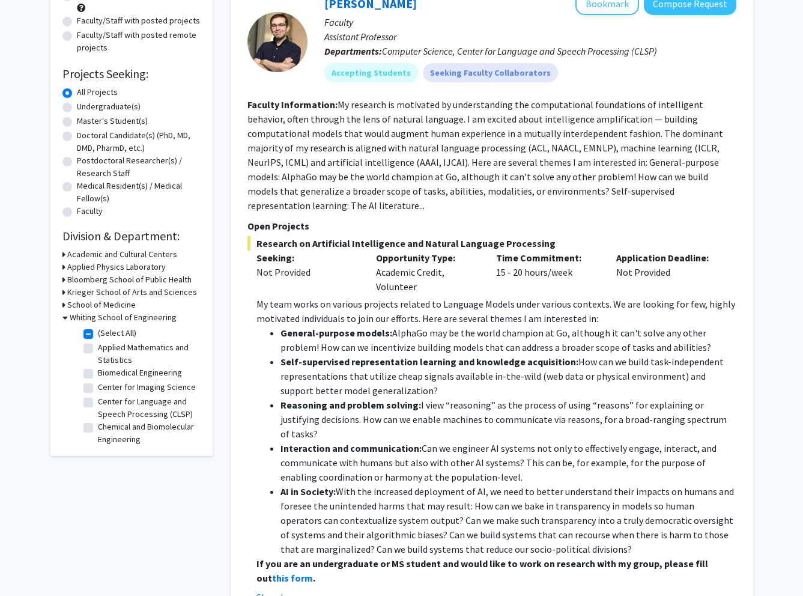
click at [443, 369] on li "Self-supervised representation learning and knowledge acquisition: How can we b…" at bounding box center [509, 375] width 456 height 43
drag, startPoint x: 475, startPoint y: 369, endPoint x: 558, endPoint y: 350, distance: 85.7
click at [565, 354] on li "Self-supervised representation learning and knowledge acquisition: How can we b…" at bounding box center [509, 375] width 456 height 43
drag, startPoint x: 558, startPoint y: 350, endPoint x: 571, endPoint y: 350, distance: 12.6
click at [571, 354] on li "Self-supervised representation learning and knowledge acquisition: How can we b…" at bounding box center [509, 375] width 456 height 43
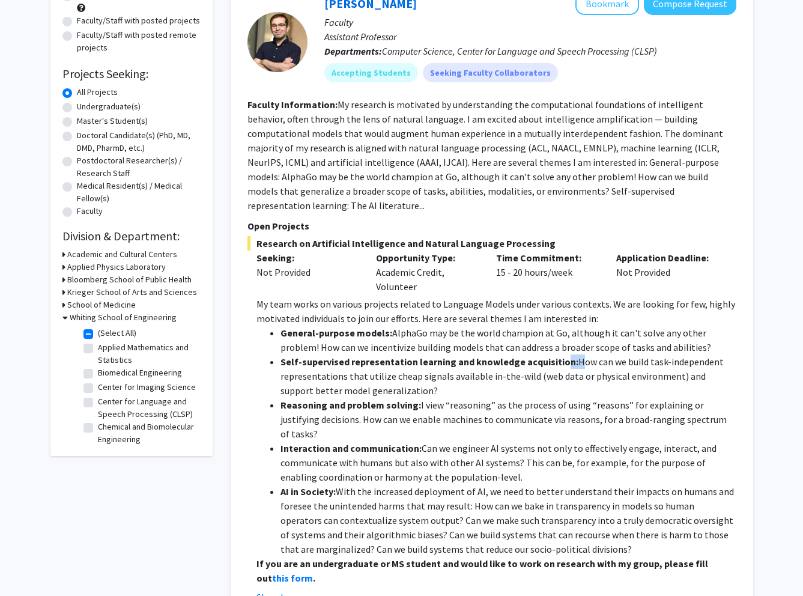
click at [571, 354] on li "Self-supervised representation learning and knowledge acquisition: How can we b…" at bounding box center [509, 375] width 456 height 43
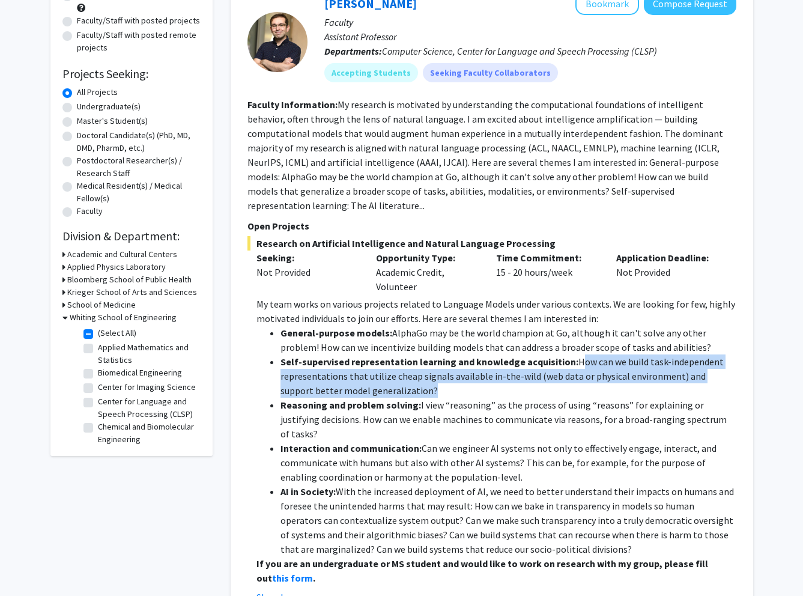
drag, startPoint x: 571, startPoint y: 350, endPoint x: 531, endPoint y: 371, distance: 44.9
click at [532, 371] on li "Self-supervised representation learning and knowledge acquisition: How can we b…" at bounding box center [509, 375] width 456 height 43
click at [530, 371] on li "Self-supervised representation learning and knowledge acquisition: How can we b…" at bounding box center [509, 375] width 456 height 43
drag, startPoint x: 532, startPoint y: 374, endPoint x: 567, endPoint y: 353, distance: 40.7
click at [567, 354] on li "Self-supervised representation learning and knowledge acquisition: How can we b…" at bounding box center [509, 375] width 456 height 43
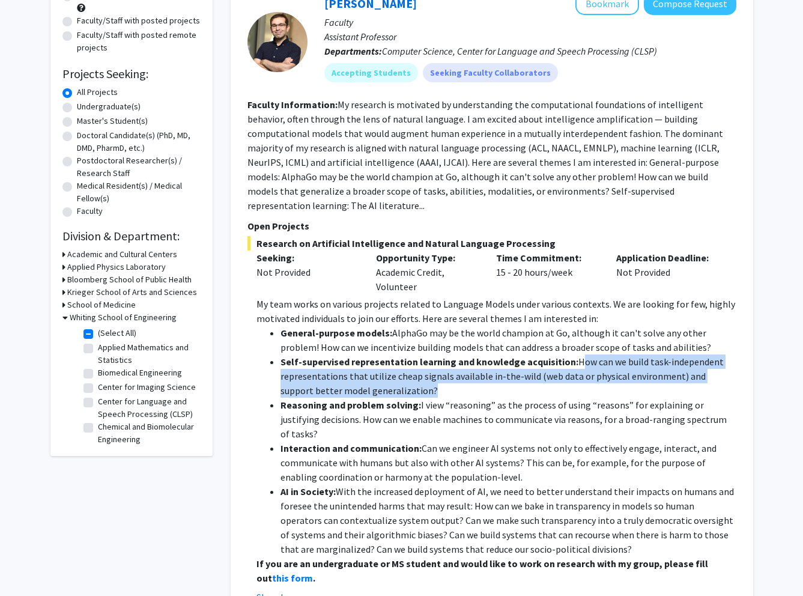
click at [568, 354] on li "Self-supervised representation learning and knowledge acquisition: How can we b…" at bounding box center [509, 375] width 456 height 43
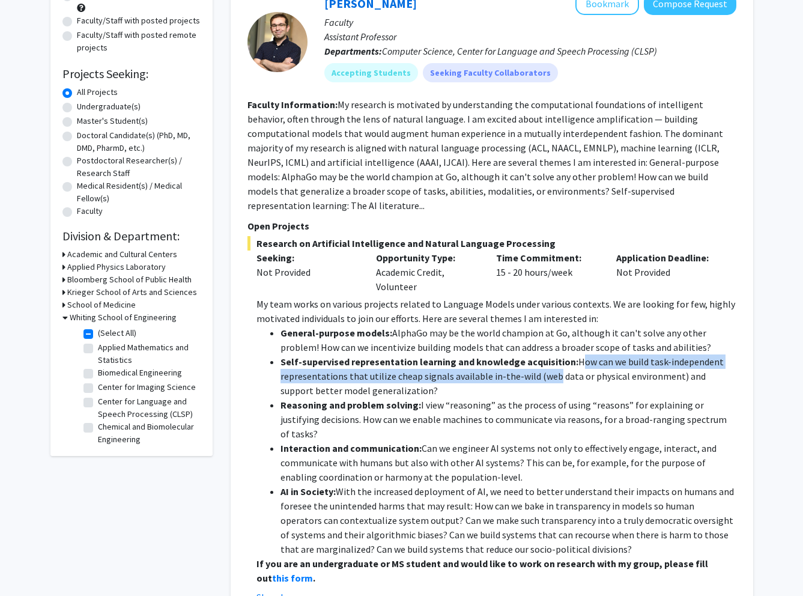
drag, startPoint x: 570, startPoint y: 351, endPoint x: 545, endPoint y: 368, distance: 30.3
click at [546, 367] on li "Self-supervised representation learning and knowledge acquisition: How can we b…" at bounding box center [509, 375] width 456 height 43
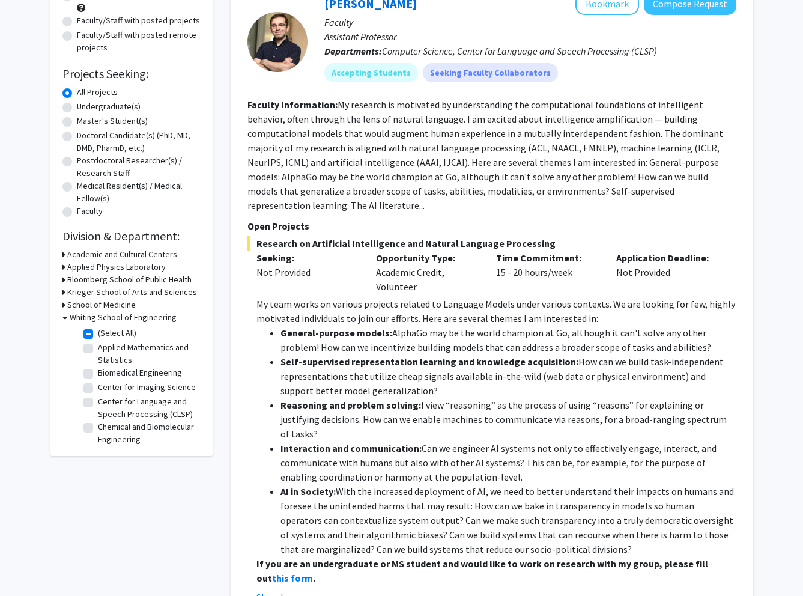
click at [543, 371] on li "Self-supervised representation learning and knowledge acquisition: How can we b…" at bounding box center [509, 375] width 456 height 43
drag, startPoint x: 550, startPoint y: 370, endPoint x: 559, endPoint y: 356, distance: 16.2
click at [564, 354] on li "Self-supervised representation learning and knowledge acquisition: How can we b…" at bounding box center [509, 375] width 456 height 43
click at [433, 441] on li "Interaction and communication: Can we engineer AI systems not only to effective…" at bounding box center [509, 462] width 456 height 43
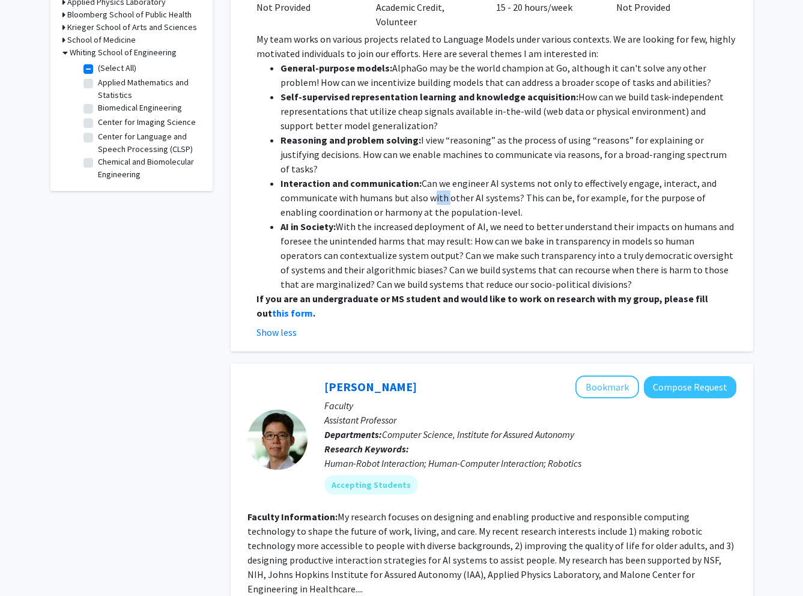
scroll to position [637, 0]
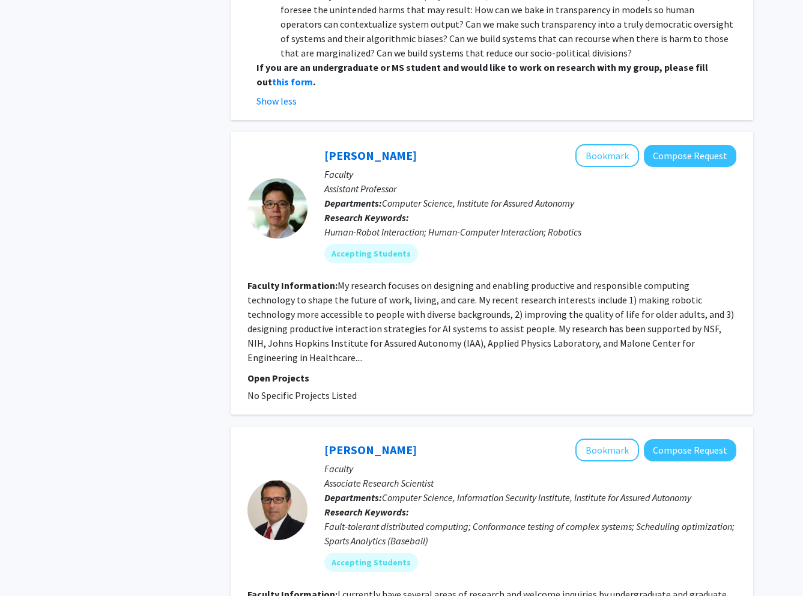
click at [276, 371] on p "Open Projects" at bounding box center [492, 378] width 489 height 14
click at [277, 371] on p "Open Projects" at bounding box center [492, 378] width 489 height 14
drag, startPoint x: 277, startPoint y: 332, endPoint x: 284, endPoint y: 330, distance: 7.4
click at [277, 371] on p "Open Projects" at bounding box center [492, 378] width 489 height 14
click at [397, 294] on fg-read-more "My research focuses on designing and enabling productive and responsible comput…" at bounding box center [491, 321] width 487 height 84
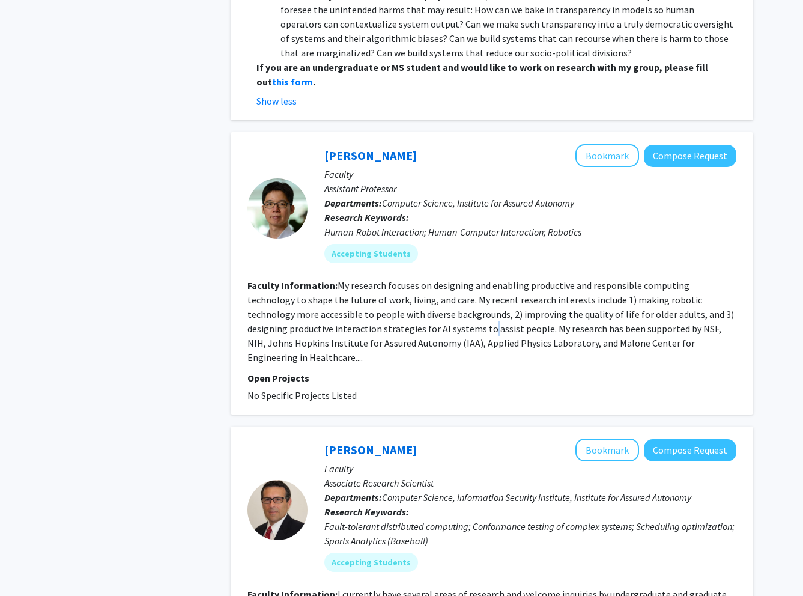
click at [397, 294] on fg-read-more "My research focuses on designing and enabling productive and responsible comput…" at bounding box center [491, 321] width 487 height 84
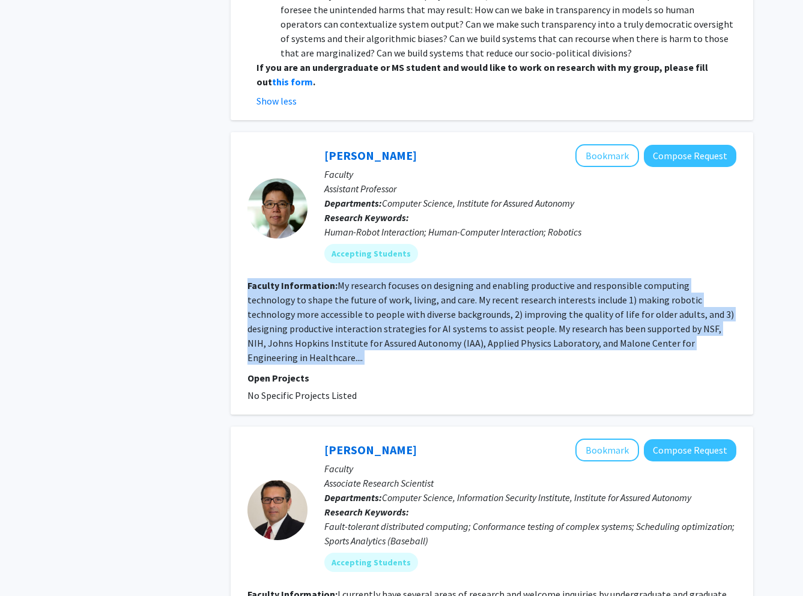
click at [397, 294] on fg-read-more "My research focuses on designing and enabling productive and responsible comput…" at bounding box center [491, 321] width 487 height 84
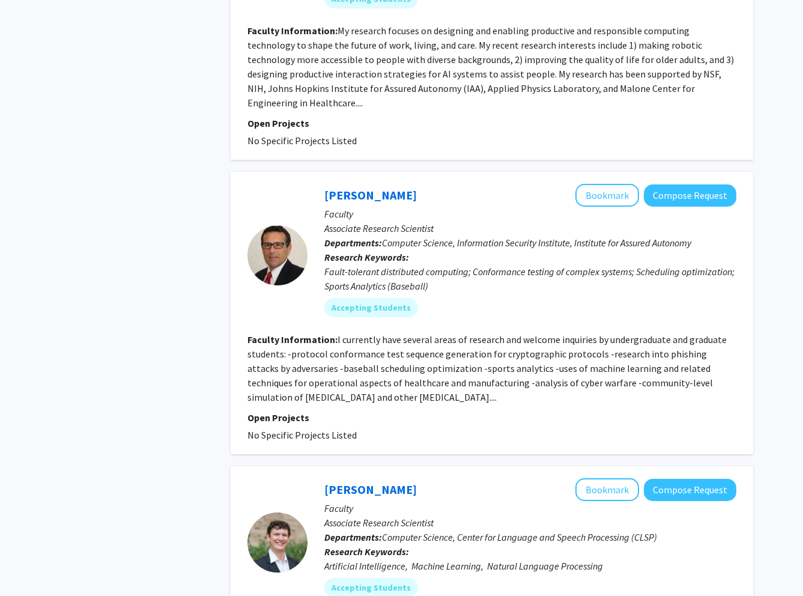
click at [407, 332] on section "Faculty Information: I currently have several areas of research and welcome inq…" at bounding box center [492, 368] width 489 height 72
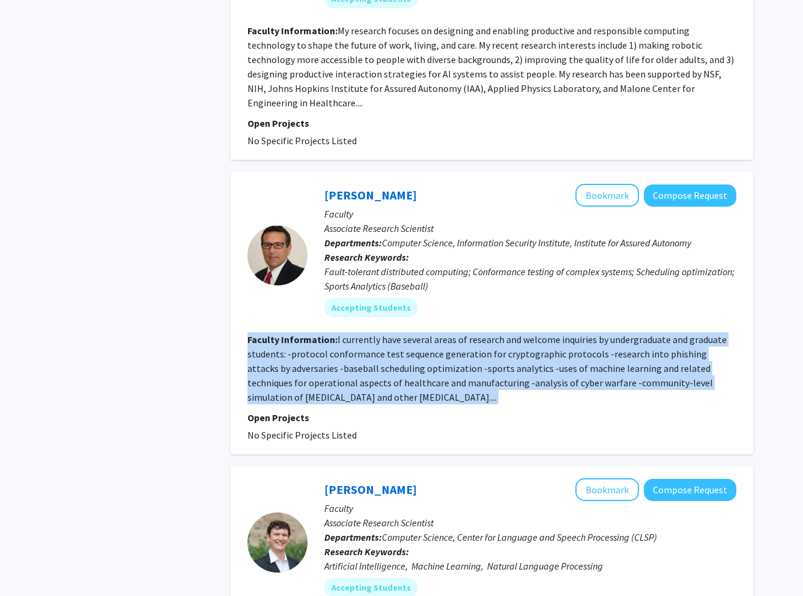
click at [407, 332] on section "Faculty Information: I currently have several areas of research and welcome inq…" at bounding box center [492, 368] width 489 height 72
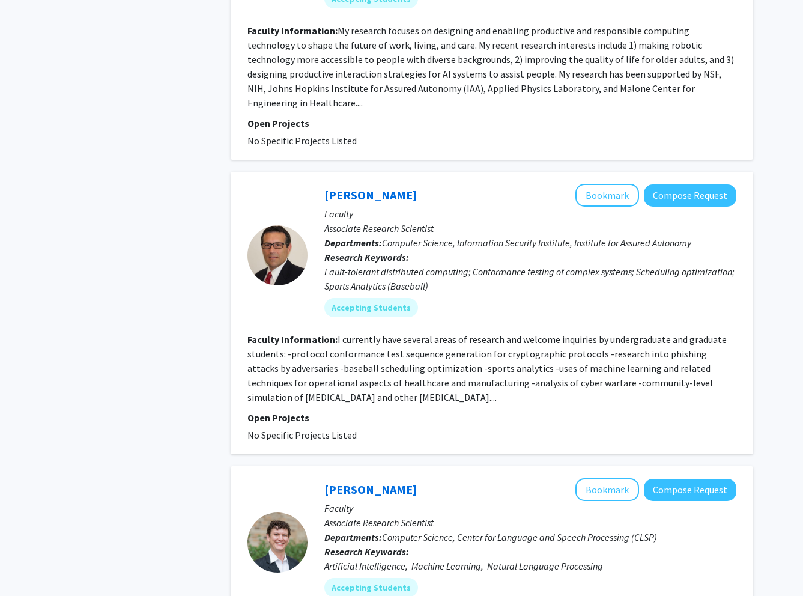
click at [409, 332] on section "Faculty Information: I currently have several areas of research and welcome inq…" at bounding box center [492, 368] width 489 height 72
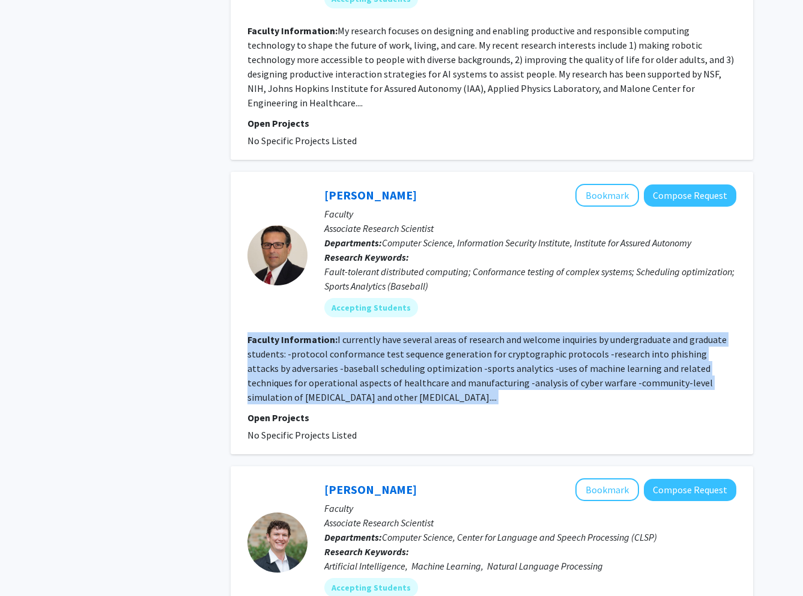
click at [409, 332] on section "Faculty Information: I currently have several areas of research and welcome inq…" at bounding box center [492, 368] width 489 height 72
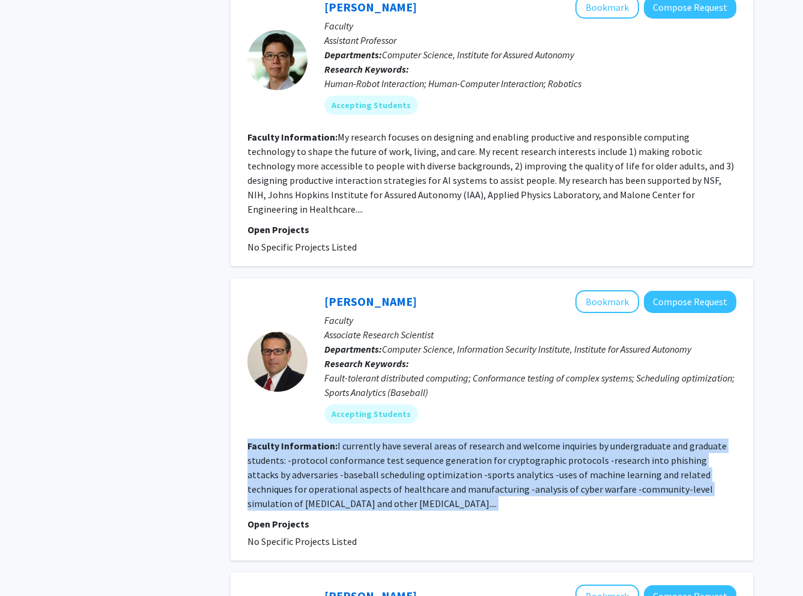
scroll to position [663, 0]
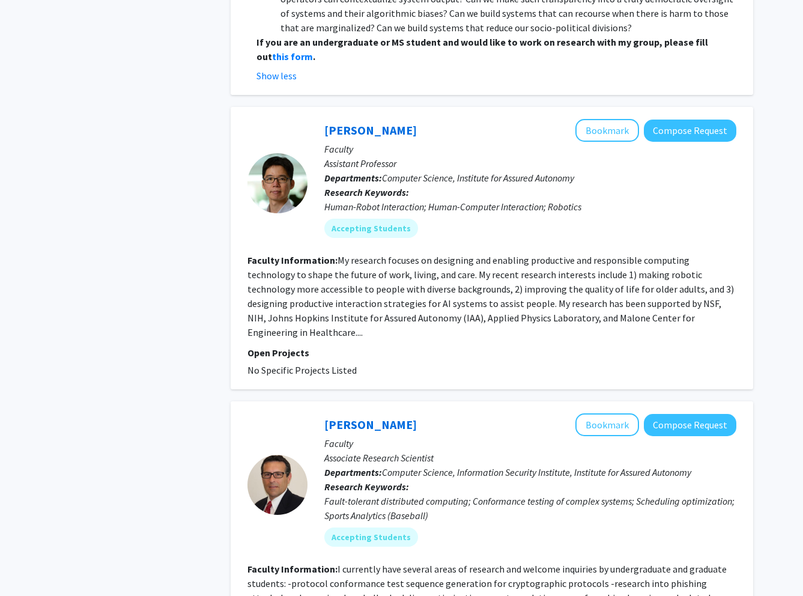
click at [441, 284] on fg-read-more "My research focuses on designing and enabling productive and responsible comput…" at bounding box center [491, 296] width 487 height 84
click at [442, 284] on fg-read-more "My research focuses on designing and enabling productive and responsible comput…" at bounding box center [491, 296] width 487 height 84
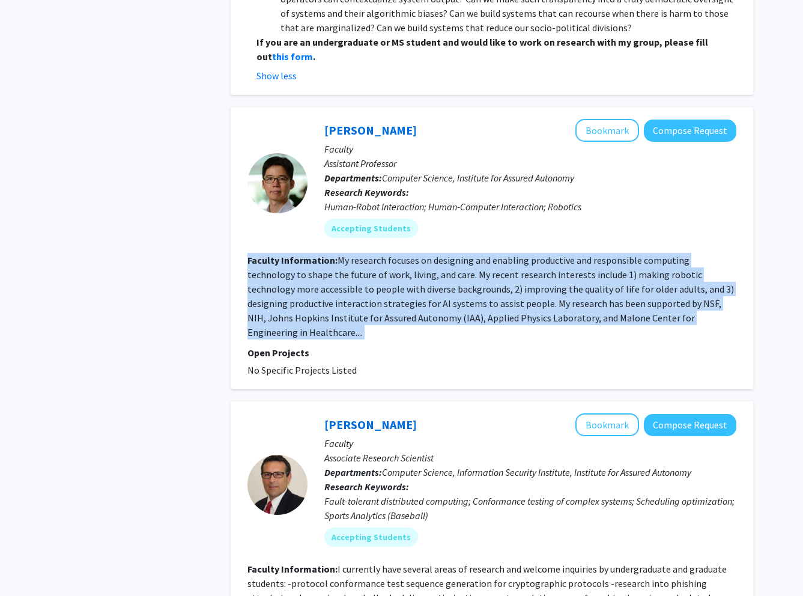
click at [442, 284] on fg-read-more "My research focuses on designing and enabling productive and responsible comput…" at bounding box center [491, 296] width 487 height 84
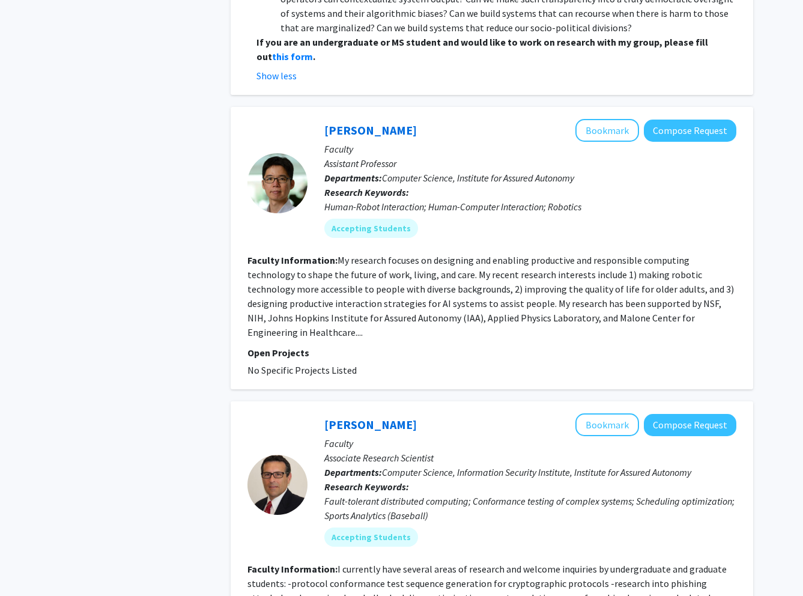
click at [378, 258] on fg-read-more "My research focuses on designing and enabling productive and responsible comput…" at bounding box center [491, 296] width 487 height 84
click at [400, 254] on fg-read-more "My research focuses on designing and enabling productive and responsible comput…" at bounding box center [491, 296] width 487 height 84
drag, startPoint x: 436, startPoint y: 246, endPoint x: 598, endPoint y: 248, distance: 162.8
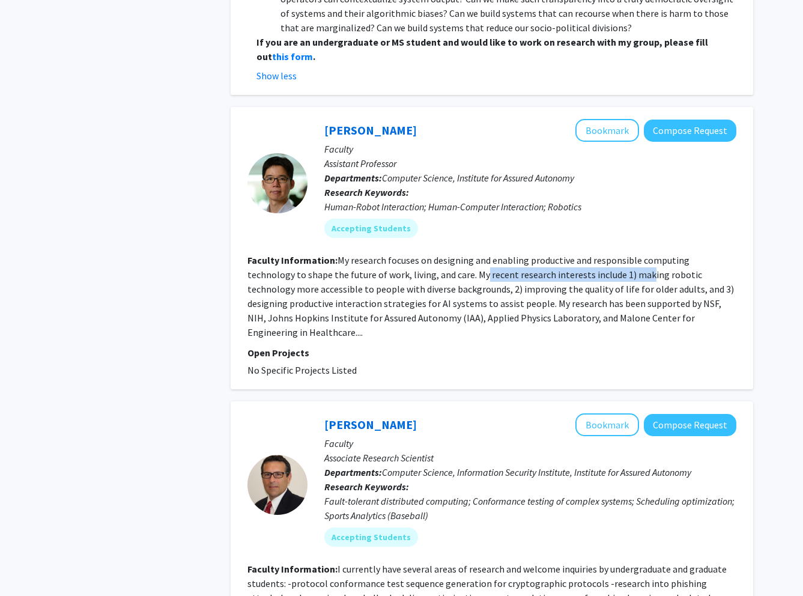
click at [598, 254] on fg-read-more "My research focuses on designing and enabling productive and responsible comput…" at bounding box center [491, 296] width 487 height 84
click at [597, 254] on fg-read-more "My research focuses on designing and enabling productive and responsible comput…" at bounding box center [491, 296] width 487 height 84
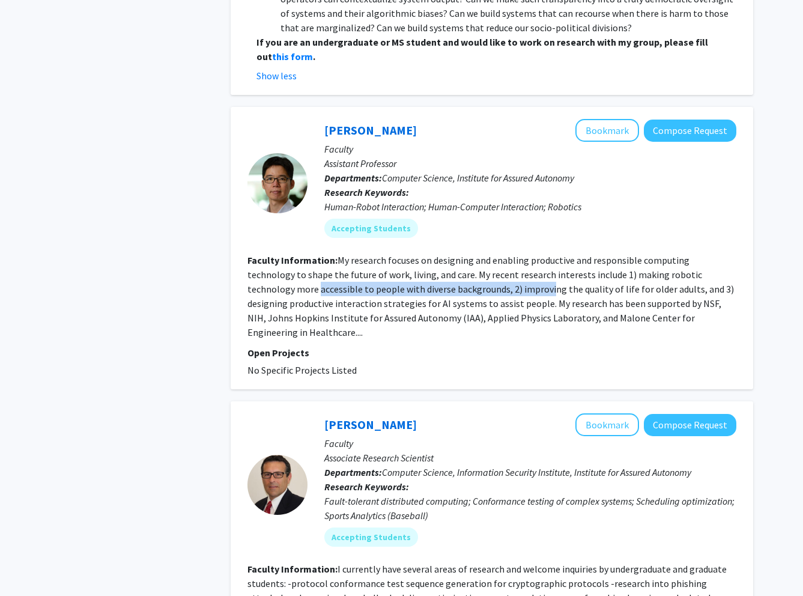
drag, startPoint x: 241, startPoint y: 265, endPoint x: 479, endPoint y: 264, distance: 237.9
click at [479, 264] on div "[PERSON_NAME] Bookmark Compose Request Faculty Assistant Professor Departments:…" at bounding box center [492, 248] width 523 height 282
click at [467, 264] on fg-read-more "My research focuses on designing and enabling productive and responsible comput…" at bounding box center [491, 296] width 487 height 84
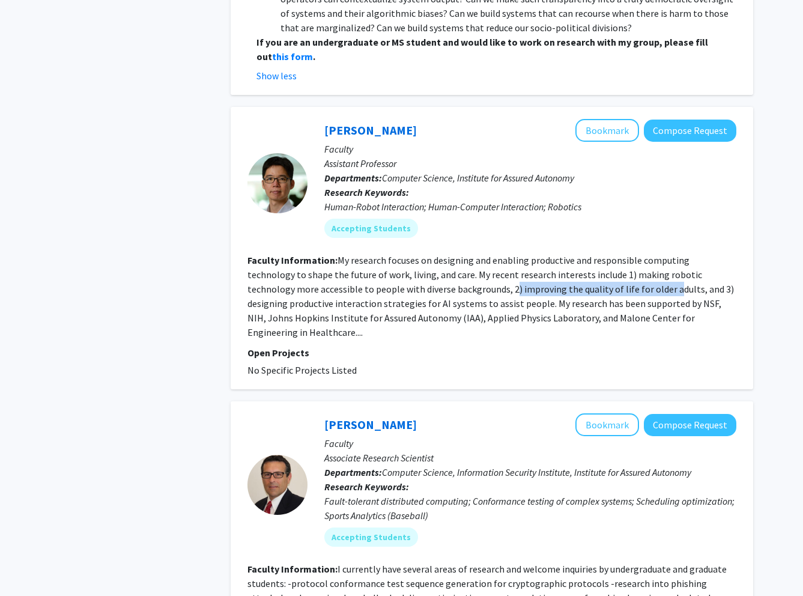
drag, startPoint x: 442, startPoint y: 264, endPoint x: 610, endPoint y: 266, distance: 168.2
click at [610, 266] on section "Faculty Information: My research focuses on designing and enabling productive a…" at bounding box center [492, 296] width 489 height 87
click at [621, 266] on section "Faculty Information: My research focuses on designing and enabling productive a…" at bounding box center [492, 296] width 489 height 87
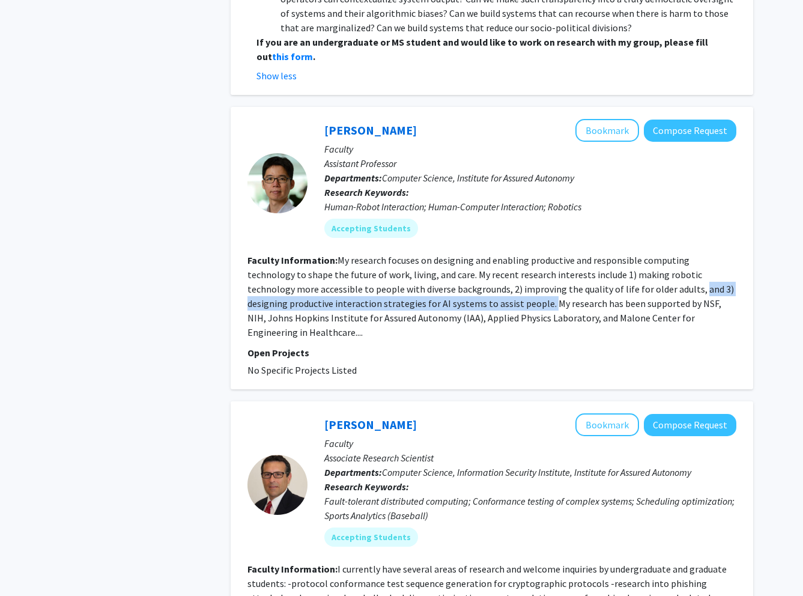
drag, startPoint x: 692, startPoint y: 265, endPoint x: 457, endPoint y: 279, distance: 236.0
click at [457, 279] on fg-read-more "My research focuses on designing and enabling productive and responsible comput…" at bounding box center [491, 296] width 487 height 84
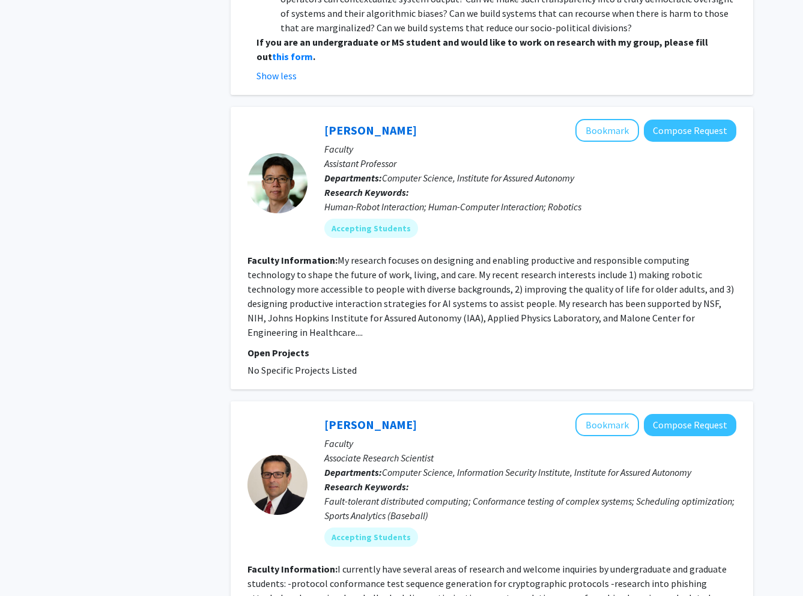
click at [457, 279] on fg-read-more "My research focuses on designing and enabling productive and responsible comput…" at bounding box center [491, 296] width 487 height 84
drag, startPoint x: 464, startPoint y: 279, endPoint x: 678, endPoint y: 279, distance: 214.5
click at [678, 279] on fg-read-more "My research focuses on designing and enabling productive and responsible comput…" at bounding box center [491, 296] width 487 height 84
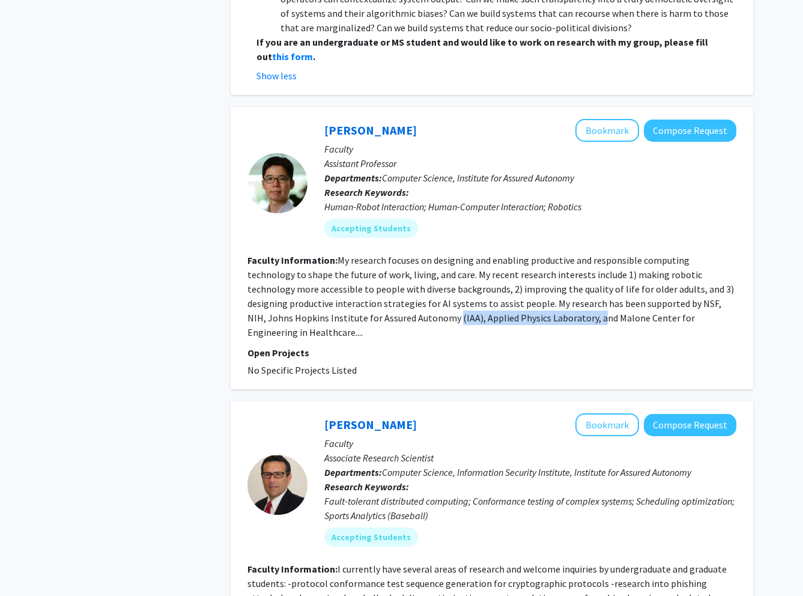
drag, startPoint x: 339, startPoint y: 291, endPoint x: 476, endPoint y: 289, distance: 137.6
click at [476, 289] on fg-read-more "My research focuses on designing and enabling productive and responsible comput…" at bounding box center [491, 296] width 487 height 84
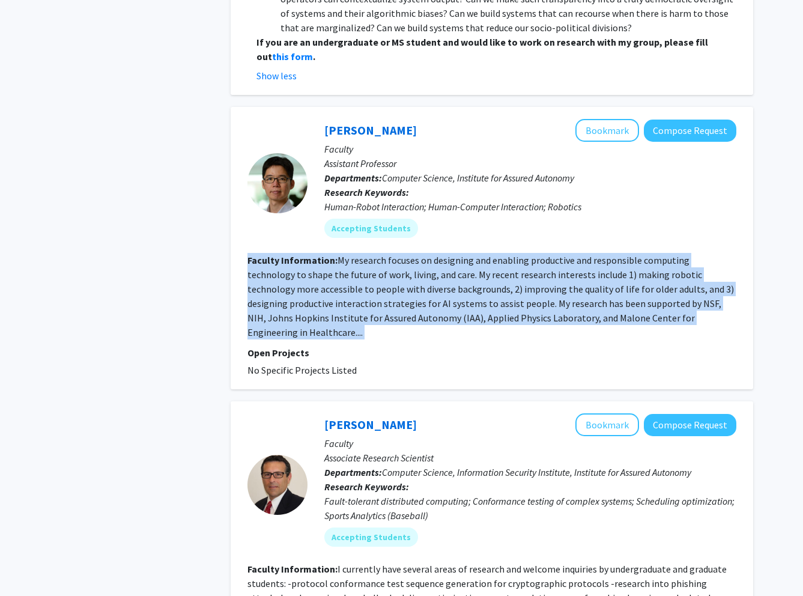
click at [476, 289] on fg-read-more "My research focuses on designing and enabling productive and responsible comput…" at bounding box center [491, 296] width 487 height 84
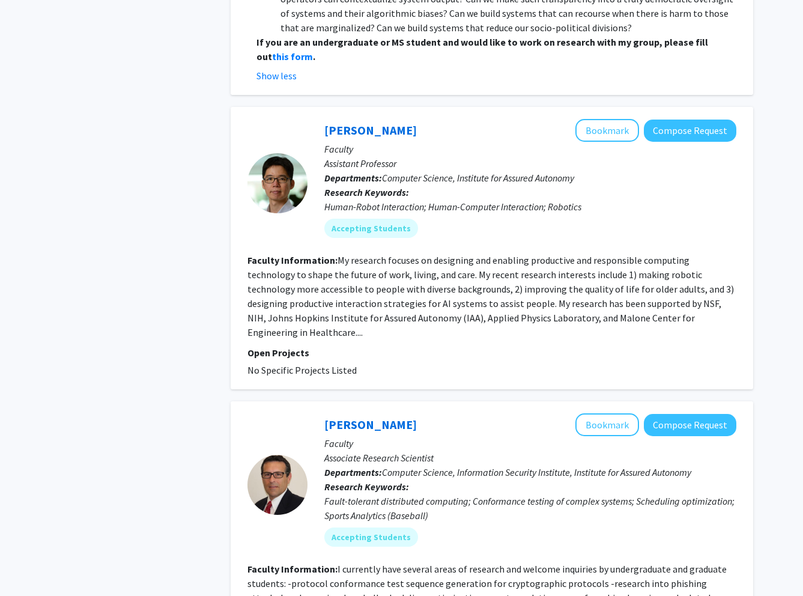
click at [479, 289] on fg-read-more "My research focuses on designing and enabling productive and responsible comput…" at bounding box center [491, 296] width 487 height 84
drag, startPoint x: 474, startPoint y: 291, endPoint x: 519, endPoint y: 293, distance: 44.5
click at [519, 293] on fg-read-more "My research focuses on designing and enabling productive and responsible comput…" at bounding box center [491, 296] width 487 height 84
click at [475, 292] on fg-read-more "My research focuses on designing and enabling productive and responsible comput…" at bounding box center [491, 296] width 487 height 84
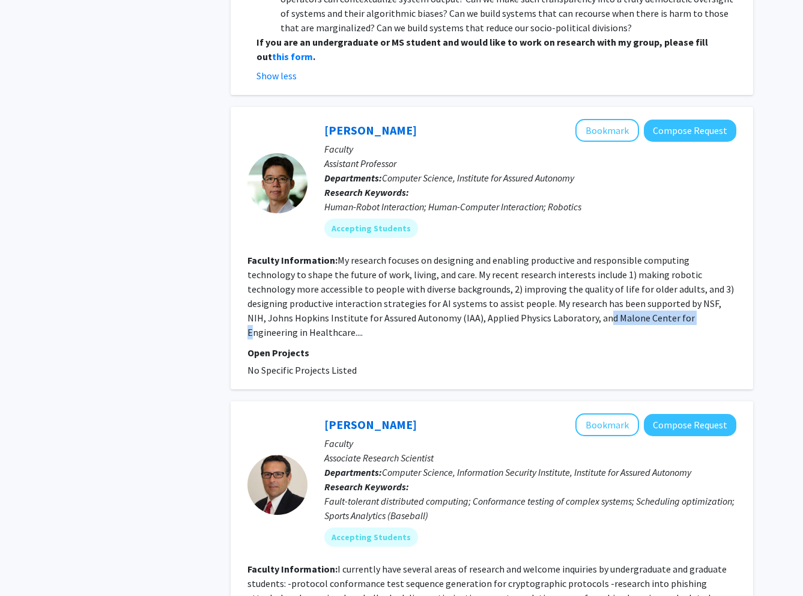
drag, startPoint x: 485, startPoint y: 291, endPoint x: 597, endPoint y: 293, distance: 111.8
click at [580, 293] on fg-read-more "My research focuses on designing and enabling productive and responsible comput…" at bounding box center [491, 296] width 487 height 84
click at [597, 293] on fg-read-more "My research focuses on designing and enabling productive and responsible comput…" at bounding box center [491, 296] width 487 height 84
click at [598, 293] on fg-read-more "My research focuses on designing and enabling productive and responsible comput…" at bounding box center [491, 296] width 487 height 84
drag, startPoint x: 672, startPoint y: 293, endPoint x: 476, endPoint y: 293, distance: 195.9
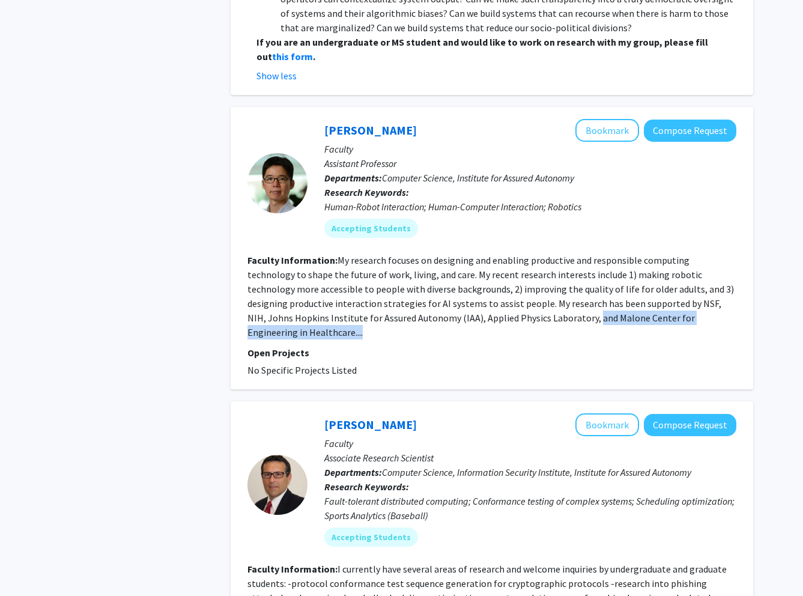
click at [476, 293] on section "Faculty Information: My research focuses on designing and enabling productive a…" at bounding box center [492, 296] width 489 height 87
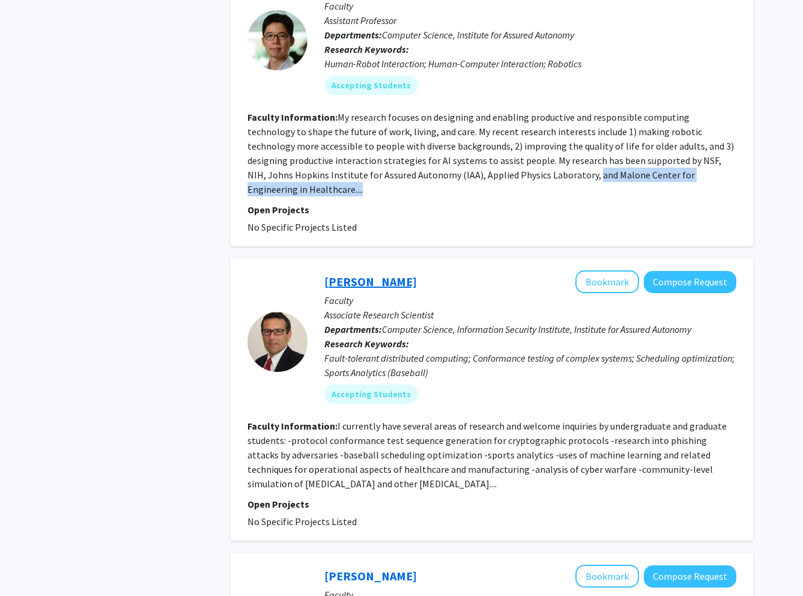
click at [377, 274] on link "[PERSON_NAME]" at bounding box center [370, 281] width 93 height 15
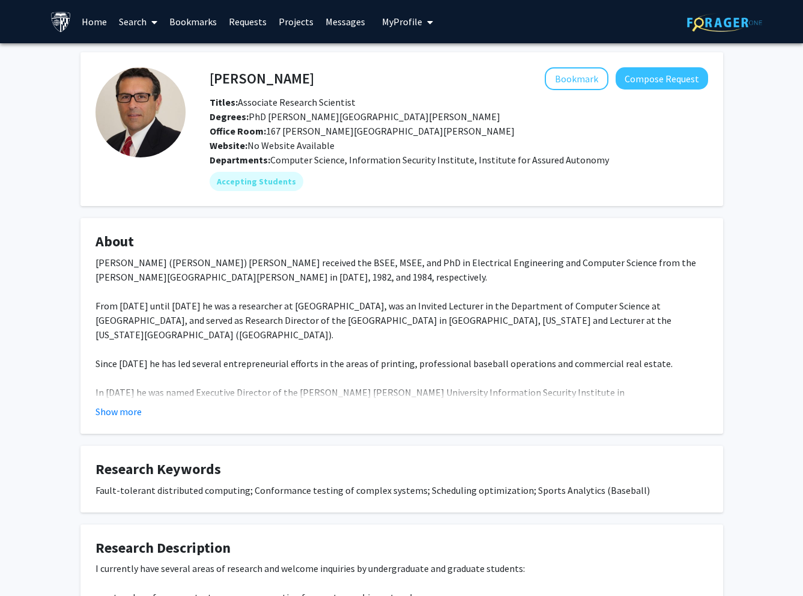
scroll to position [16, 0]
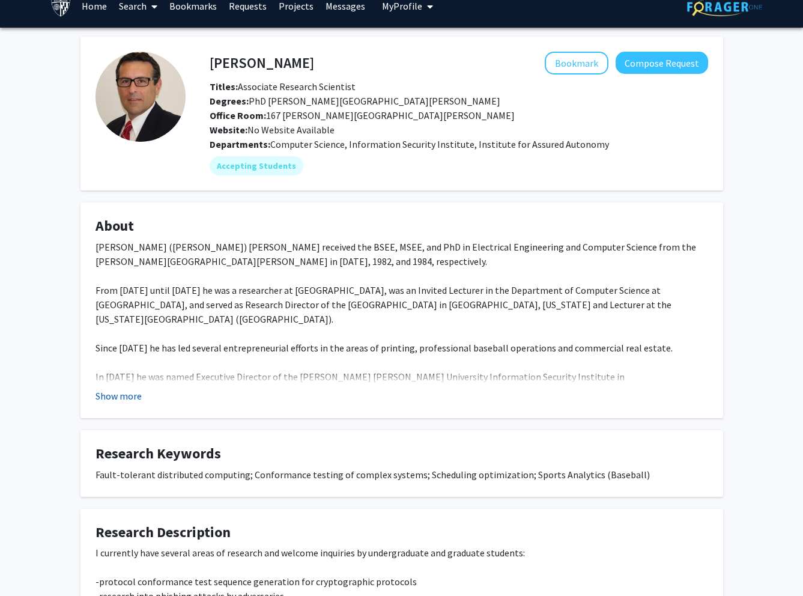
click at [118, 393] on button "Show more" at bounding box center [119, 396] width 46 height 14
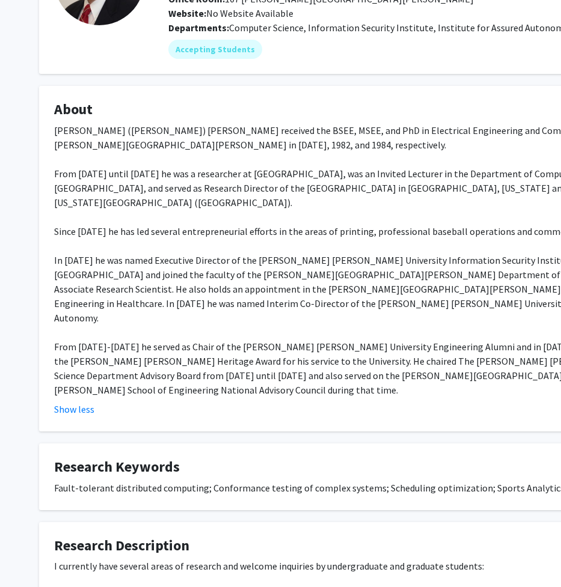
scroll to position [0, 0]
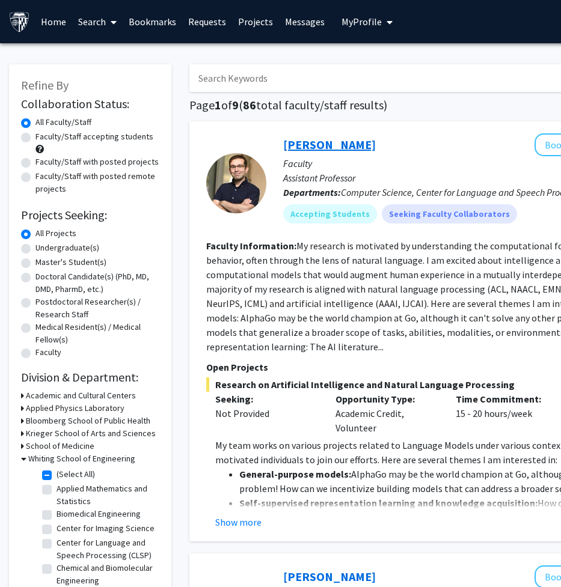
click at [330, 147] on link "[PERSON_NAME]" at bounding box center [329, 144] width 93 height 15
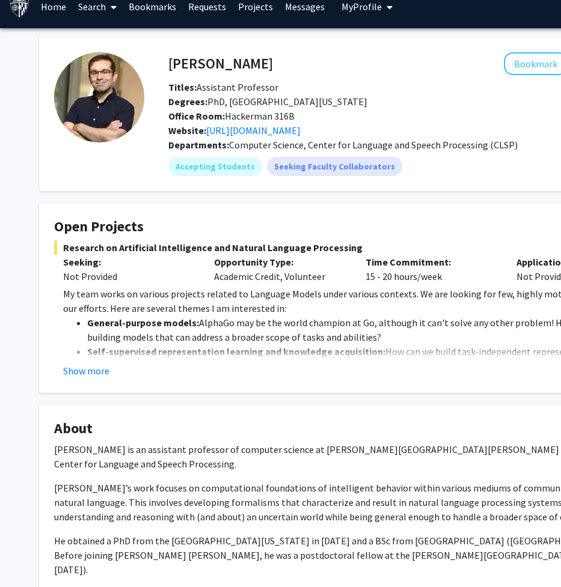
scroll to position [43, 0]
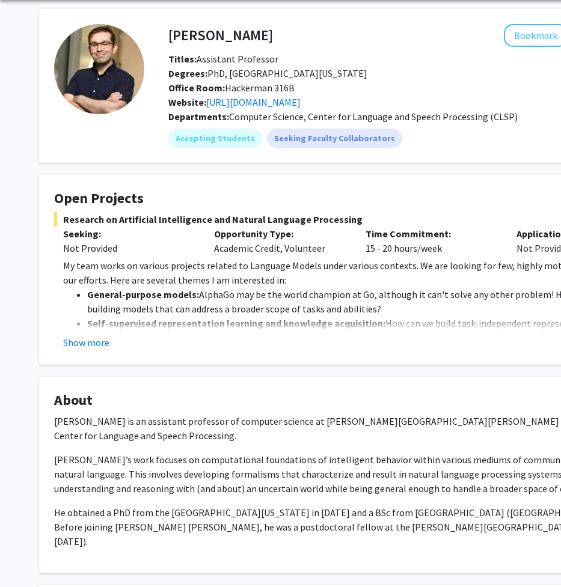
drag, startPoint x: 297, startPoint y: 87, endPoint x: 227, endPoint y: 91, distance: 71.0
click at [227, 91] on div "Office Room: [PERSON_NAME] 316B" at bounding box center [417, 88] width 517 height 14
click at [87, 341] on button "Show more" at bounding box center [86, 342] width 46 height 14
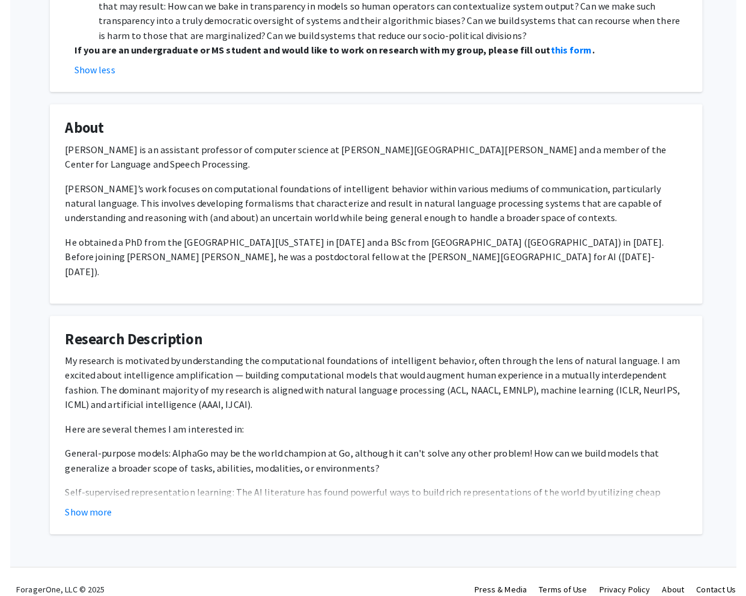
scroll to position [452, 0]
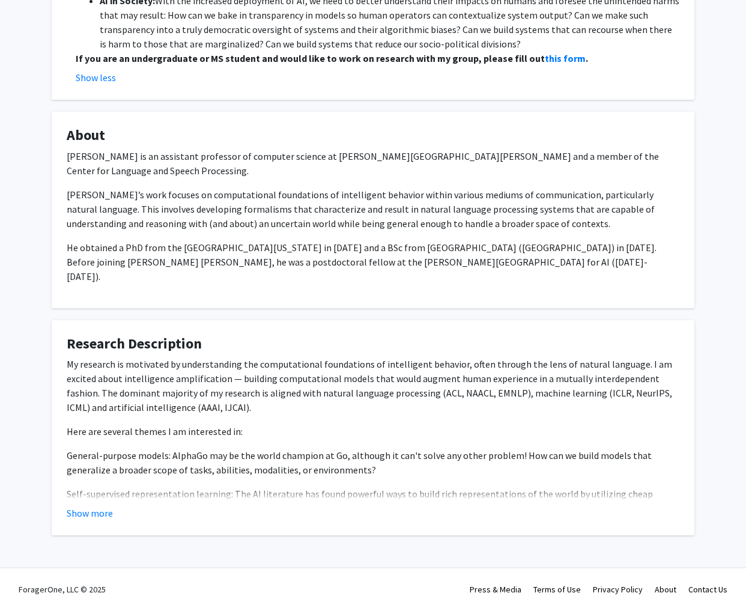
click at [88, 506] on button "Show more" at bounding box center [90, 513] width 46 height 14
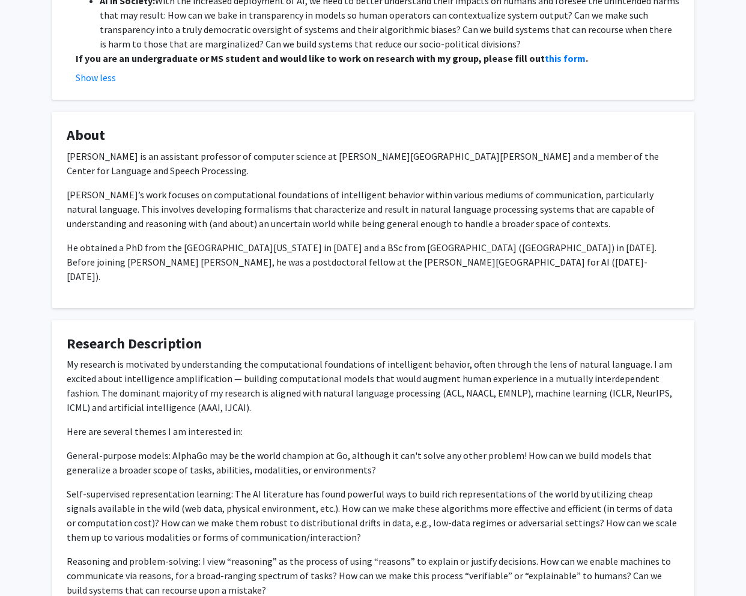
scroll to position [653, 0]
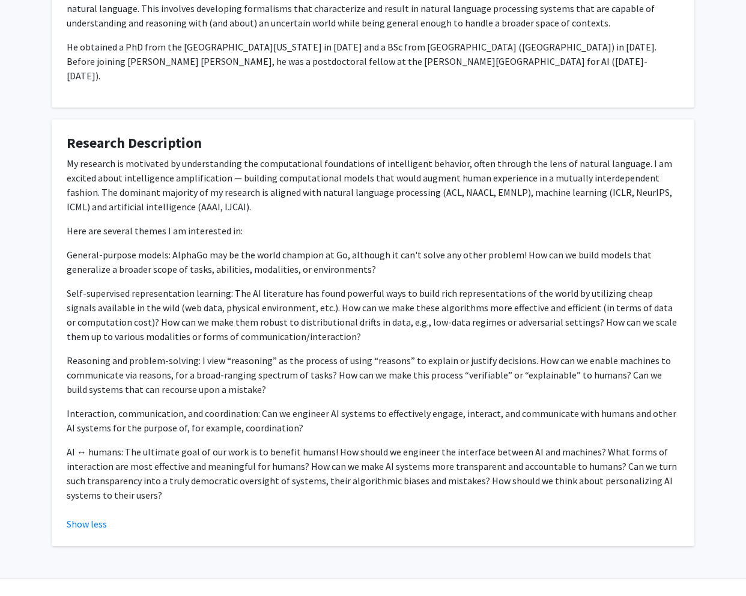
click at [177, 452] on p "AI ↔ humans: The ultimate goal of our work is to benefit humans! How should we …" at bounding box center [373, 474] width 613 height 58
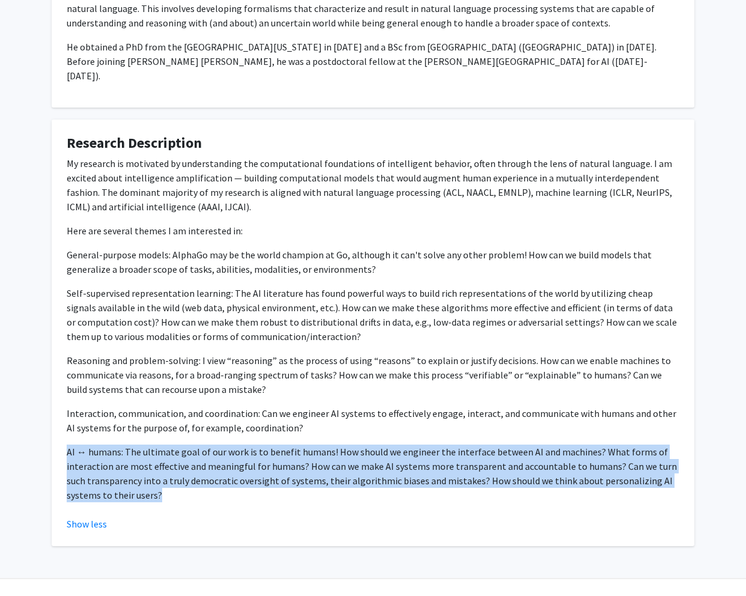
click at [177, 452] on p "AI ↔ humans: The ultimate goal of our work is to benefit humans! How should we …" at bounding box center [373, 474] width 613 height 58
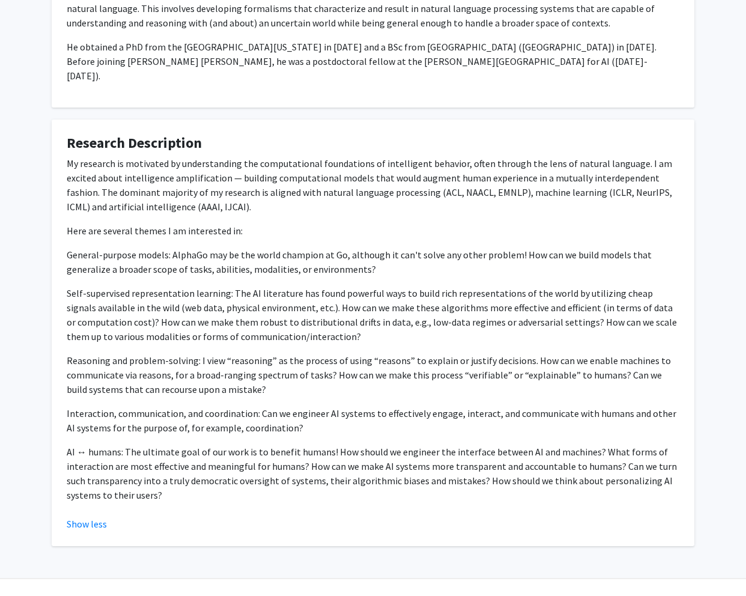
click at [219, 410] on p "Interaction, communication, and coordination: Can we engineer AI systems to eff…" at bounding box center [373, 420] width 613 height 29
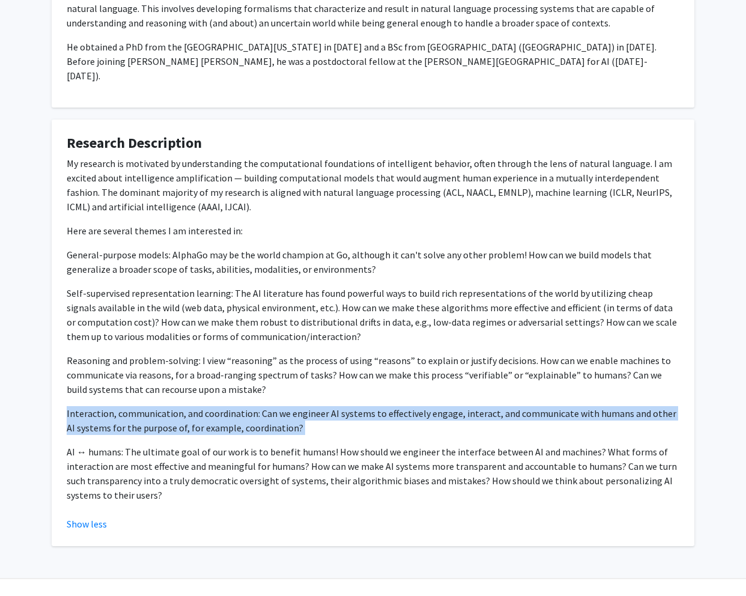
click at [219, 410] on p "Interaction, communication, and coordination: Can we engineer AI systems to eff…" at bounding box center [373, 420] width 613 height 29
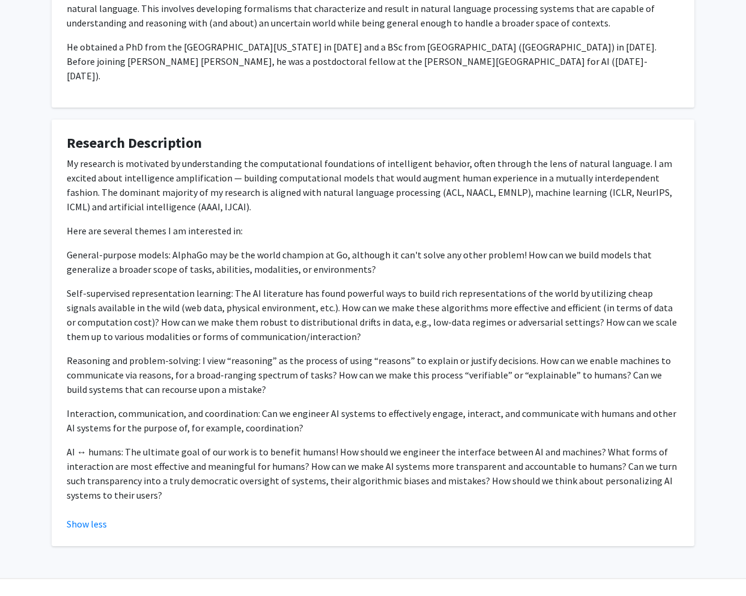
click at [166, 463] on p "AI ↔ humans: The ultimate goal of our work is to benefit humans! How should we …" at bounding box center [373, 474] width 613 height 58
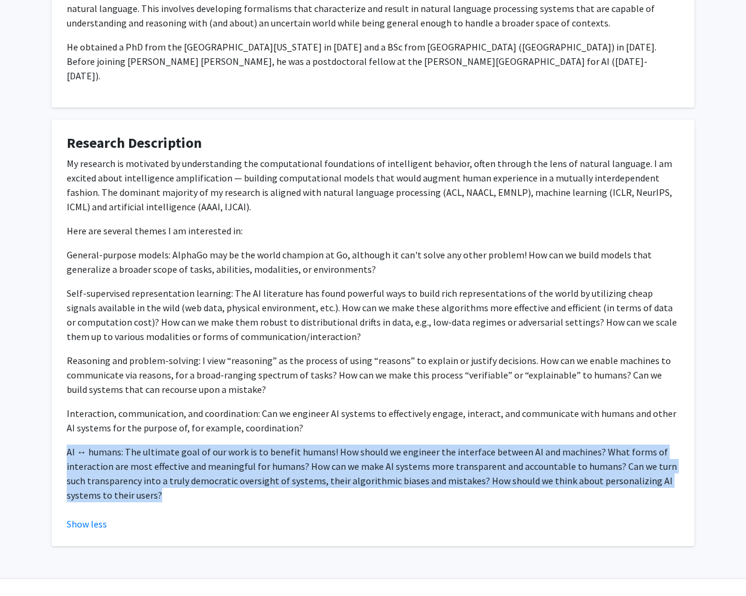
click at [166, 463] on p "AI ↔ humans: The ultimate goal of our work is to benefit humans! How should we …" at bounding box center [373, 474] width 613 height 58
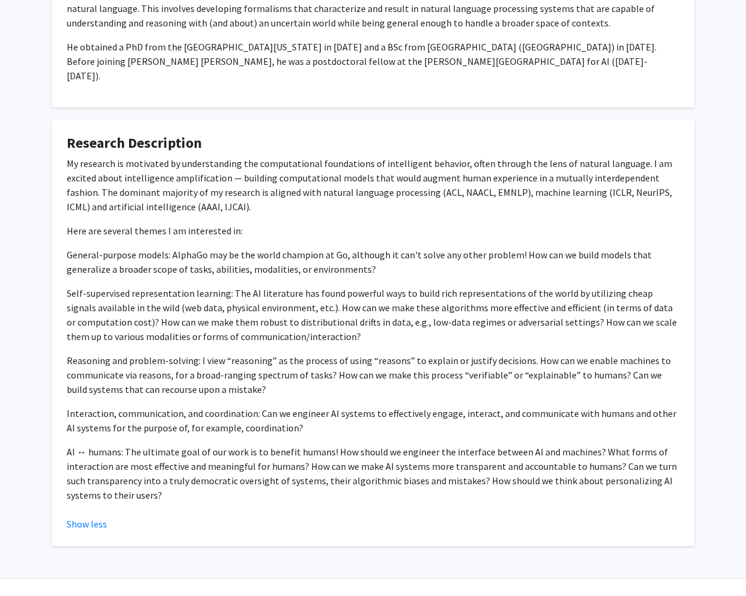
click at [194, 413] on p "Interaction, communication, and coordination: Can we engineer AI systems to eff…" at bounding box center [373, 420] width 613 height 29
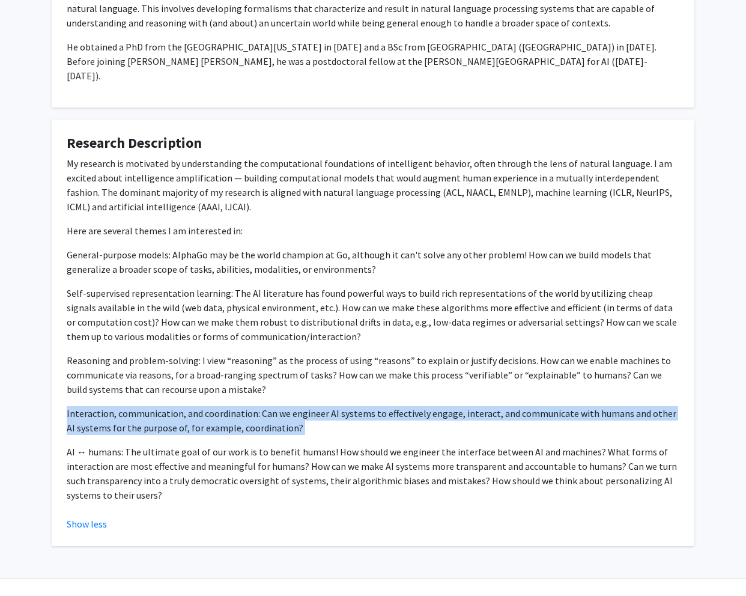
click at [194, 413] on p "Interaction, communication, and coordination: Can we engineer AI systems to eff…" at bounding box center [373, 420] width 613 height 29
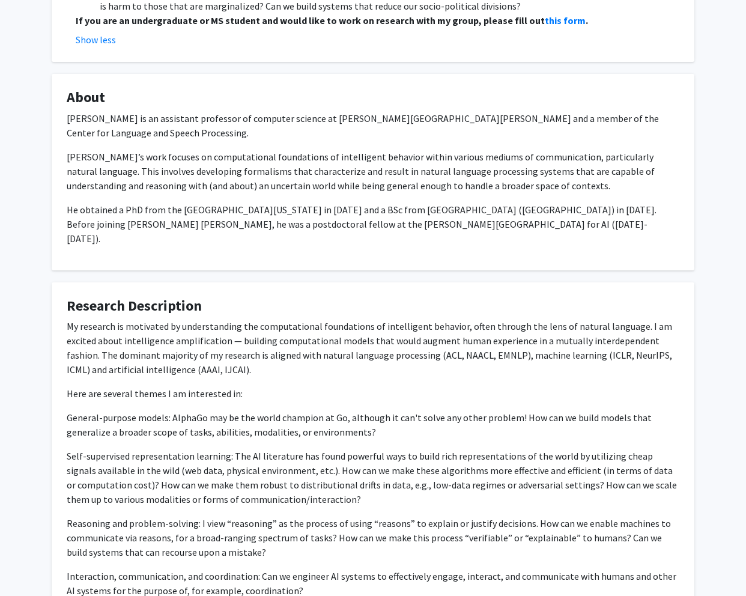
click at [245, 319] on p "My research is motivated by understanding the computational foundations of inte…" at bounding box center [373, 348] width 613 height 58
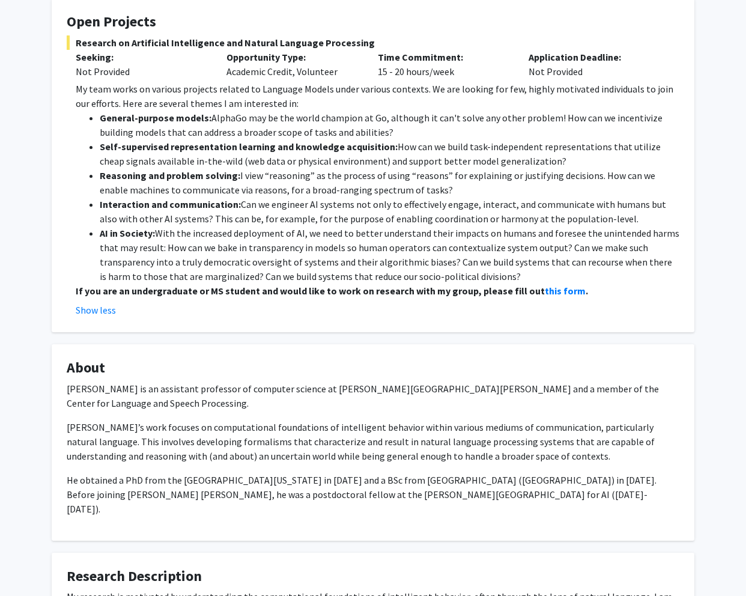
click at [185, 188] on li "Reasoning and problem solving: I view “reasoning” as the process of using “reas…" at bounding box center [390, 182] width 580 height 29
click at [186, 188] on li "Reasoning and problem solving: I view “reasoning” as the process of using “reas…" at bounding box center [390, 182] width 580 height 29
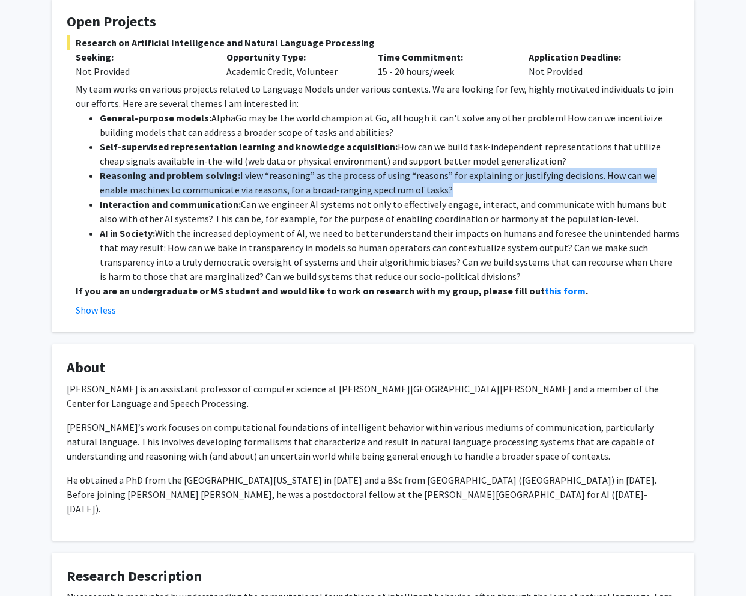
click at [186, 188] on li "Reasoning and problem solving: I view “reasoning” as the process of using “reas…" at bounding box center [390, 182] width 580 height 29
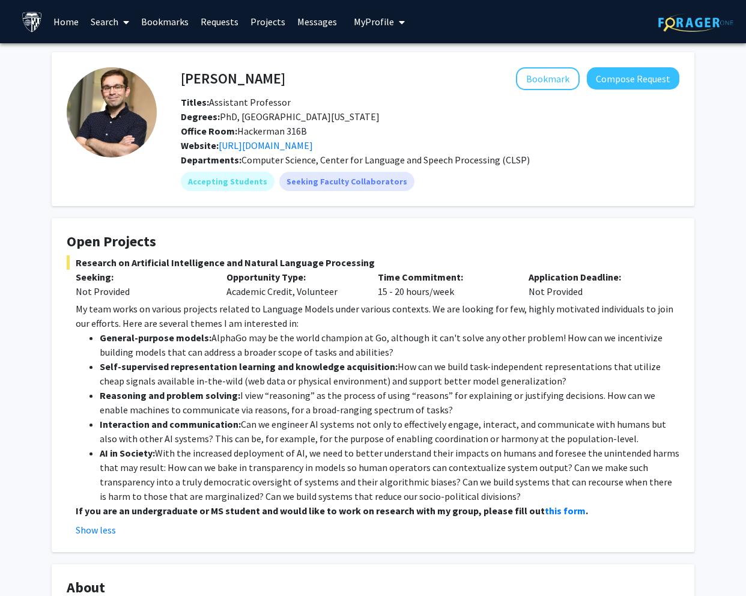
click at [189, 248] on h4 "Open Projects" at bounding box center [373, 241] width 613 height 17
click at [189, 249] on h4 "Open Projects" at bounding box center [373, 241] width 613 height 17
click at [282, 148] on link "[URL][DOMAIN_NAME]" at bounding box center [266, 145] width 94 height 12
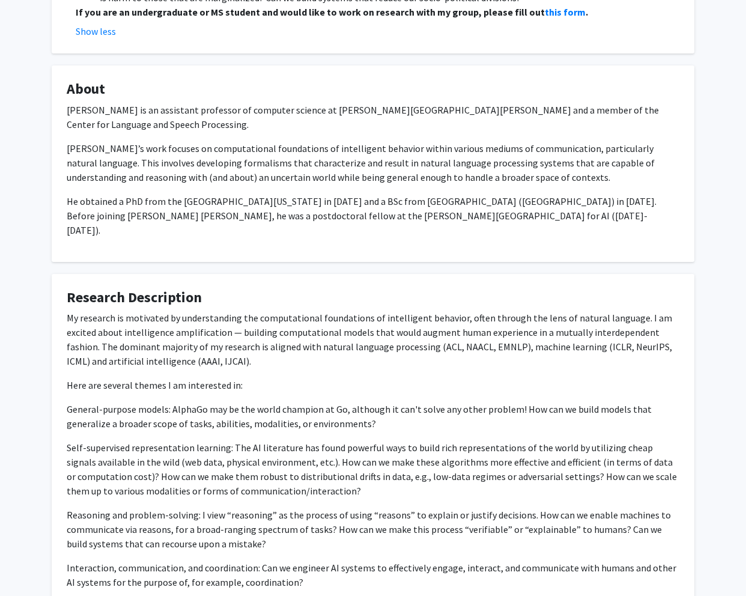
scroll to position [561, 0]
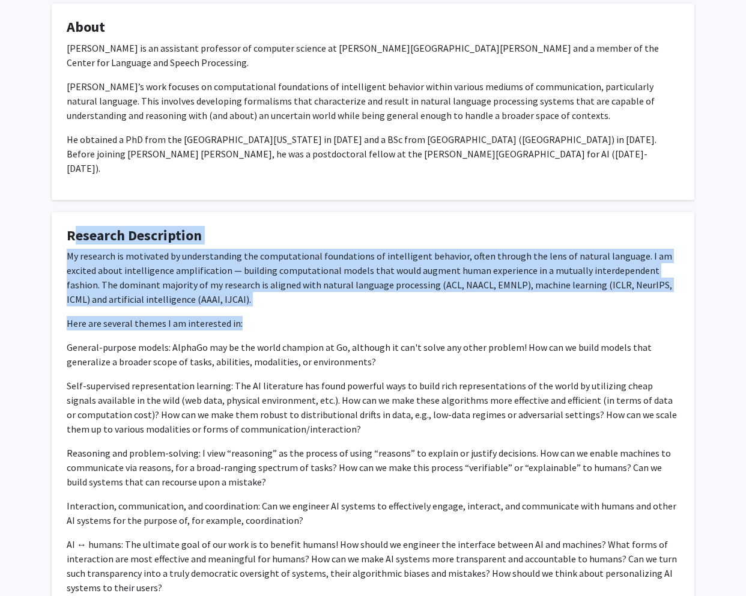
drag, startPoint x: 102, startPoint y: 241, endPoint x: 284, endPoint y: 309, distance: 194.5
click at [284, 309] on fg-card "Research Description My research is motivated by understanding the computationa…" at bounding box center [373, 425] width 643 height 427
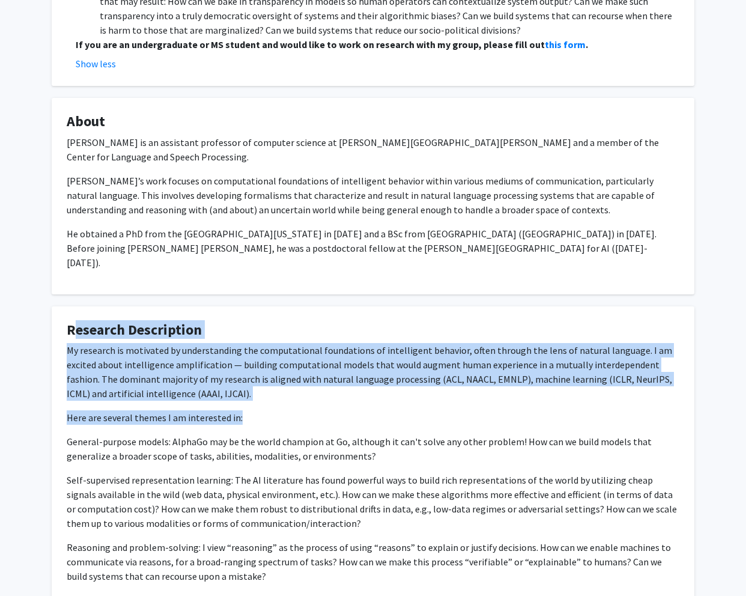
scroll to position [528, 0]
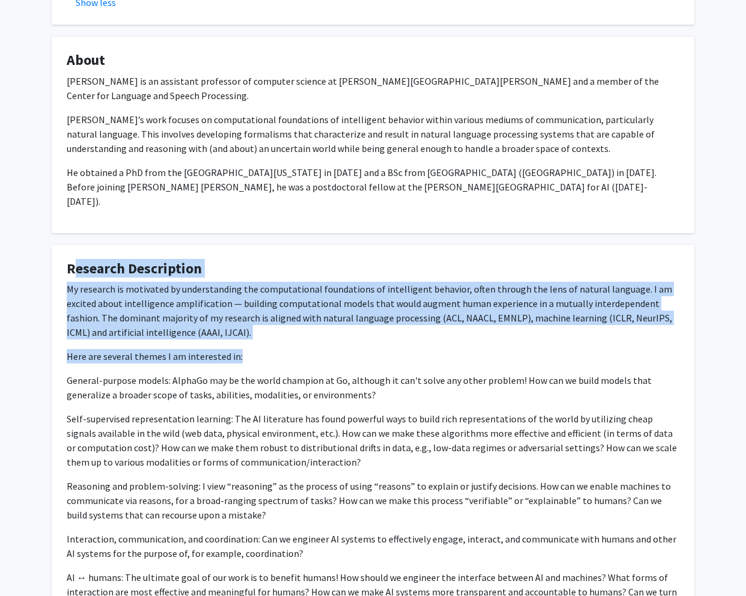
click at [65, 260] on fg-card "Research Description My research is motivated by understanding the computationa…" at bounding box center [373, 458] width 643 height 427
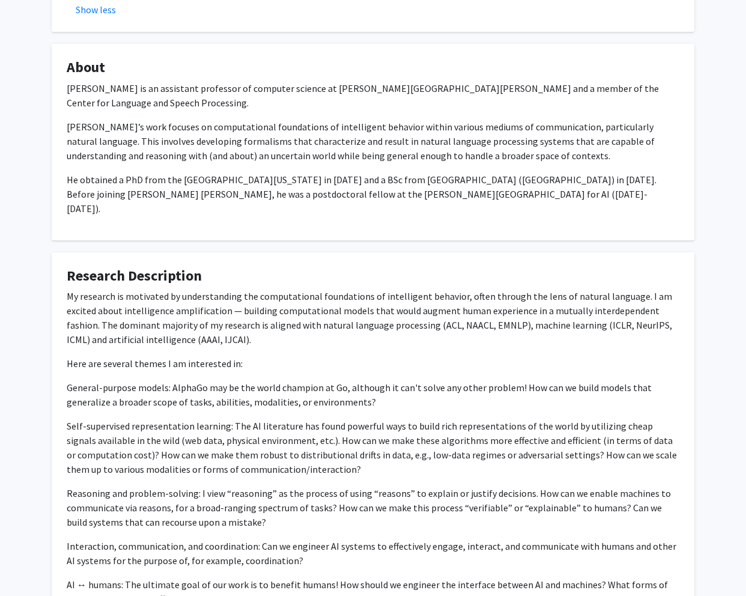
scroll to position [664, 0]
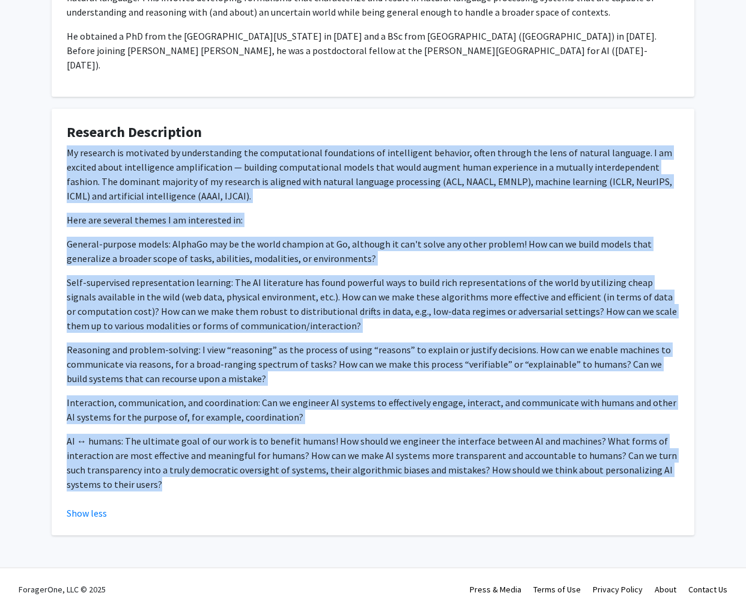
drag, startPoint x: 68, startPoint y: 142, endPoint x: 165, endPoint y: 464, distance: 335.7
click at [165, 464] on div "My research is motivated by understanding the computational foundations of inte…" at bounding box center [373, 318] width 613 height 346
copy div "Lo ipsumdol si ametconse ad elitseddoeius tem incididuntutl etdoloremag al enim…"
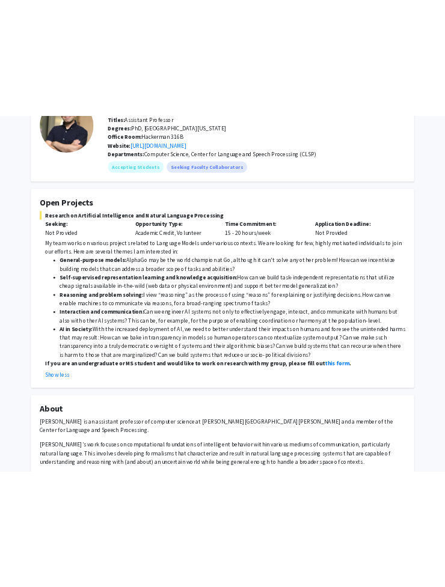
scroll to position [0, 0]
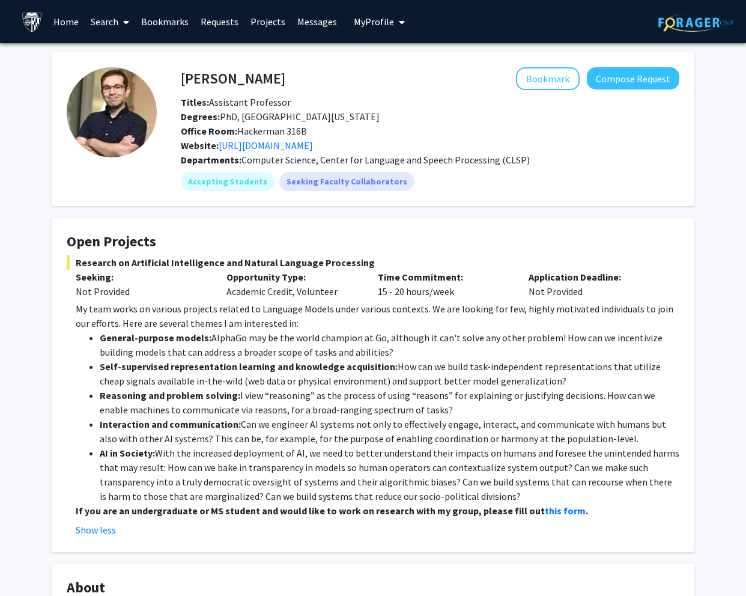
drag, startPoint x: 51, startPoint y: 245, endPoint x: 513, endPoint y: 496, distance: 525.9
copy fg-card "Lore Ipsumdol Sitametc ad Elitseddoe Temporincidi utl Etdolor Magnaali Enimadmi…"
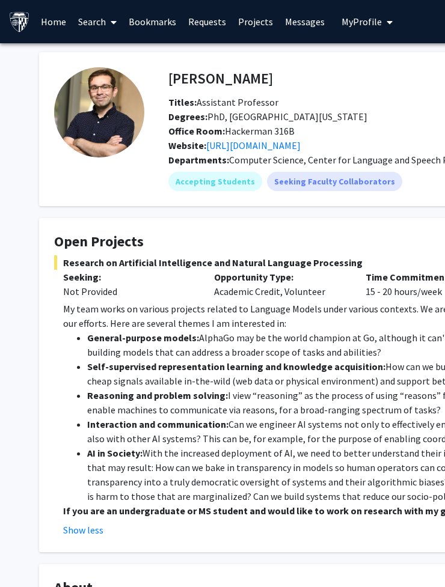
click at [81, 257] on span "Research on Artificial Intelligence and Natural Language Processing" at bounding box center [360, 262] width 613 height 14
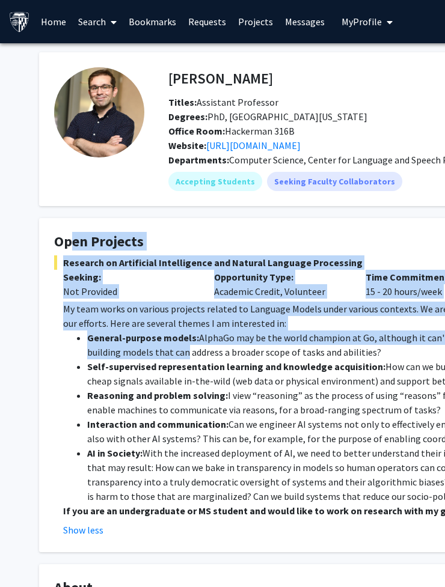
drag, startPoint x: 61, startPoint y: 246, endPoint x: 184, endPoint y: 351, distance: 161.9
click at [184, 351] on fg-card "Open Projects Research on Artificial Intelligence and Natural Language Processi…" at bounding box center [360, 385] width 643 height 334
click at [184, 351] on li "General-purpose models: AlphaGo may be the world champion at Go, although it ca…" at bounding box center [377, 344] width 580 height 29
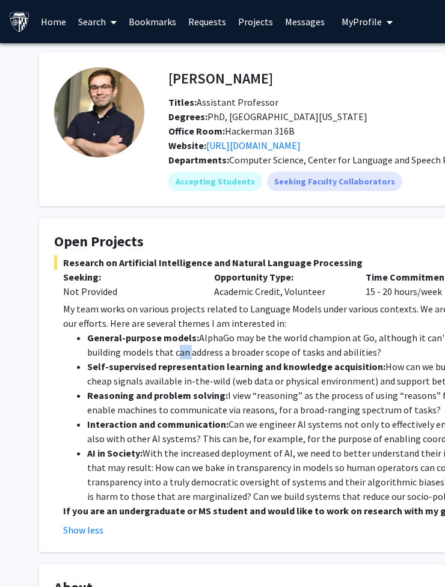
click at [184, 351] on li "General-purpose models: AlphaGo may be the world champion at Go, although it ca…" at bounding box center [377, 344] width 580 height 29
drag, startPoint x: 58, startPoint y: 246, endPoint x: 182, endPoint y: 251, distance: 124.5
click at [183, 251] on fg-card-title "Open Projects" at bounding box center [360, 244] width 613 height 22
click at [171, 259] on span "Research on Artificial Intelligence and Natural Language Processing" at bounding box center [360, 262] width 613 height 14
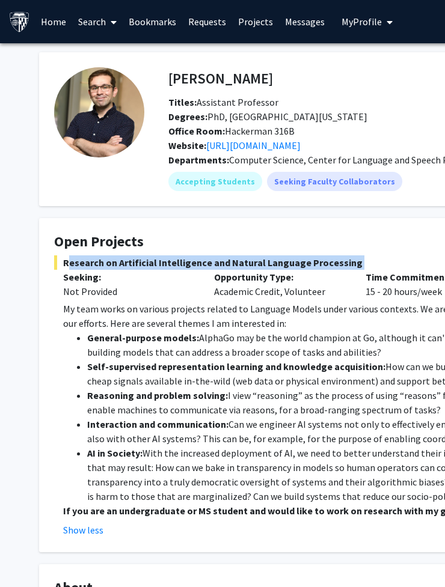
click at [171, 259] on span "Research on Artificial Intelligence and Natural Language Processing" at bounding box center [360, 262] width 613 height 14
click at [176, 260] on span "Research on Artificial Intelligence and Natural Language Processing" at bounding box center [360, 262] width 613 height 14
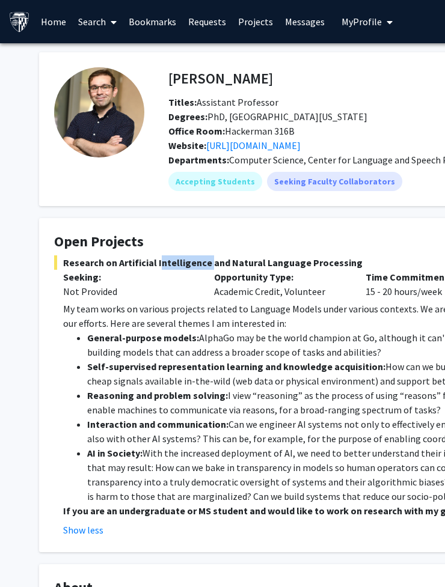
click at [176, 260] on span "Research on Artificial Intelligence and Natural Language Processing" at bounding box center [360, 262] width 613 height 14
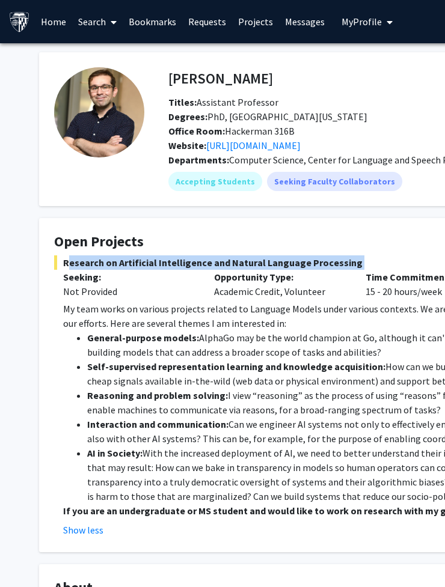
click at [174, 261] on span "Research on Artificial Intelligence and Natural Language Processing" at bounding box center [360, 262] width 613 height 14
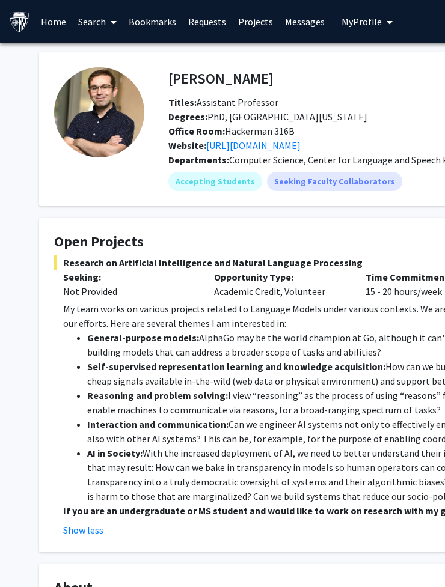
click at [76, 254] on fg-card-title "Open Projects" at bounding box center [360, 244] width 613 height 22
drag, startPoint x: 58, startPoint y: 246, endPoint x: 172, endPoint y: 239, distance: 114.4
click at [172, 239] on h4 "Open Projects" at bounding box center [360, 241] width 613 height 17
click at [157, 266] on span "Research on Artificial Intelligence and Natural Language Processing" at bounding box center [360, 262] width 613 height 14
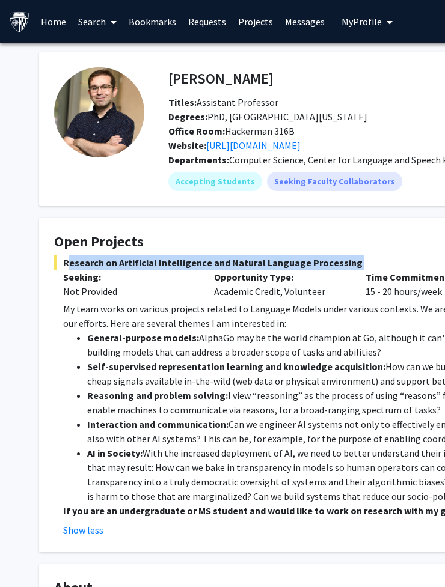
drag, startPoint x: 157, startPoint y: 266, endPoint x: 160, endPoint y: 275, distance: 9.5
click at [157, 266] on span "Research on Artificial Intelligence and Natural Language Processing" at bounding box center [360, 262] width 613 height 14
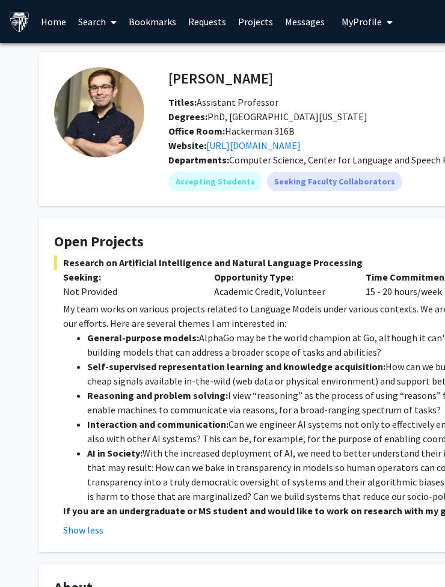
click at [163, 315] on p "My team works on various projects related to Language Models under various cont…" at bounding box center [365, 316] width 604 height 29
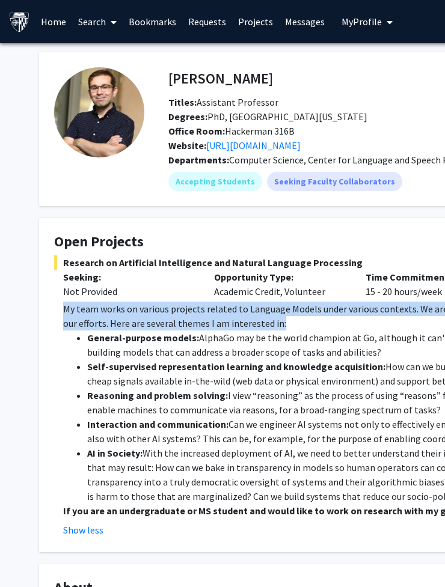
click at [163, 315] on p "My team works on various projects related to Language Models under various cont…" at bounding box center [365, 316] width 604 height 29
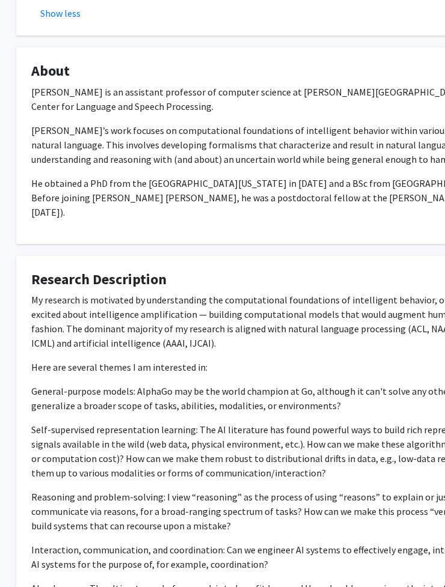
scroll to position [673, 23]
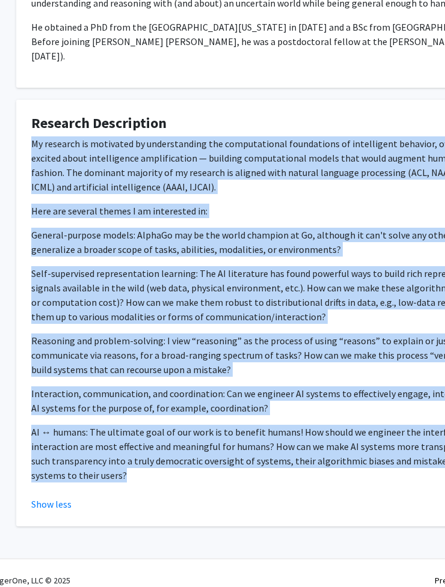
drag, startPoint x: 27, startPoint y: 125, endPoint x: 126, endPoint y: 473, distance: 361.7
click at [126, 473] on fg-card "Research Description My research is motivated by understanding the computationa…" at bounding box center [337, 313] width 643 height 427
click at [126, 470] on div "My research is motivated by understanding the computational foundations of inte…" at bounding box center [337, 314] width 613 height 356
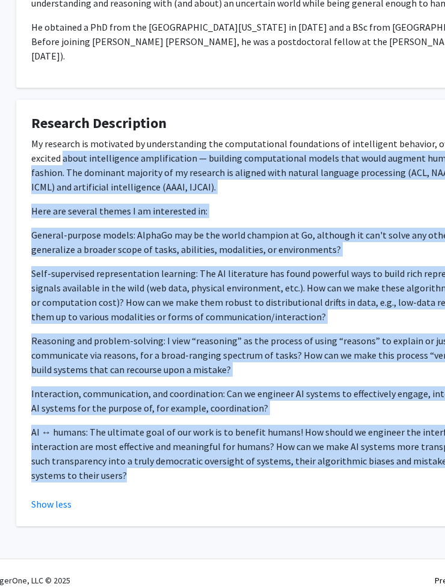
drag, startPoint x: 123, startPoint y: 469, endPoint x: 29, endPoint y: 135, distance: 347.0
click at [28, 137] on fg-card "Research Description My research is motivated by understanding the computationa…" at bounding box center [337, 313] width 643 height 427
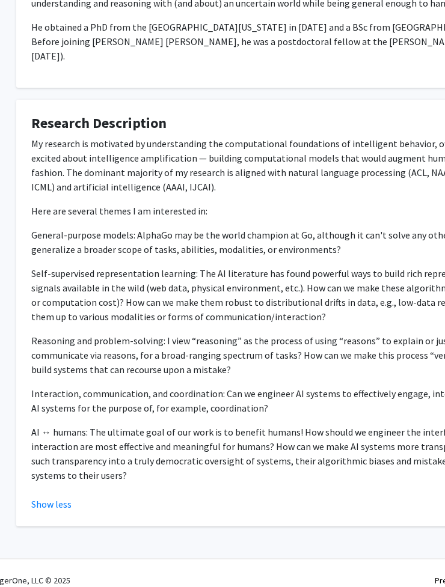
click at [31, 136] on p "My research is motivated by understanding the computational foundations of inte…" at bounding box center [337, 165] width 613 height 58
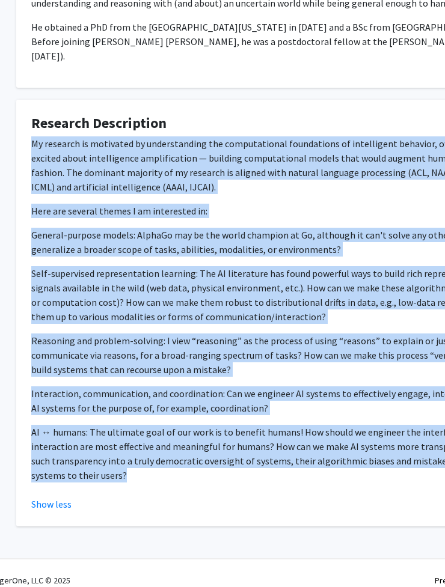
drag, startPoint x: 31, startPoint y: 130, endPoint x: 136, endPoint y: 505, distance: 389.8
click at [136, 505] on fg-card "Research Description My research is motivated by understanding the computationa…" at bounding box center [337, 313] width 643 height 427
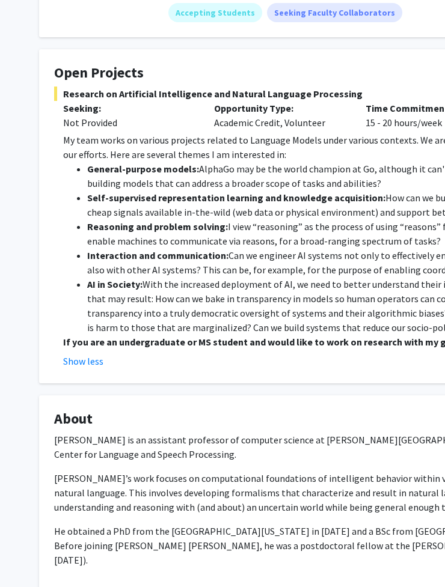
scroll to position [0, 0]
